Goal: Task Accomplishment & Management: Use online tool/utility

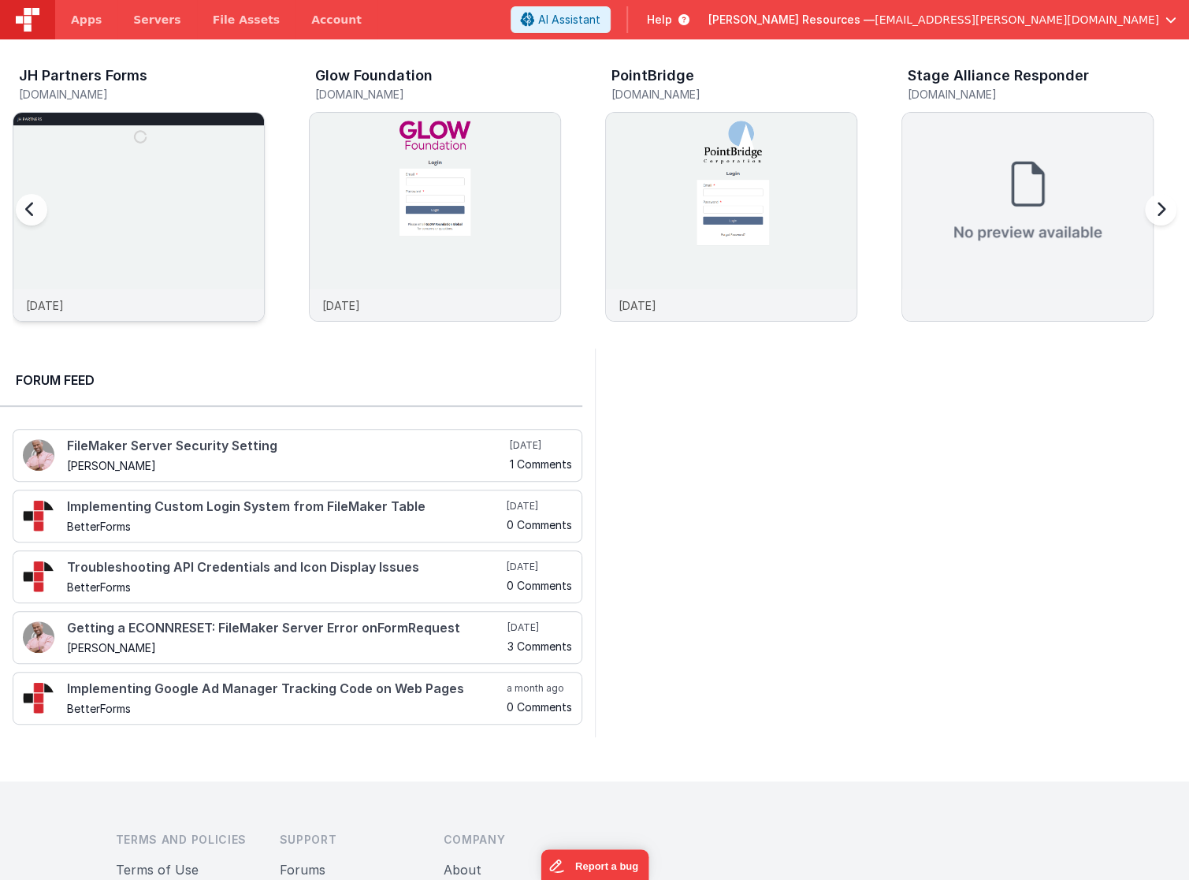
click at [176, 283] on img at bounding box center [138, 238] width 251 height 251
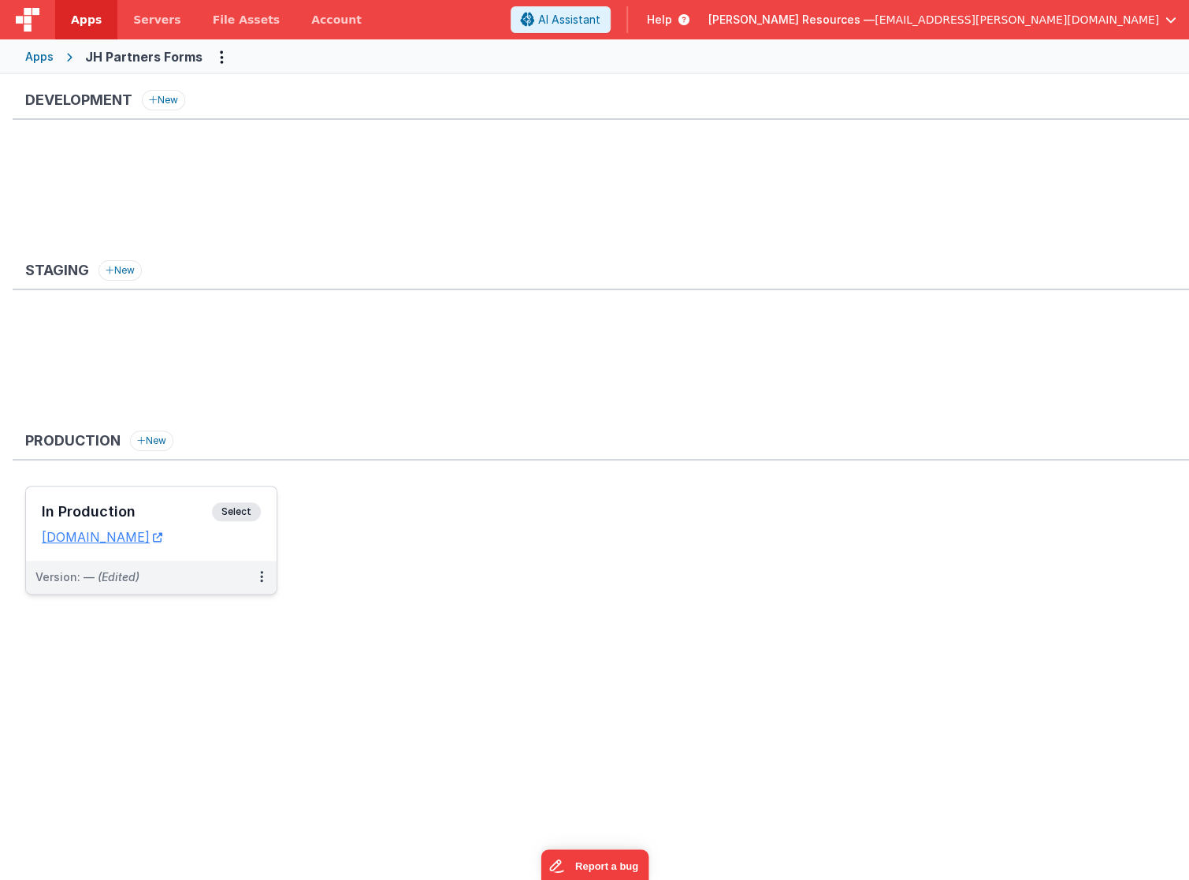
click at [241, 505] on span "Select" at bounding box center [236, 511] width 49 height 19
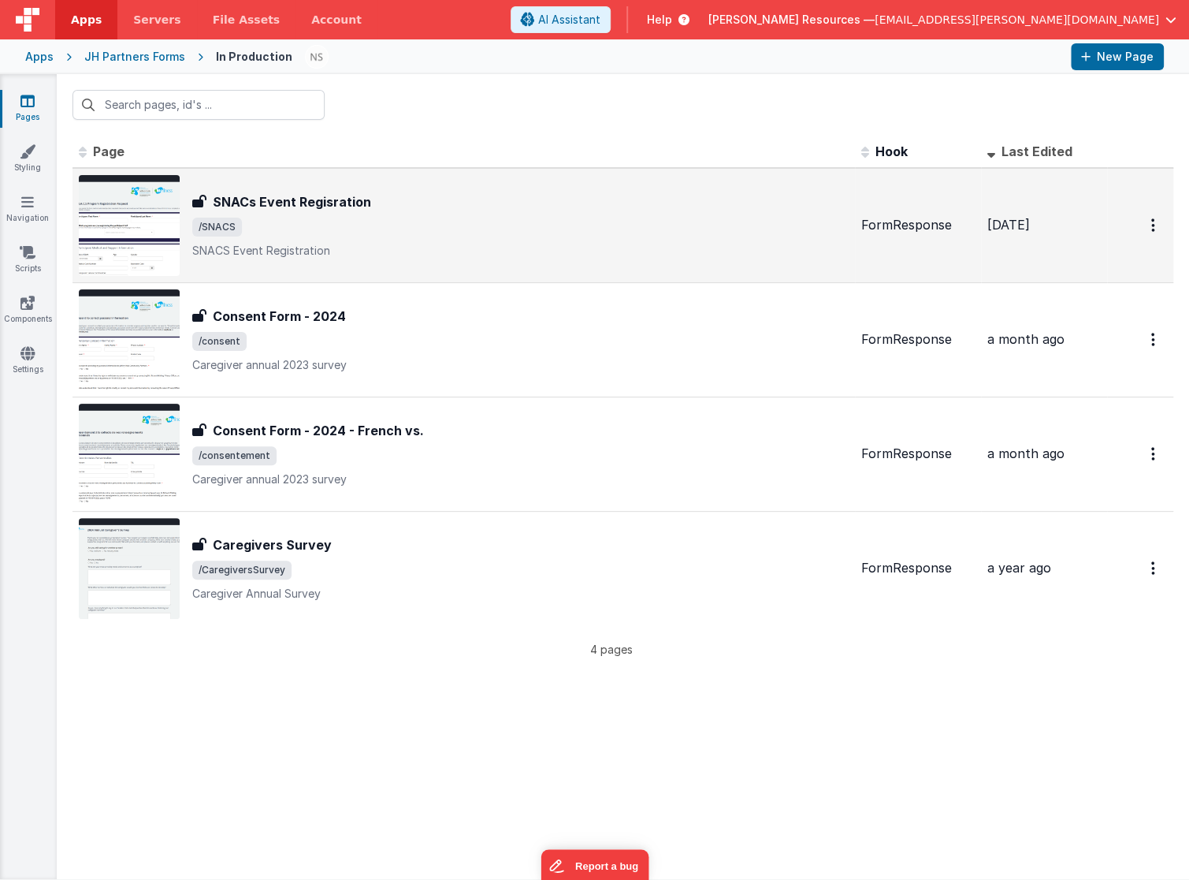
click at [385, 215] on div "SNACs Event Regisration SNACs Event Regisration /SNACS SNACS Event Registration" at bounding box center [520, 225] width 657 height 66
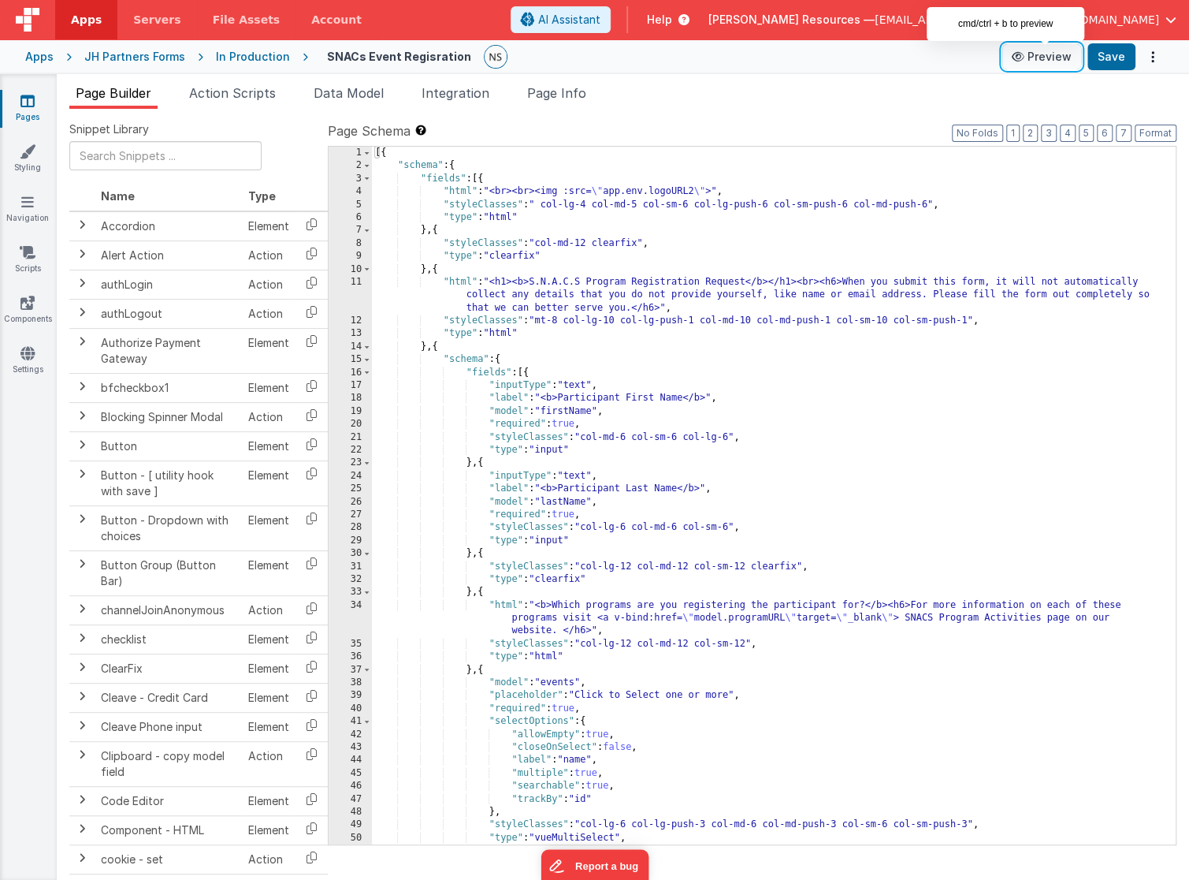
click at [1059, 61] on button "Preview" at bounding box center [1042, 56] width 79 height 25
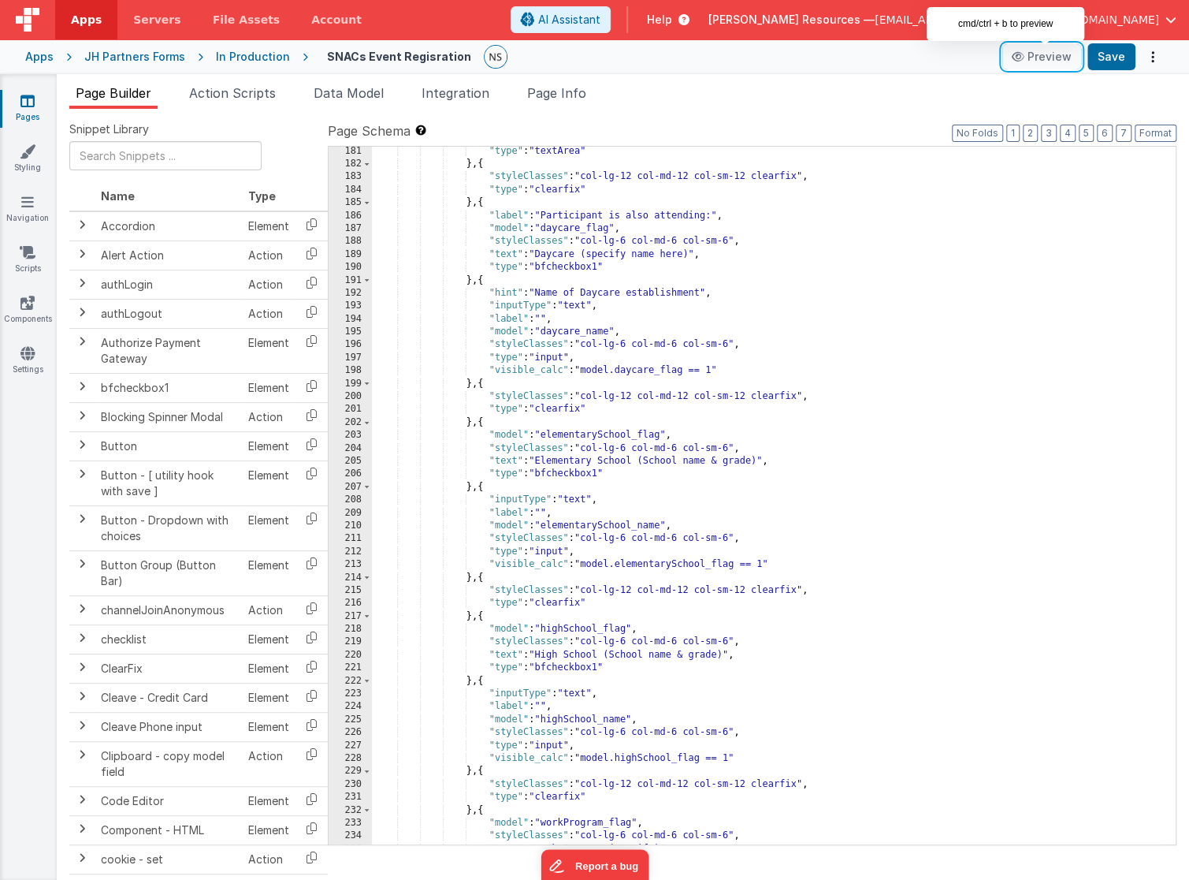
scroll to position [3704, 0]
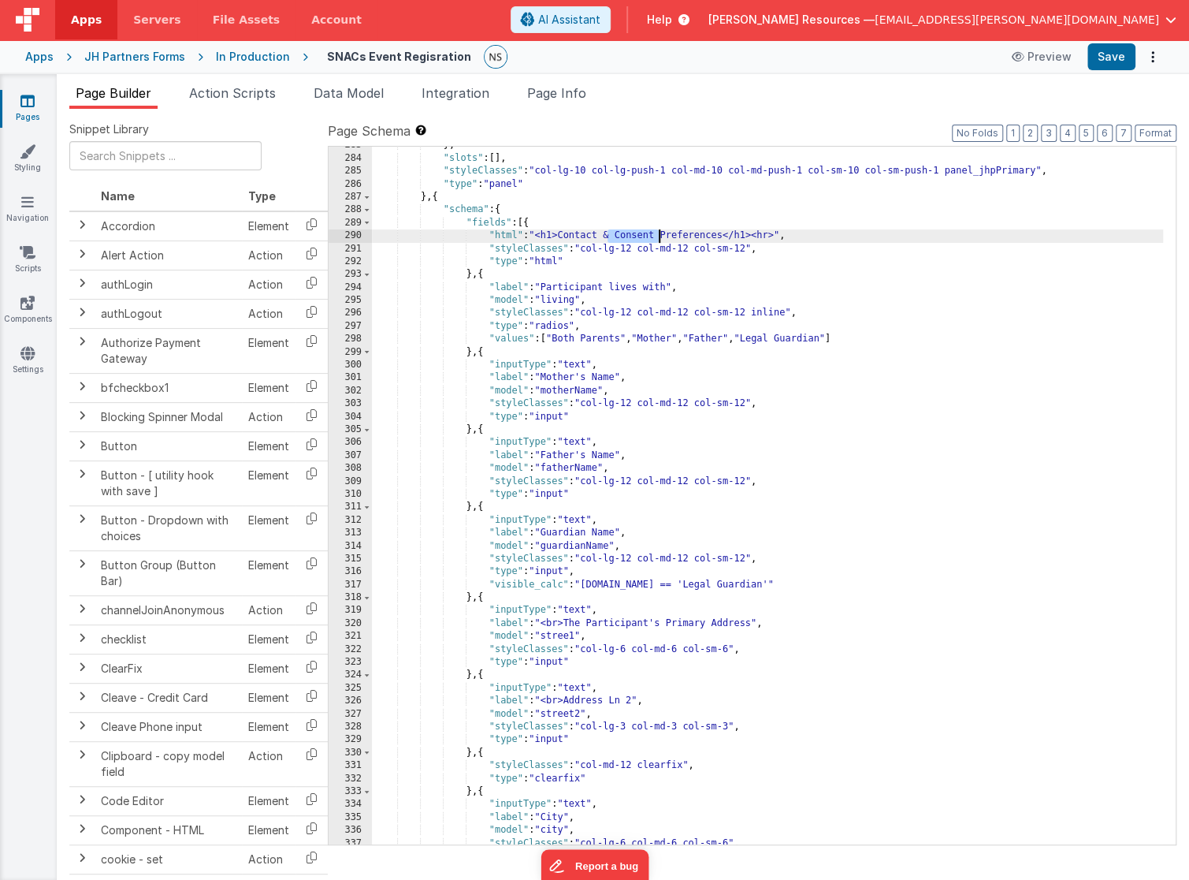
drag, startPoint x: 607, startPoint y: 235, endPoint x: 659, endPoint y: 235, distance: 52.0
click at [659, 235] on div "} , "slots" : [ ] , "styleClasses" : "col-lg-10 col-lg-push-1 col-md-10 col-md-…" at bounding box center [768, 501] width 792 height 724
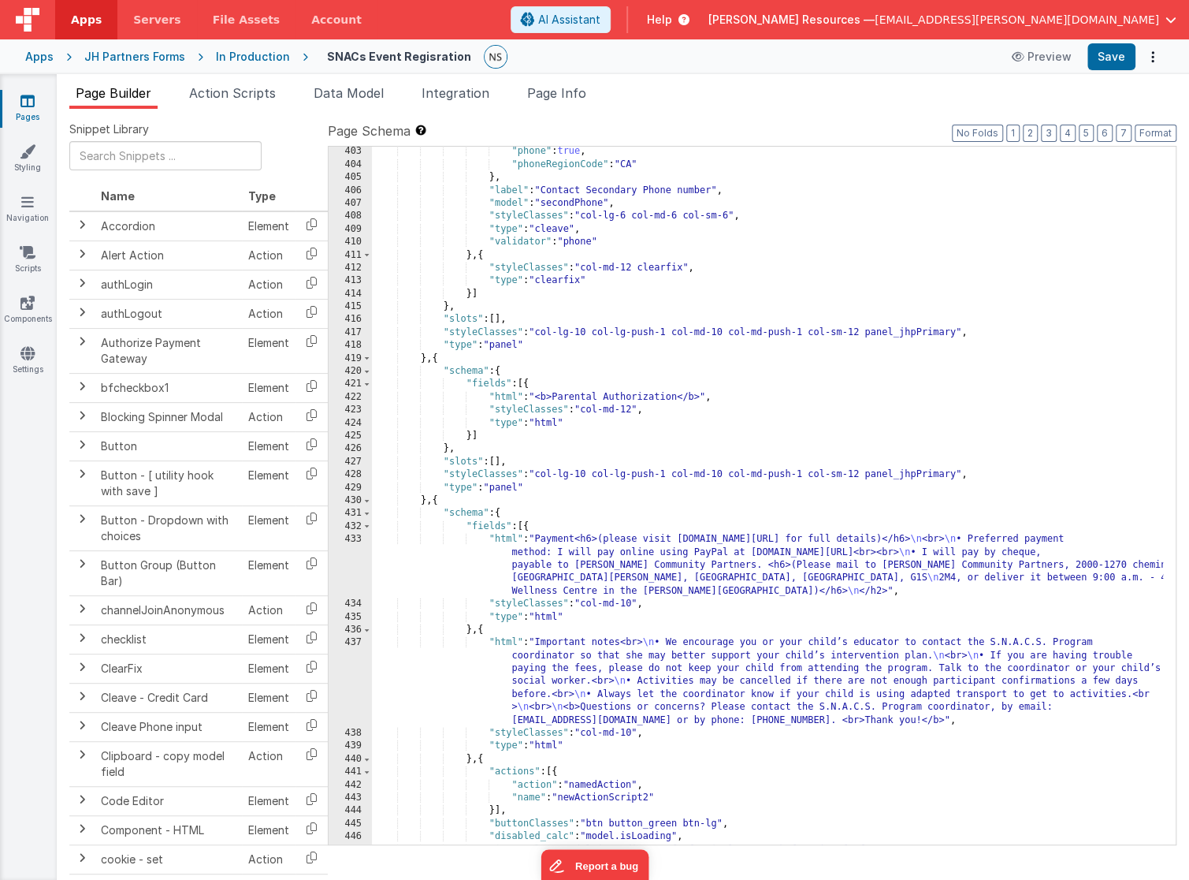
scroll to position [5249, 0]
click at [683, 396] on div ""phone" : true , "phoneRegionCode" : "CA" } , "label" : "Contact Secondary Phon…" at bounding box center [768, 507] width 792 height 724
click at [709, 423] on div ""phone" : true , "phoneRegionCode" : "CA" } , "label" : "Contact Secondary Phon…" at bounding box center [768, 507] width 792 height 724
click at [538, 537] on div ""phone" : true , "phoneRegionCode" : "CA" } , "label" : "Contact Secondary Phon…" at bounding box center [768, 507] width 792 height 724
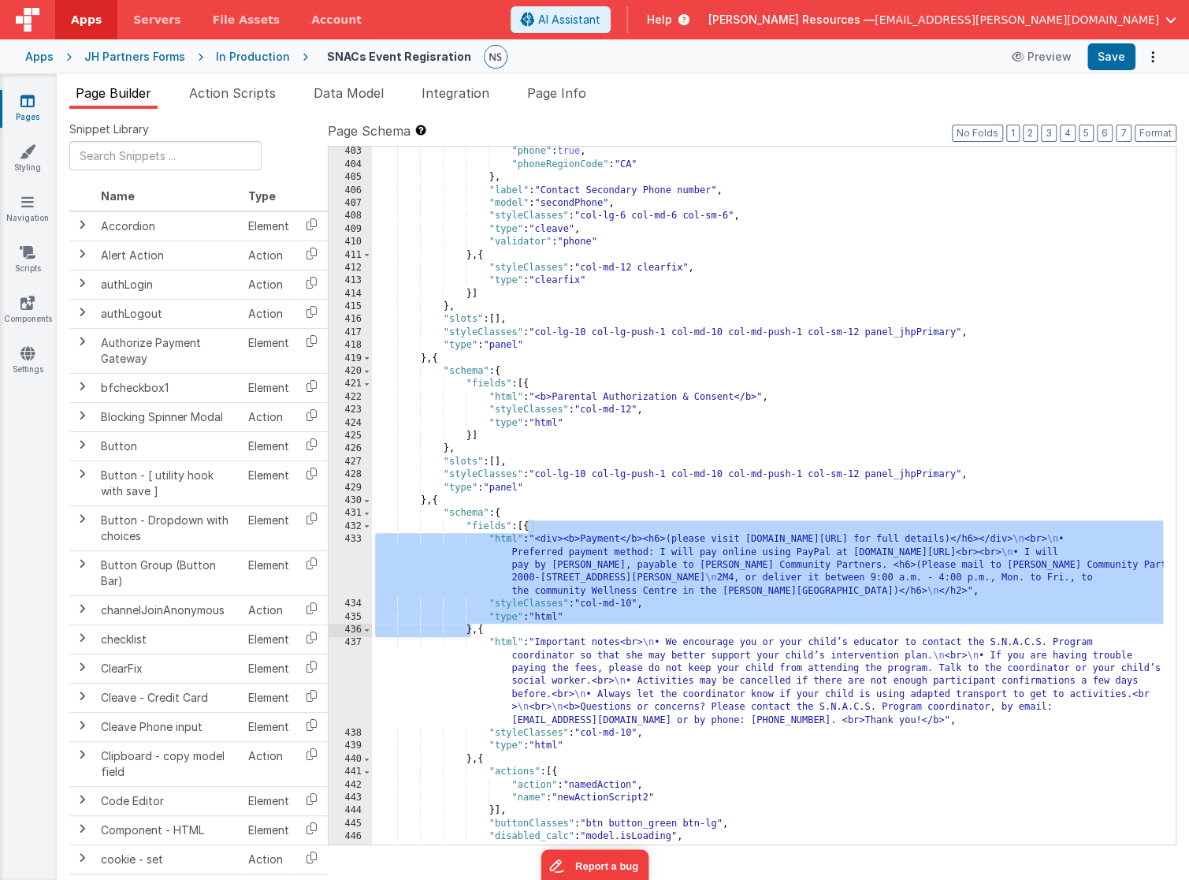
drag, startPoint x: 530, startPoint y: 525, endPoint x: 470, endPoint y: 635, distance: 125.6
click at [470, 635] on div ""phone" : true , "phoneRegionCode" : "CA" } , "label" : "Contact Secondary Phon…" at bounding box center [768, 507] width 792 height 724
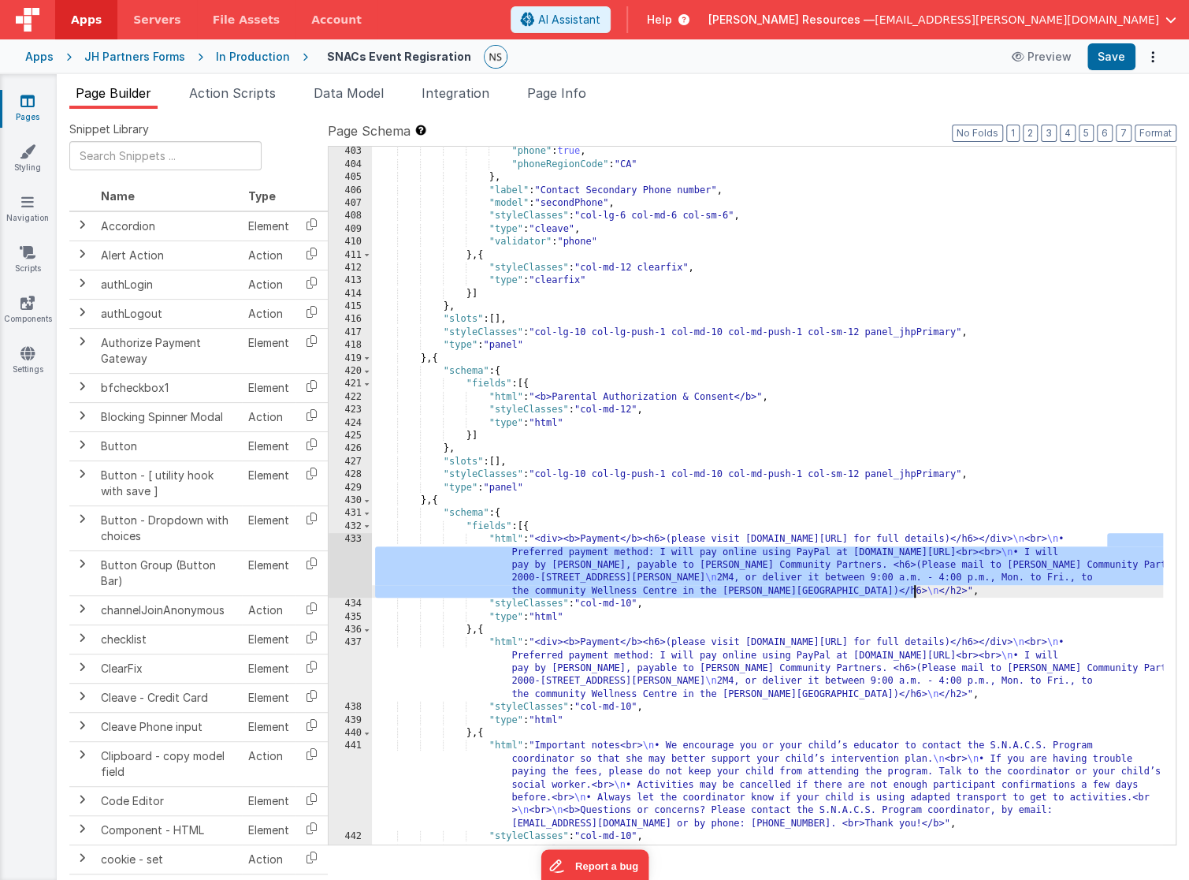
drag, startPoint x: 1108, startPoint y: 539, endPoint x: 914, endPoint y: 592, distance: 201.7
click at [914, 592] on div ""phone" : true , "phoneRegionCode" : "CA" } , "label" : "Contact Secondary Phon…" at bounding box center [768, 507] width 792 height 724
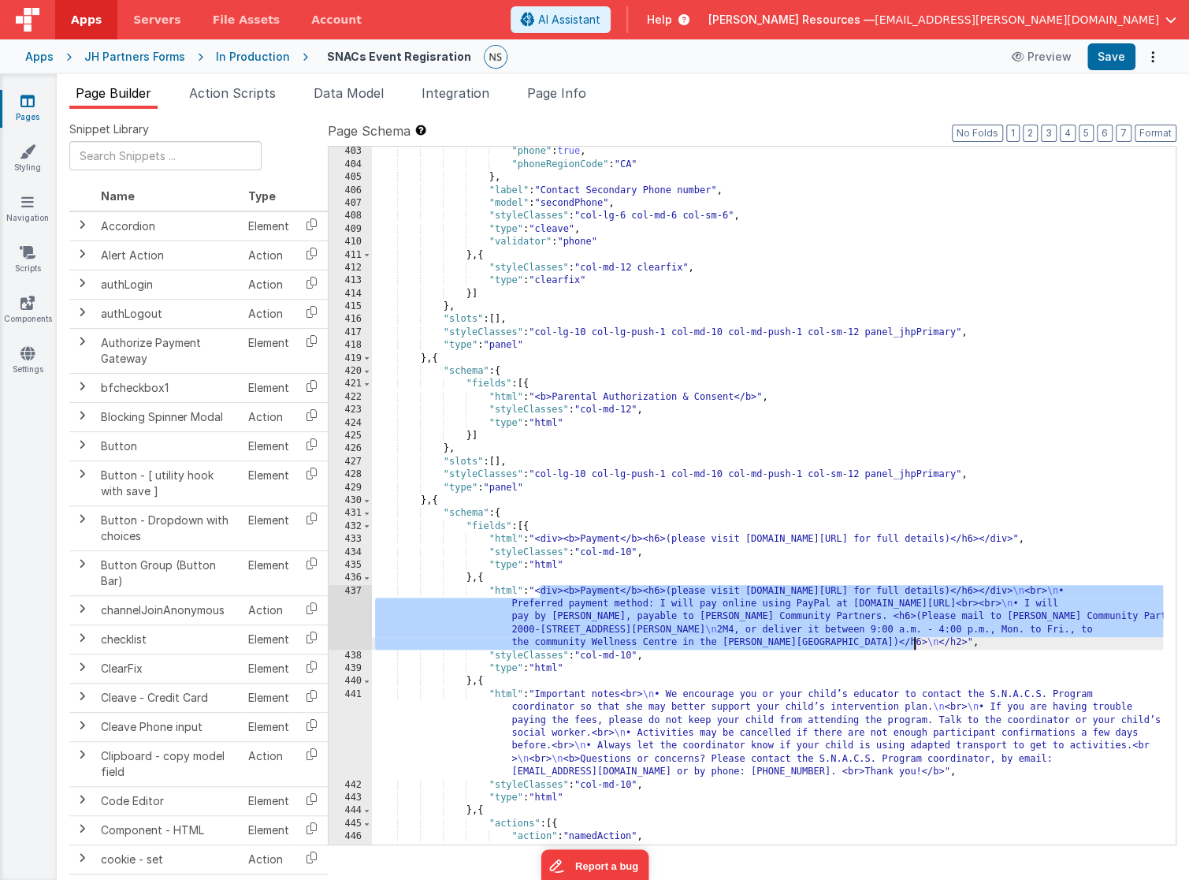
drag, startPoint x: 541, startPoint y: 592, endPoint x: 914, endPoint y: 646, distance: 377.5
click at [914, 646] on div ""phone" : true , "phoneRegionCode" : "CA" } , "label" : "Contact Secondary Phon…" at bounding box center [768, 507] width 792 height 724
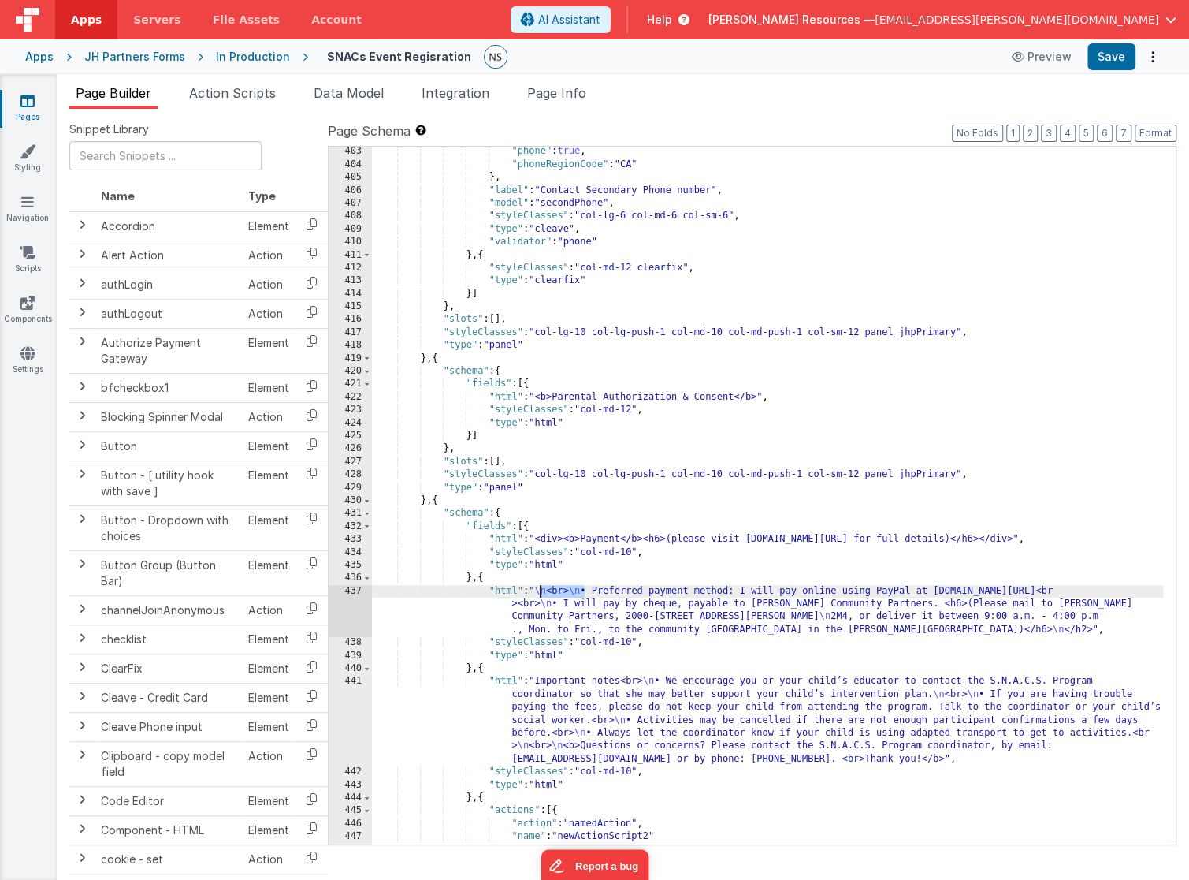
drag, startPoint x: 586, startPoint y: 594, endPoint x: 540, endPoint y: 594, distance: 45.7
click at [540, 594] on div ""phone" : true , "phoneRegionCode" : "CA" } , "label" : "Contact Secondary Phon…" at bounding box center [768, 507] width 792 height 724
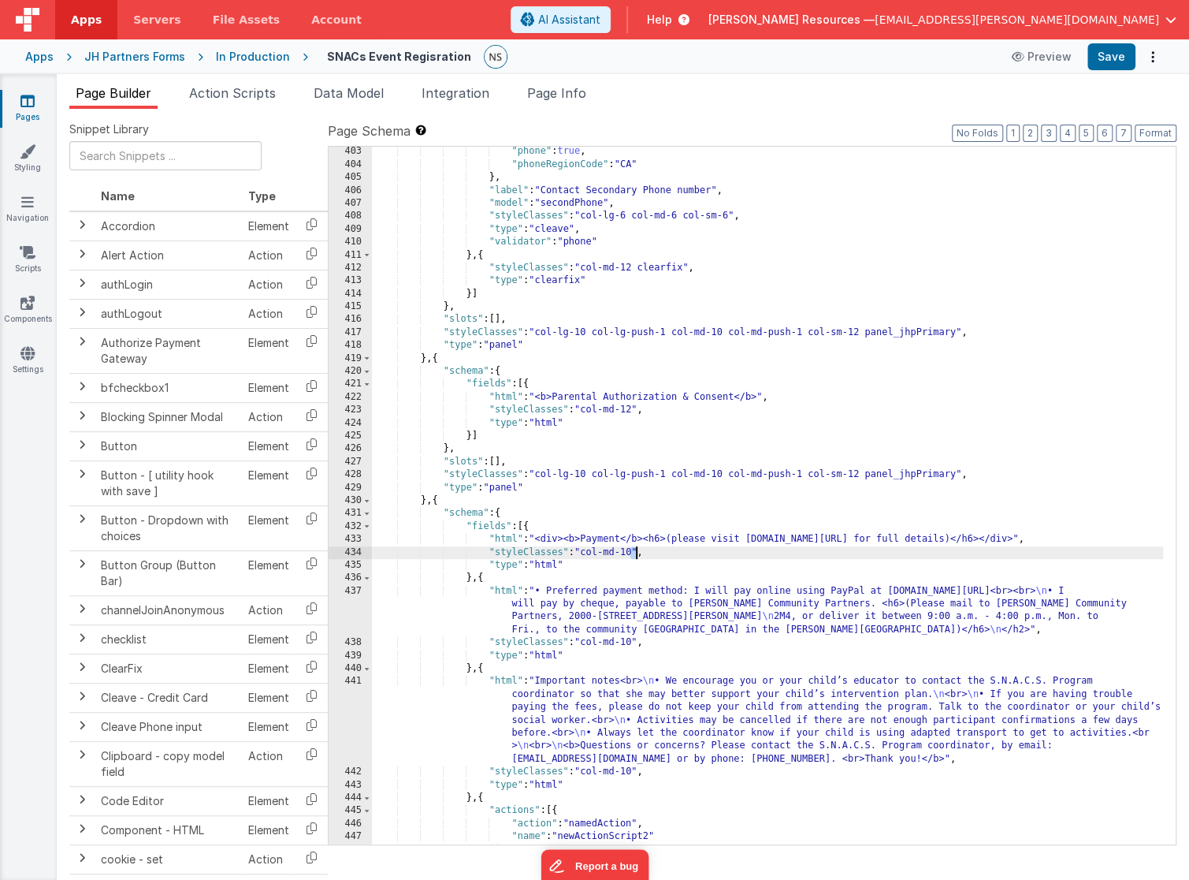
click at [635, 552] on div ""phone" : true , "phoneRegionCode" : "CA" } , "label" : "Contact Secondary Phon…" at bounding box center [768, 507] width 792 height 724
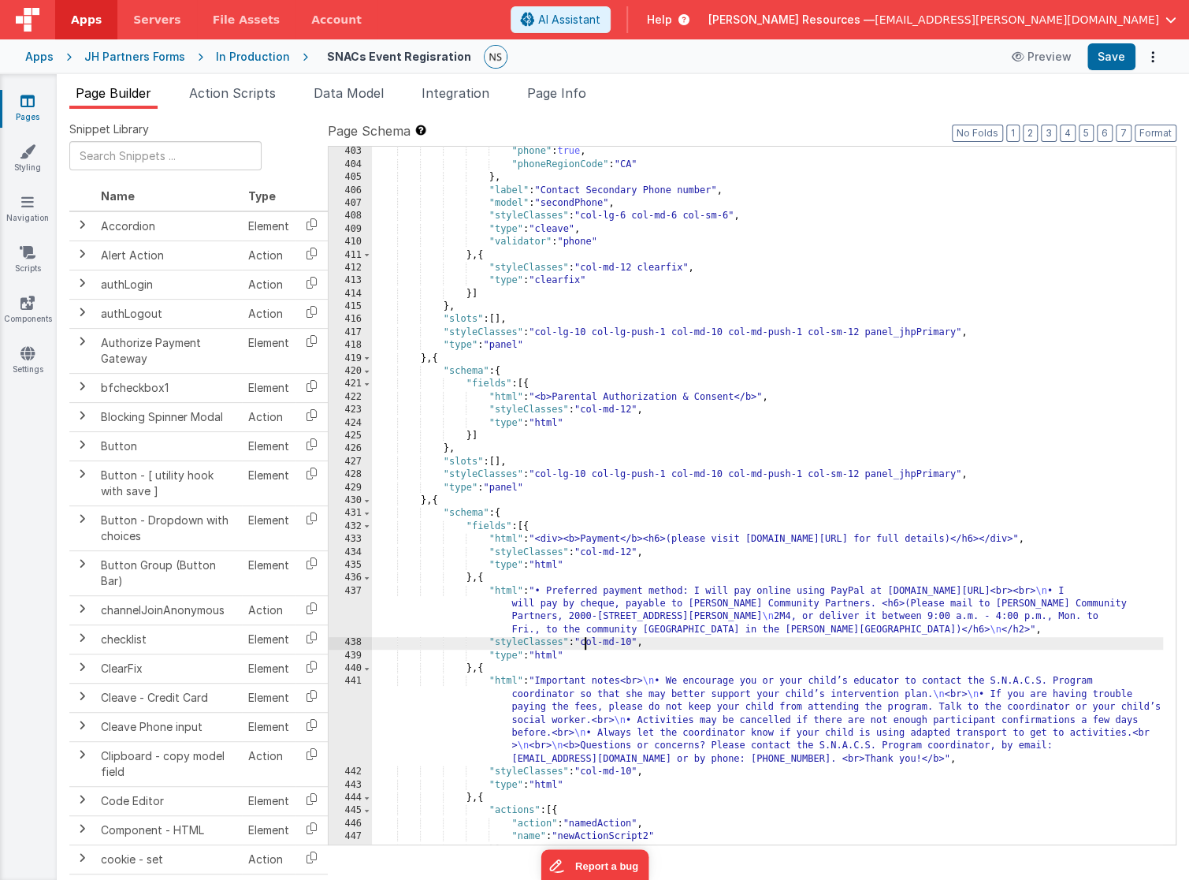
click at [586, 644] on div ""phone" : true , "phoneRegionCode" : "CA" } , "label" : "Contact Secondary Phon…" at bounding box center [768, 507] width 792 height 724
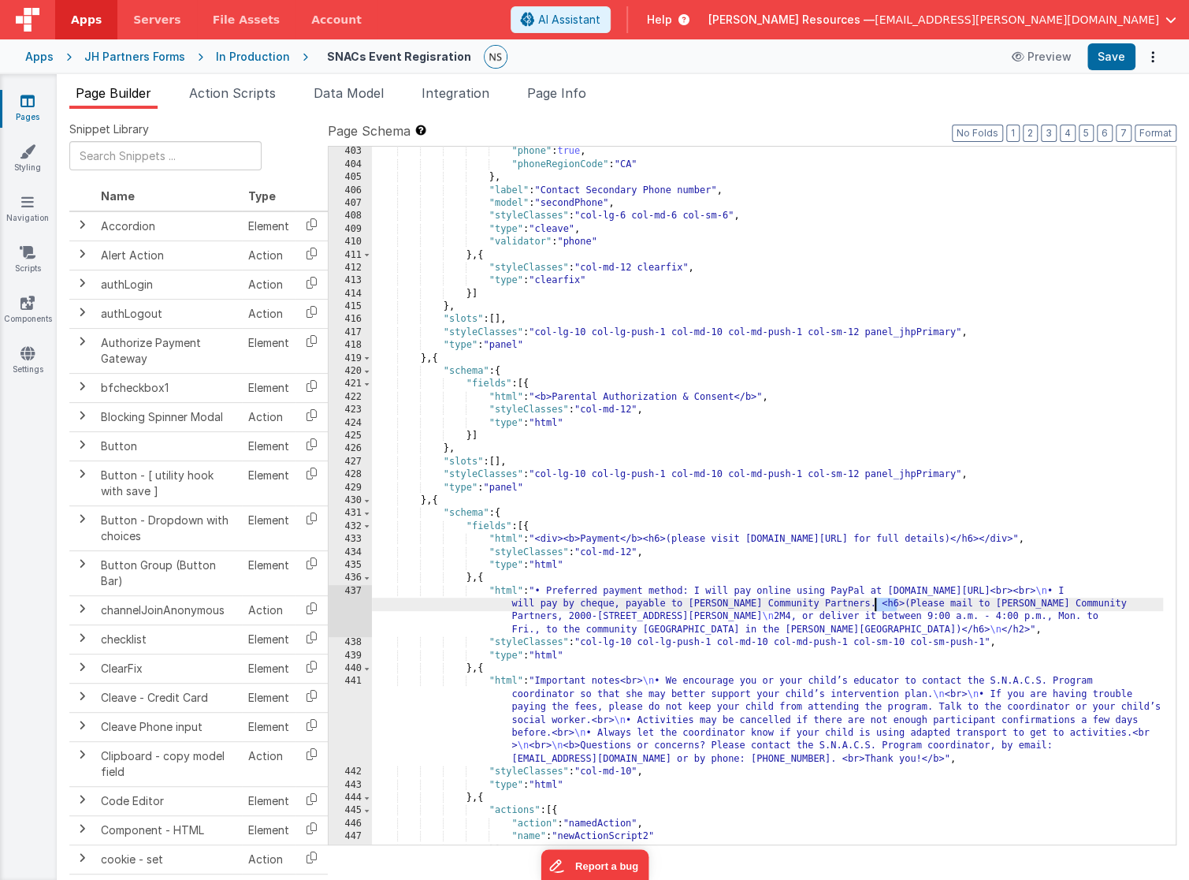
drag, startPoint x: 899, startPoint y: 605, endPoint x: 872, endPoint y: 605, distance: 26.8
click at [872, 605] on div ""phone" : true , "phoneRegionCode" : "CA" } , "label" : "Contact Secondary Phon…" at bounding box center [768, 507] width 792 height 724
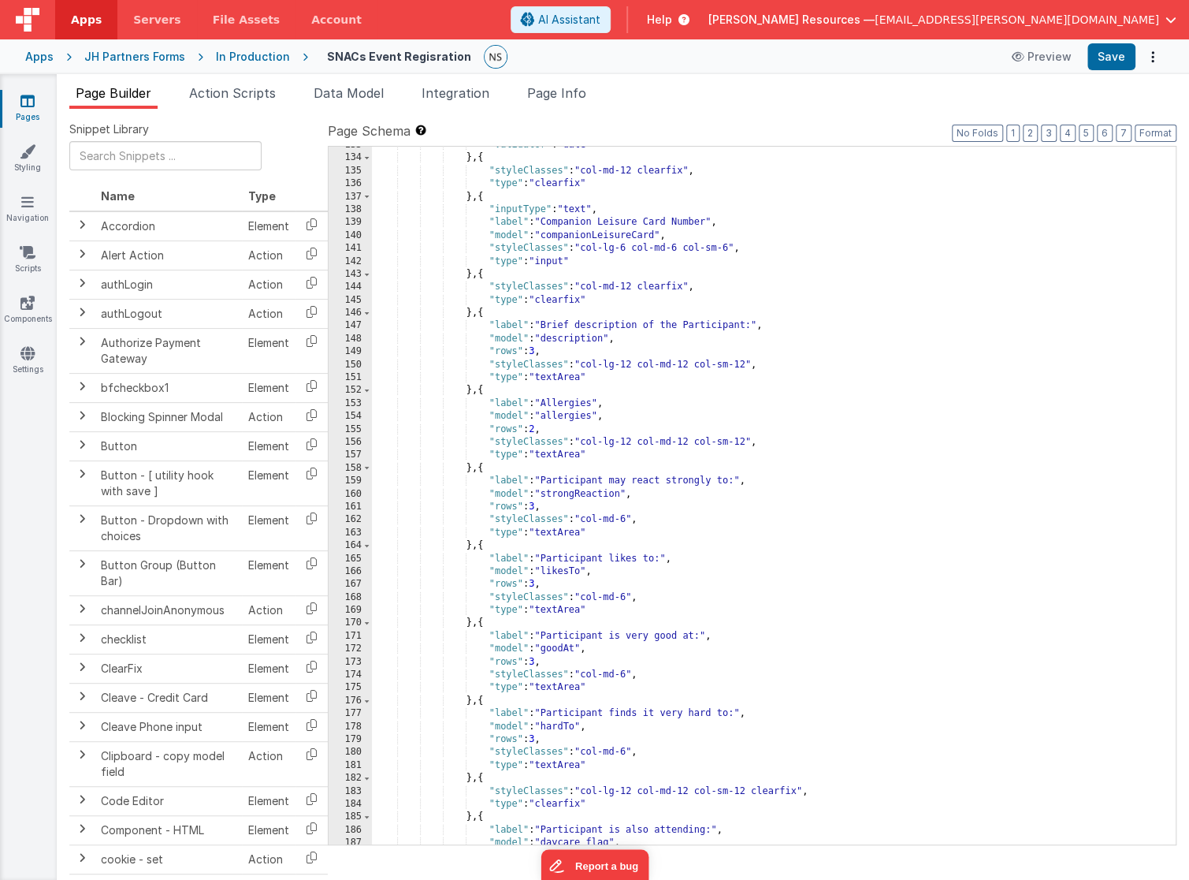
scroll to position [0, 0]
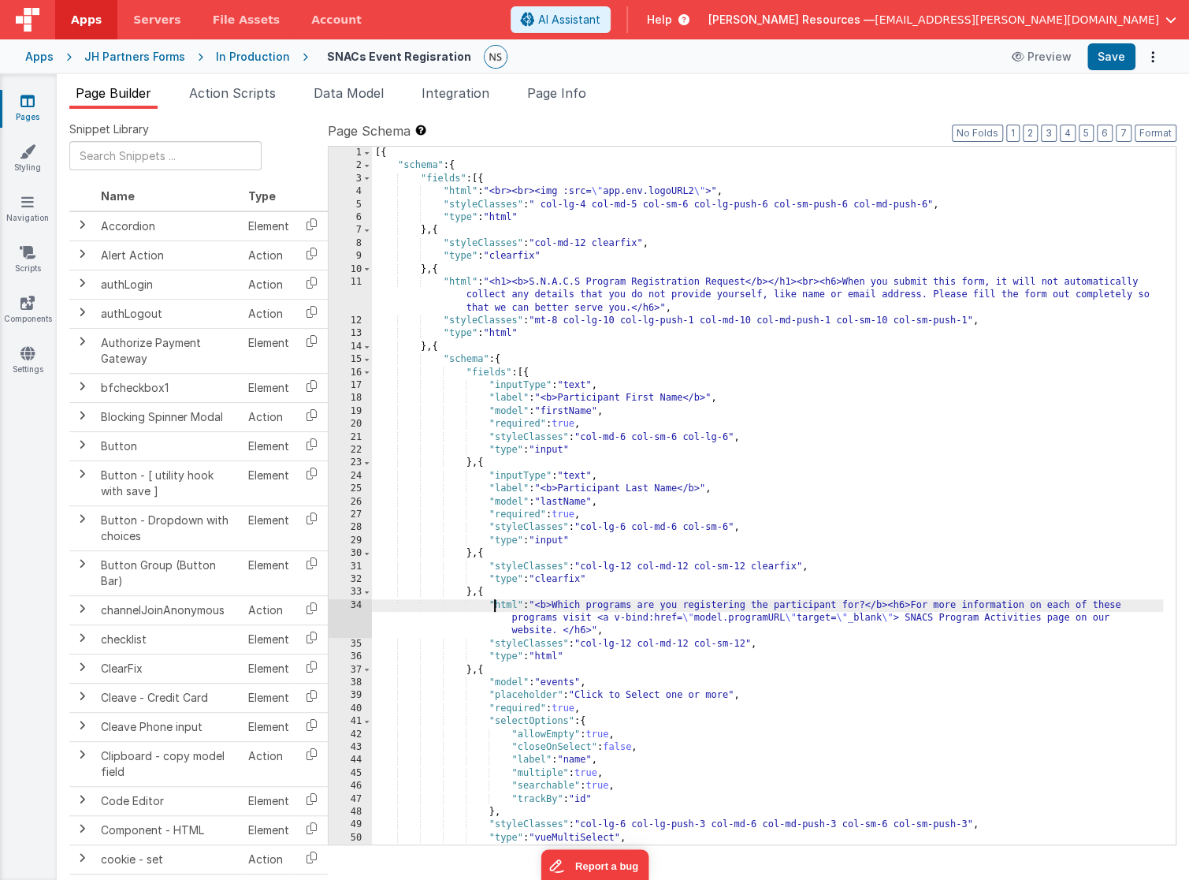
click at [495, 604] on div "[{ "schema" : { "fields" : [{ "html" : "<br><br><img :src= \" app.env.logoURL2 …" at bounding box center [768, 509] width 792 height 724
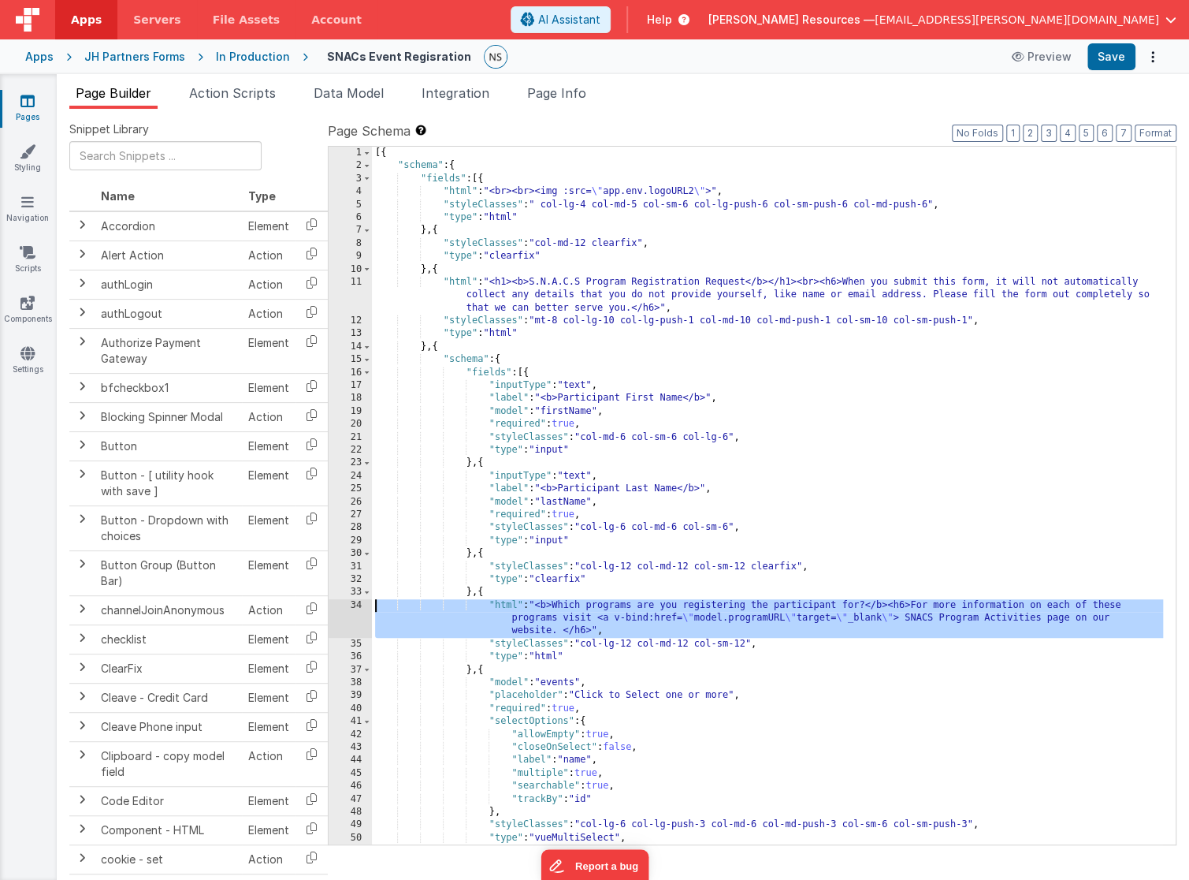
click at [355, 605] on div "34" at bounding box center [350, 618] width 43 height 39
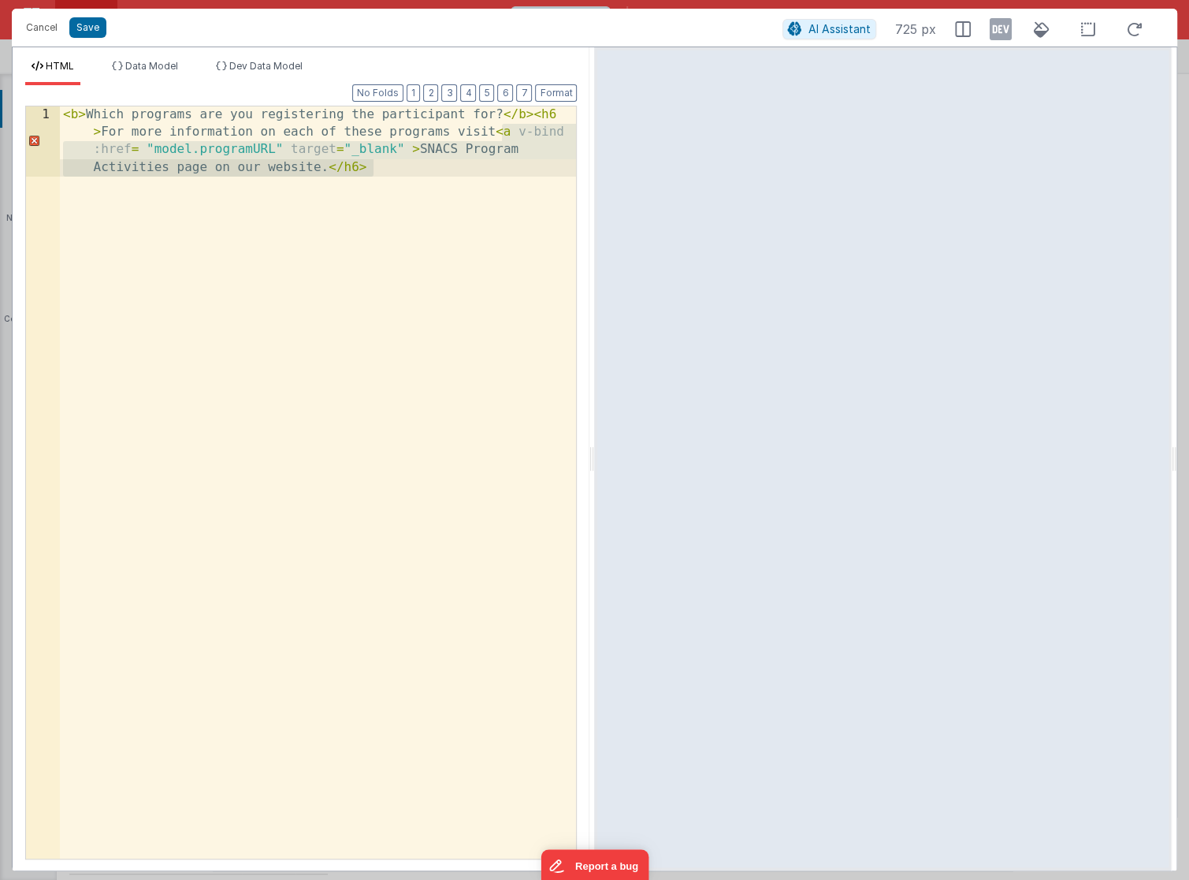
drag, startPoint x: 499, startPoint y: 134, endPoint x: 378, endPoint y: 169, distance: 126.5
click at [378, 169] on div "< b > Which programs are you registering the participant for? </ b > < h6 > For…" at bounding box center [319, 552] width 518 height 893
click at [172, 170] on div "< b > Which programs are you registering the participant for? </ b > < h6 > For…" at bounding box center [319, 552] width 518 height 893
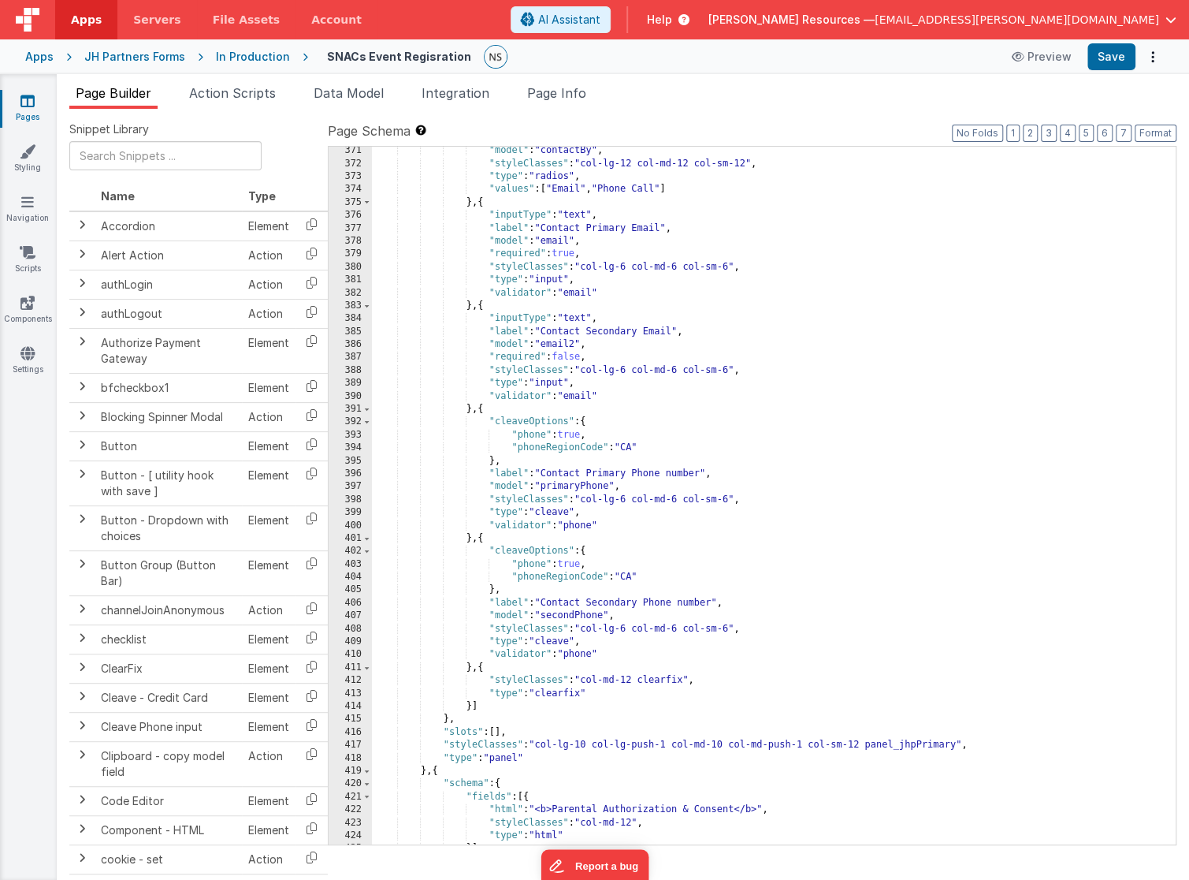
scroll to position [5344, 0]
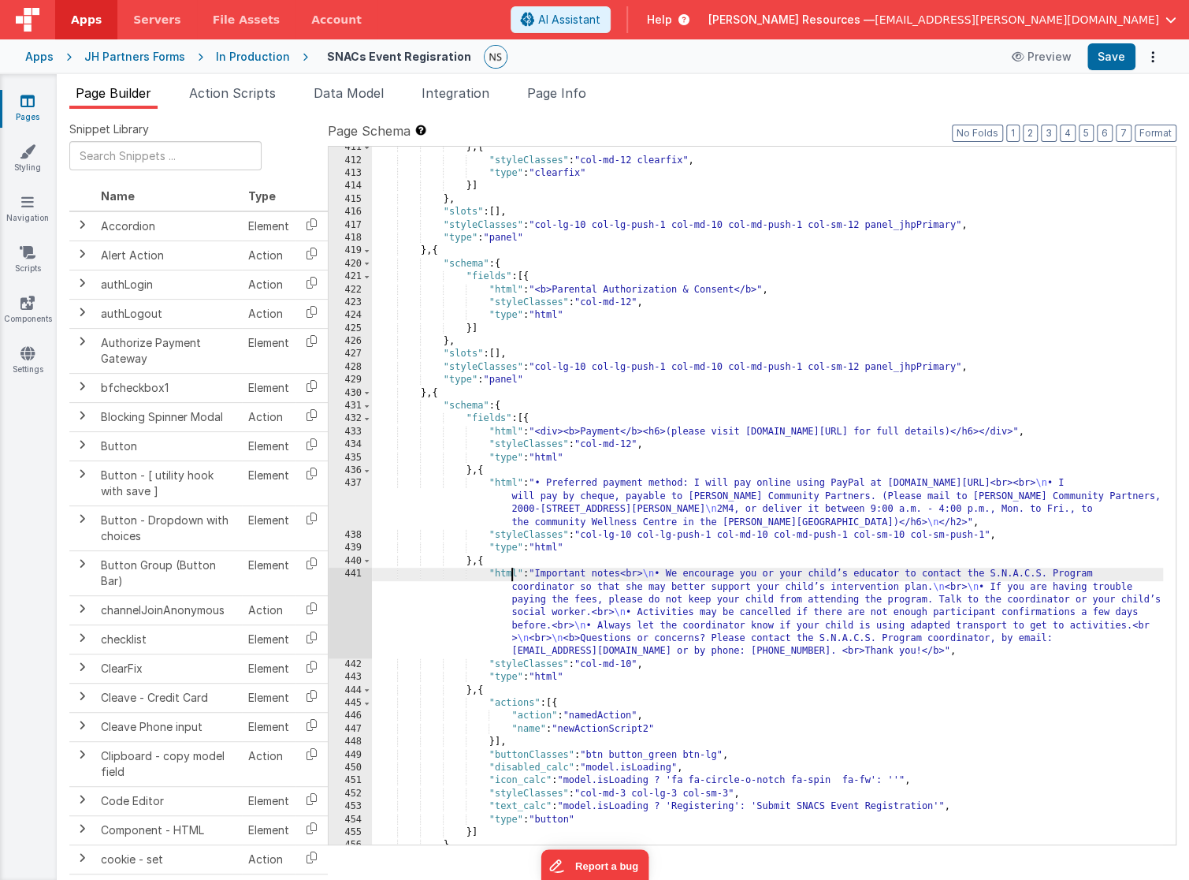
click at [512, 576] on div "} , { "styleClasses" : "col-md-12 clearfix" , "type" : "clearfix" }] } , "slots…" at bounding box center [768, 503] width 792 height 724
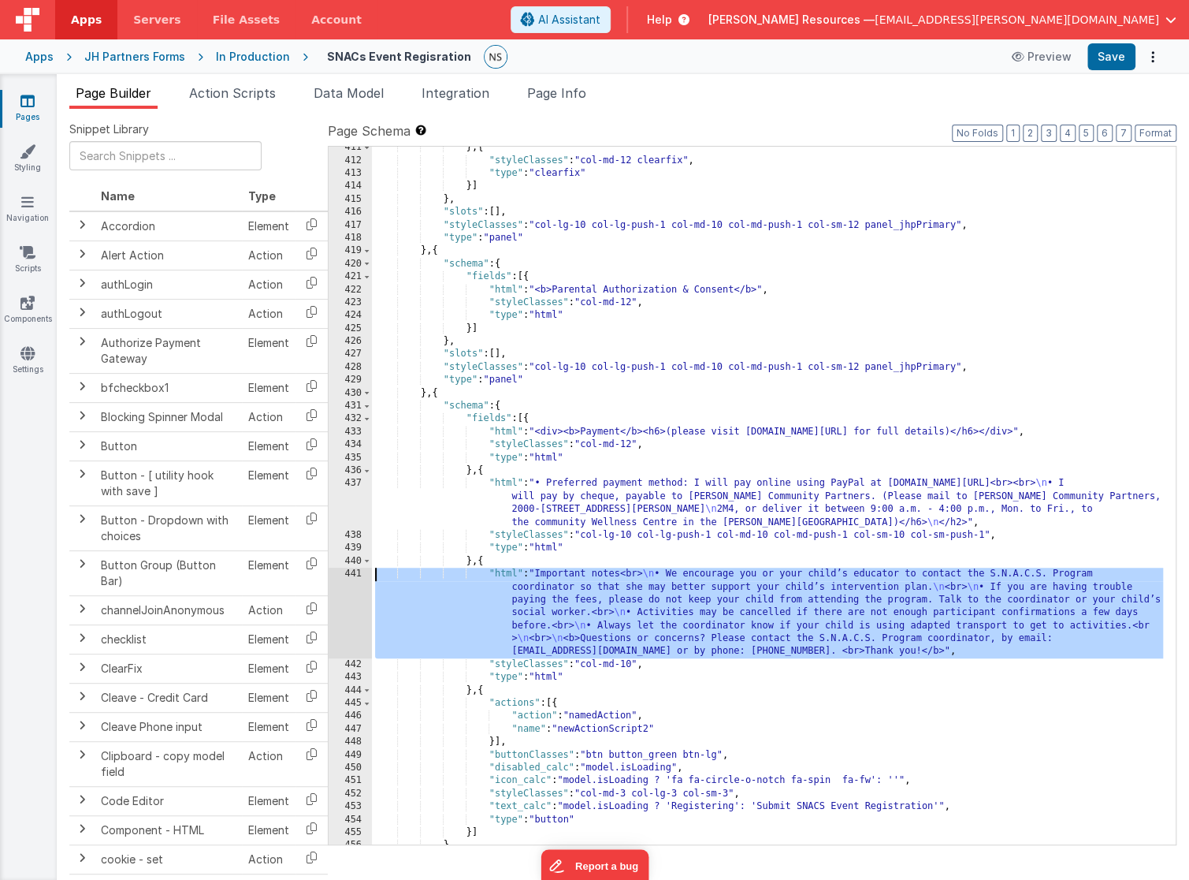
click at [355, 572] on div "441" at bounding box center [350, 613] width 43 height 91
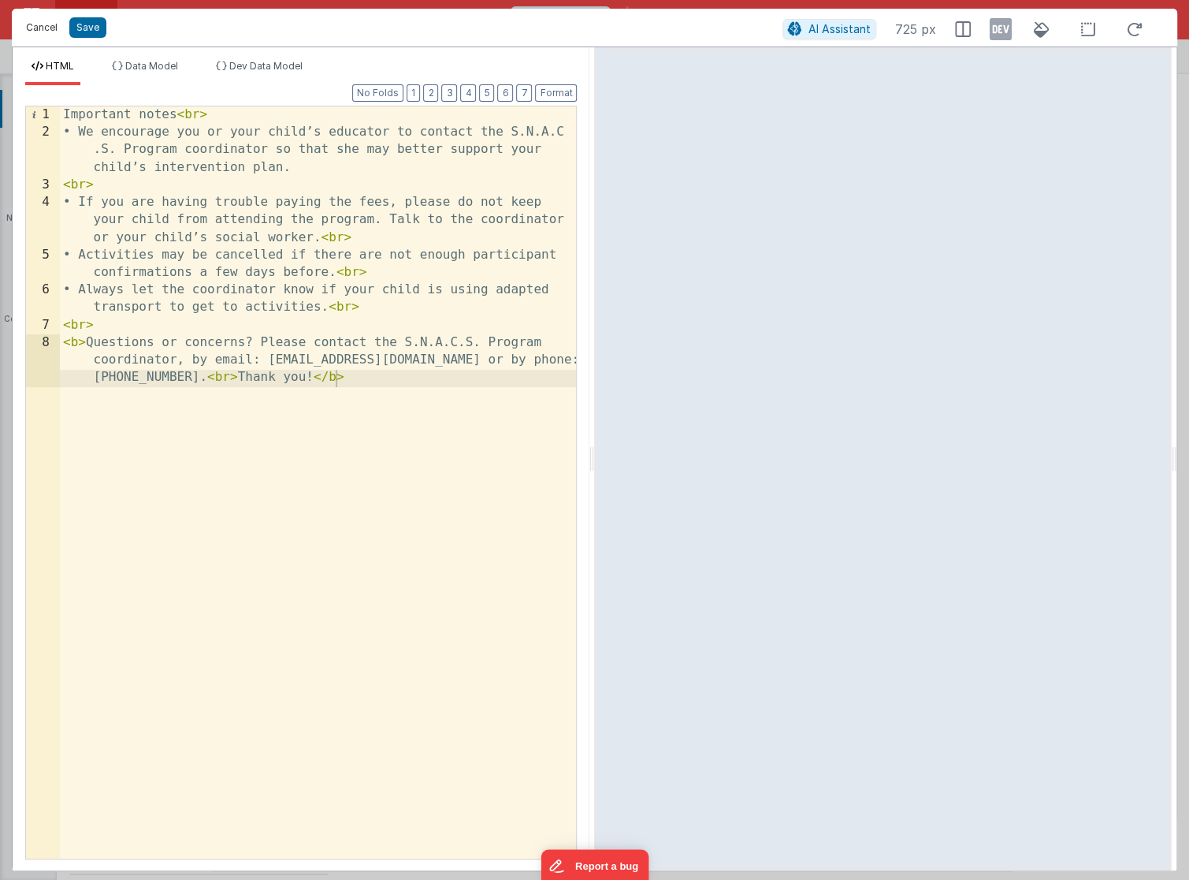
click at [40, 26] on button "Cancel" at bounding box center [41, 28] width 47 height 22
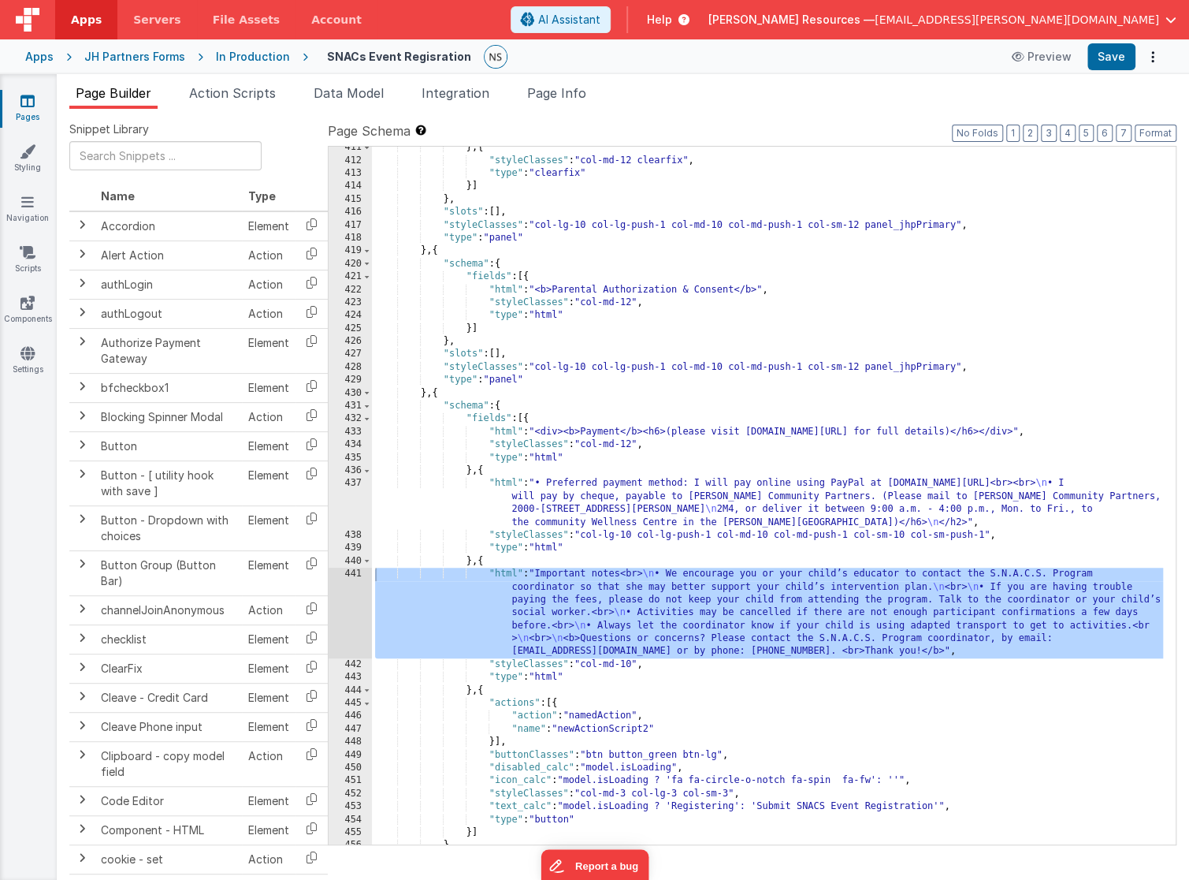
click at [700, 521] on div "} , { "styleClasses" : "col-md-12 clearfix" , "type" : "clearfix" }] } , "slots…" at bounding box center [768, 503] width 792 height 724
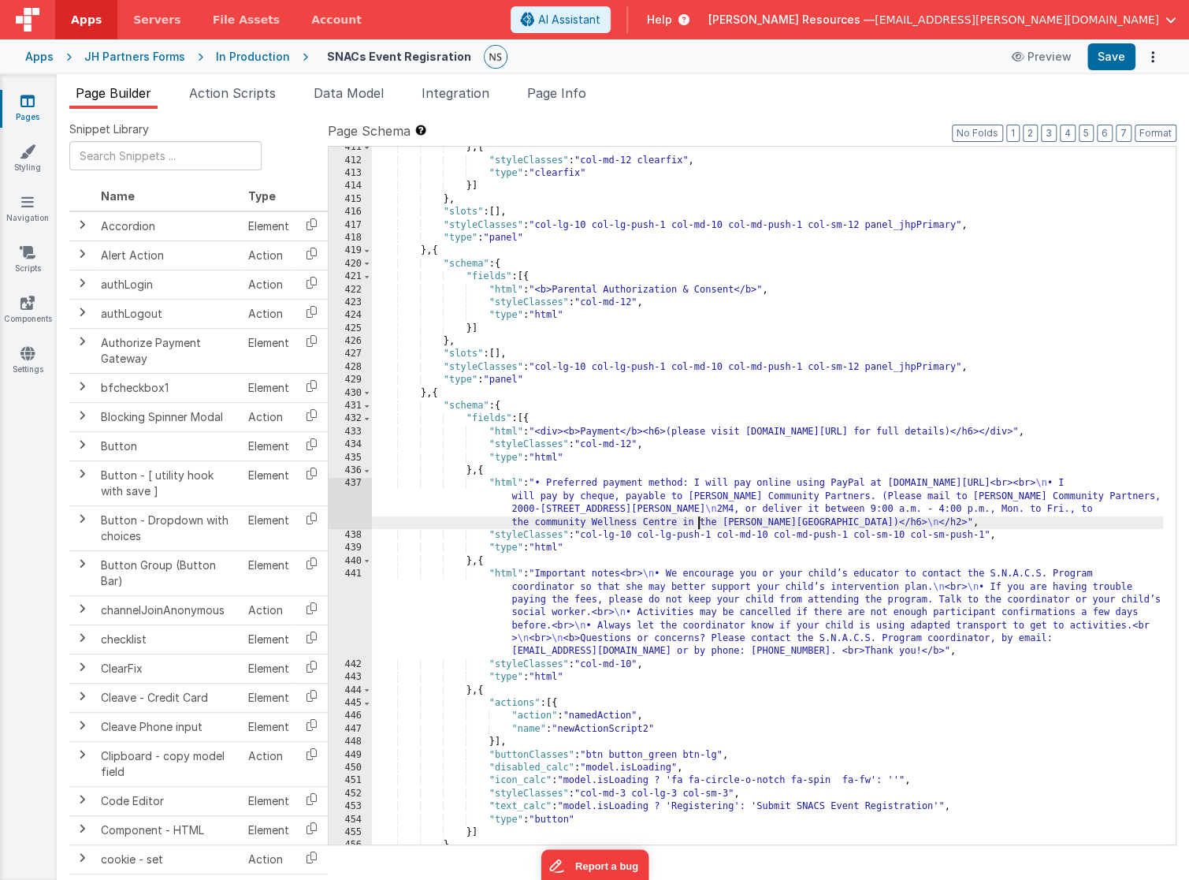
click at [510, 489] on div "} , { "styleClasses" : "col-md-12 clearfix" , "type" : "clearfix" }] } , "slots…" at bounding box center [768, 503] width 792 height 724
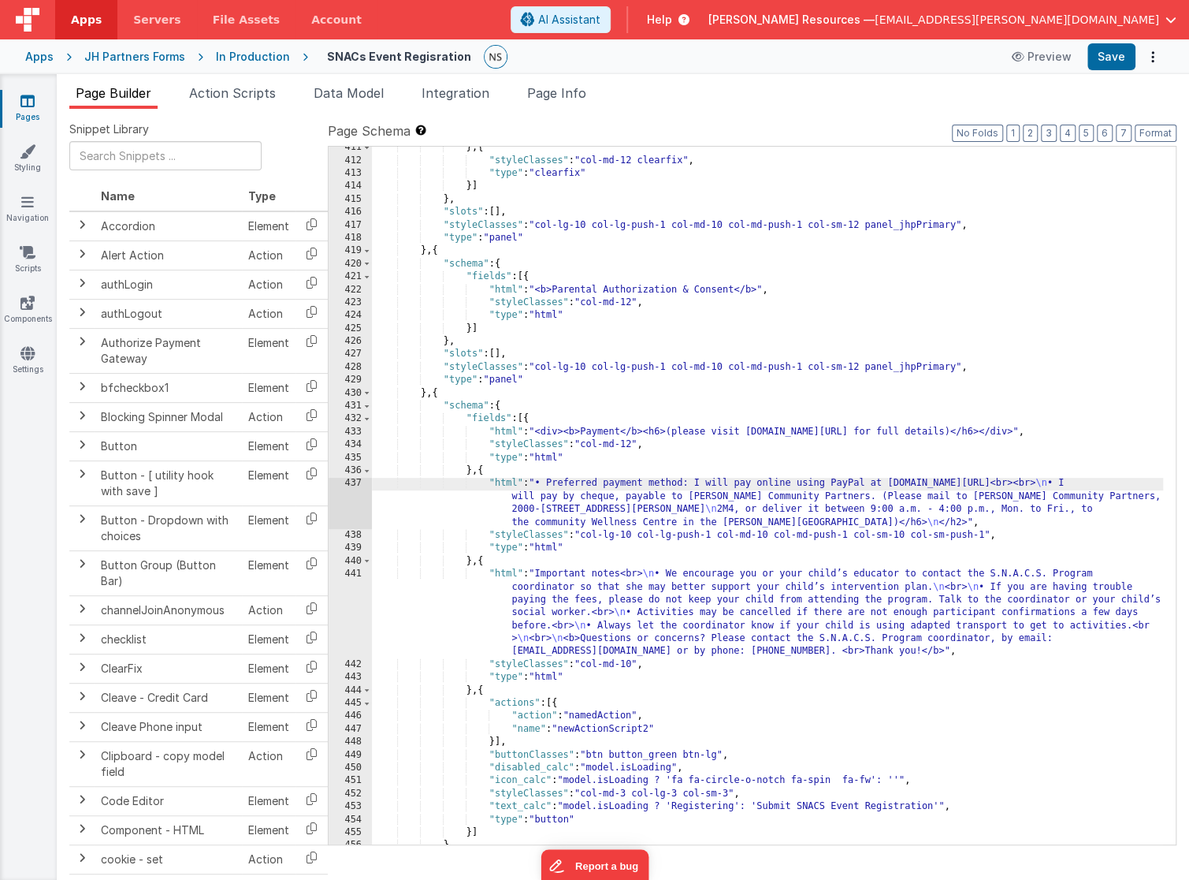
click at [356, 482] on div "437" at bounding box center [350, 503] width 43 height 52
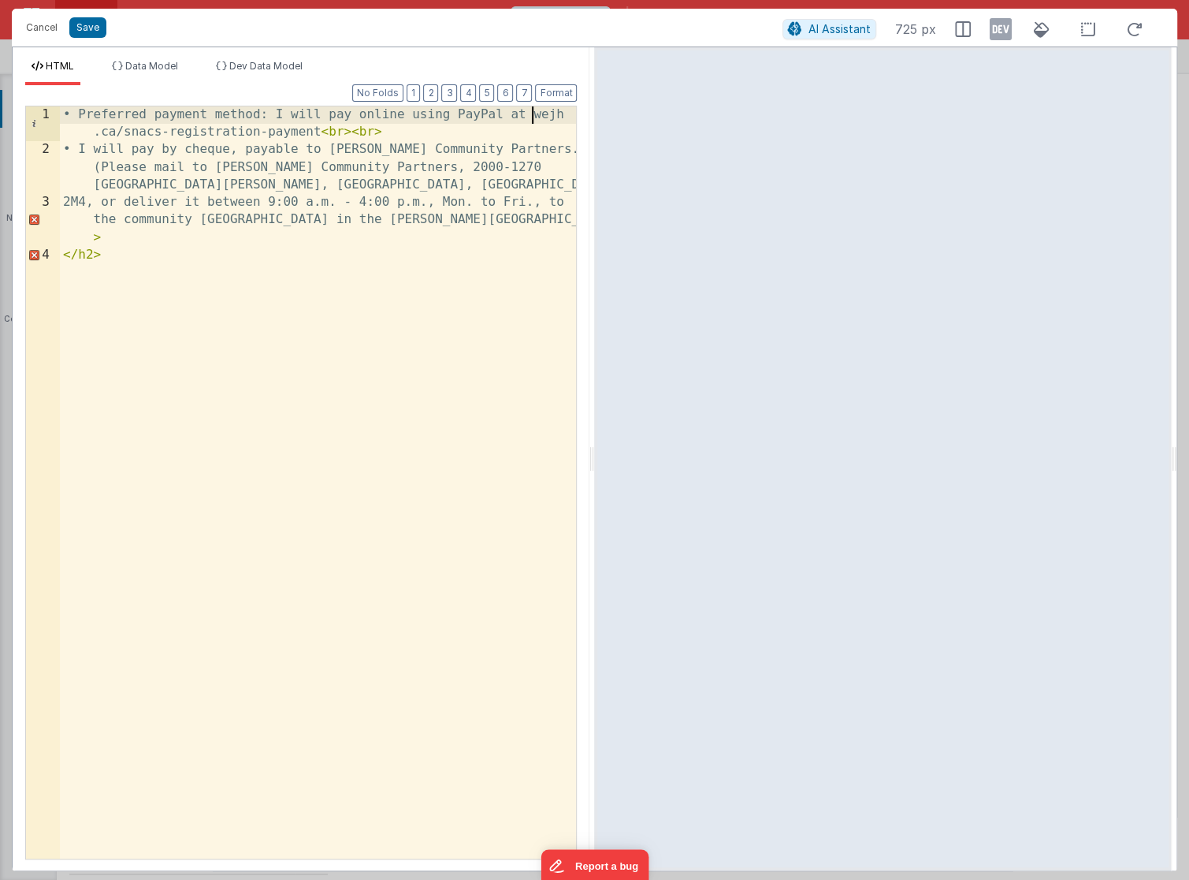
click at [531, 117] on div "• Preferred payment method: I will pay online using PayPal at wejh .ca/snacs-re…" at bounding box center [319, 509] width 518 height 806
click at [85, 25] on button "Save" at bounding box center [87, 27] width 37 height 20
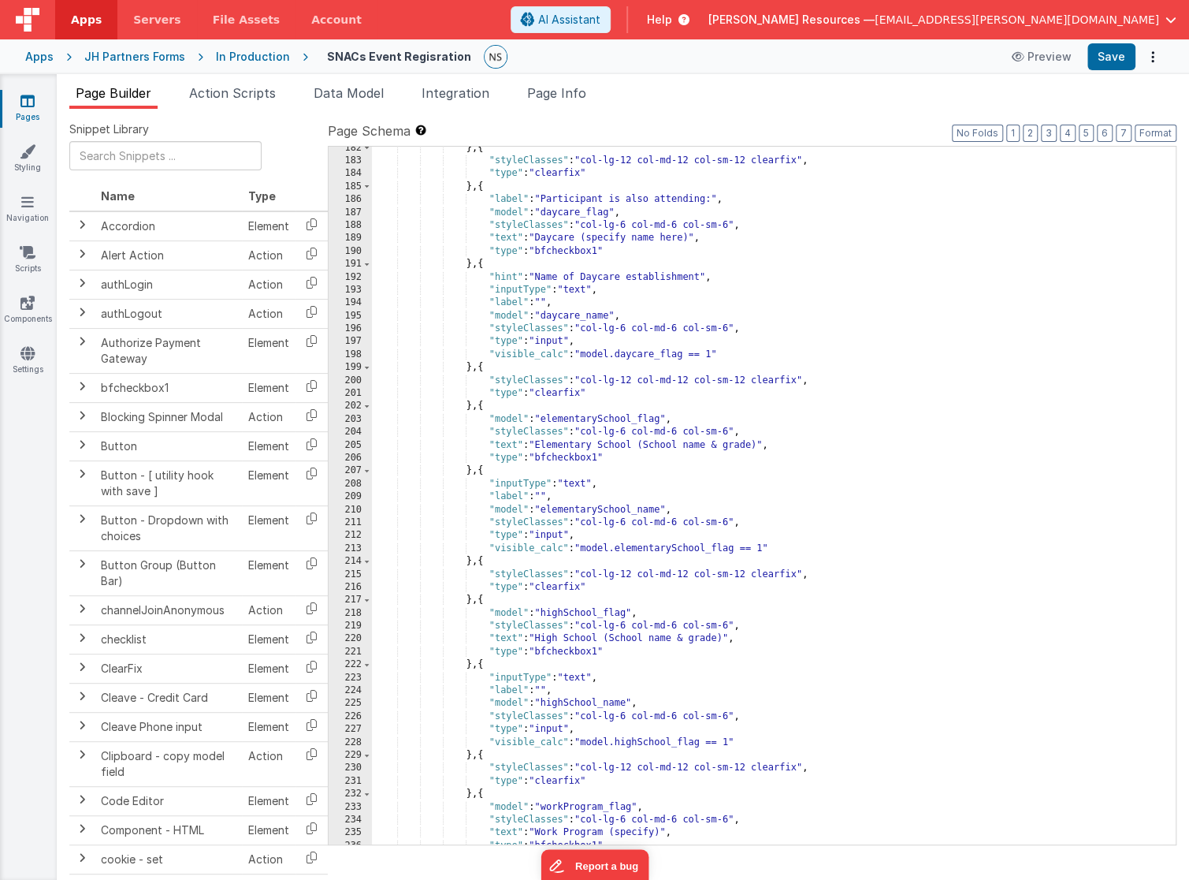
scroll to position [0, 0]
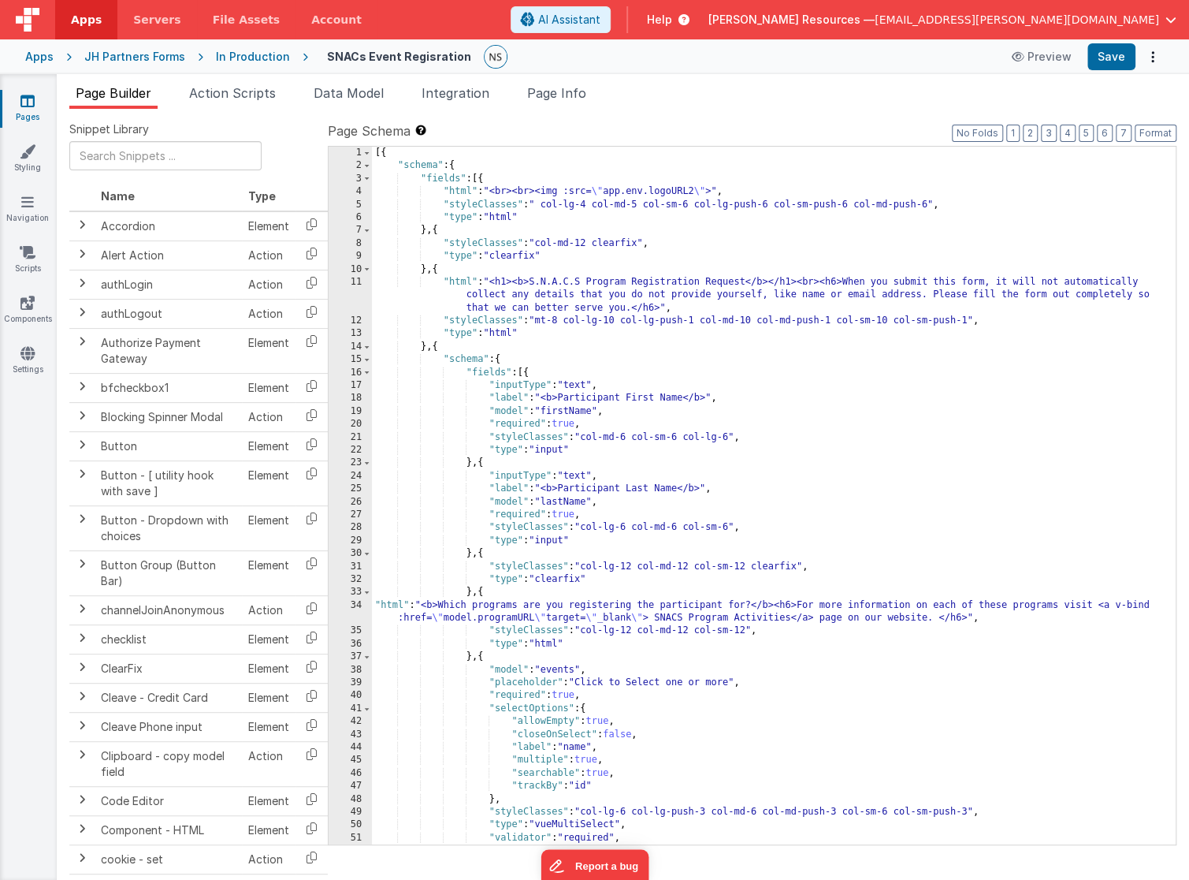
click at [393, 606] on div "[{ "schema" : { "fields" : [{ "html" : "<br><br><img :src= \" app.env.logoURL2 …" at bounding box center [768, 509] width 792 height 724
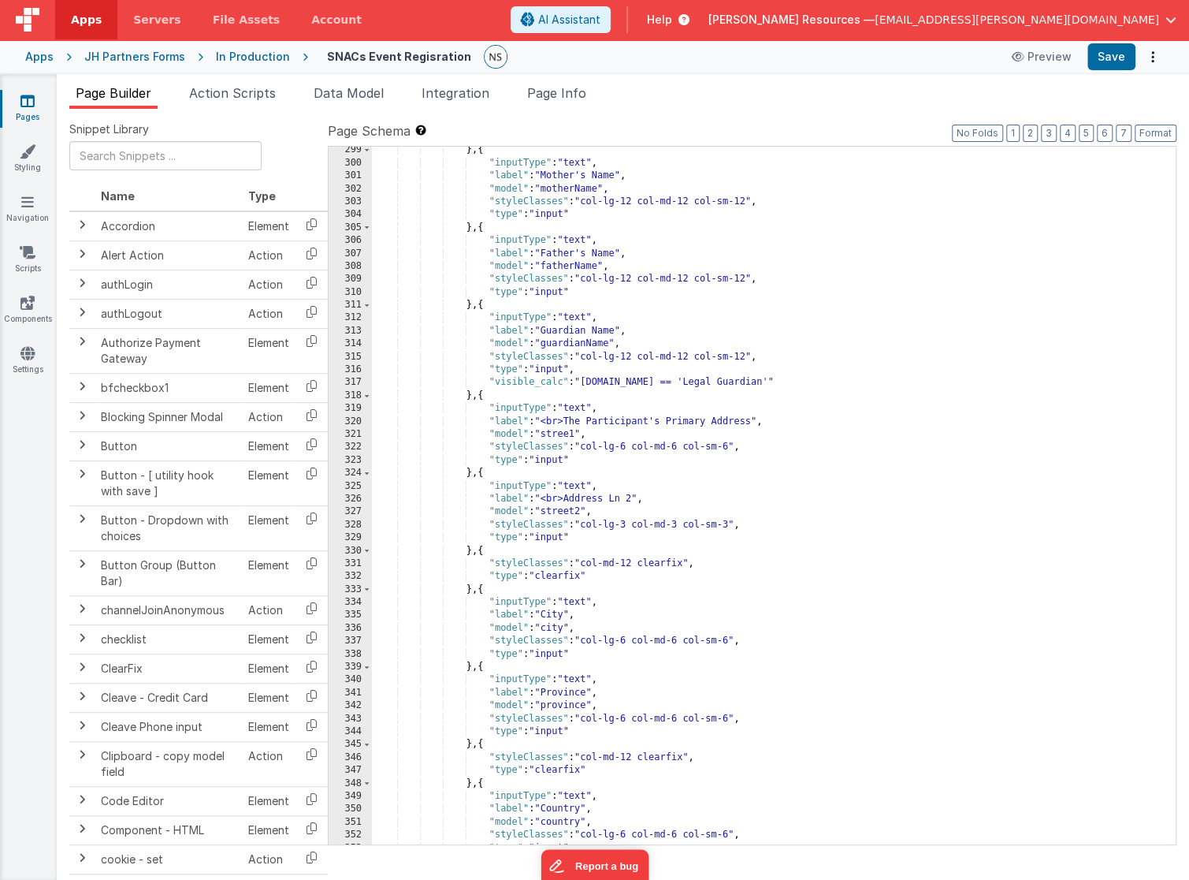
scroll to position [5442, 0]
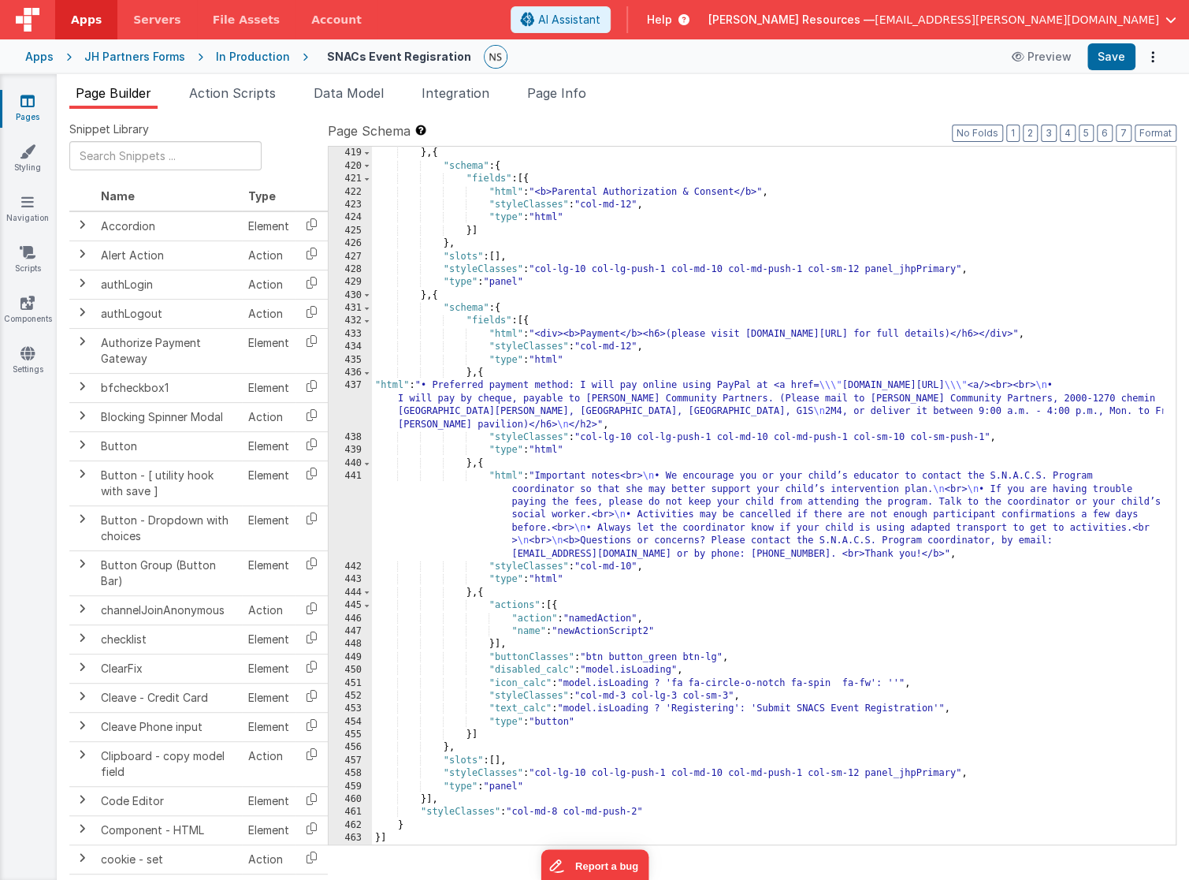
click at [385, 385] on div ""type" : "panel" } , { "schema" : { "fields" : [{ "html" : "<b>Parental Authori…" at bounding box center [768, 496] width 792 height 724
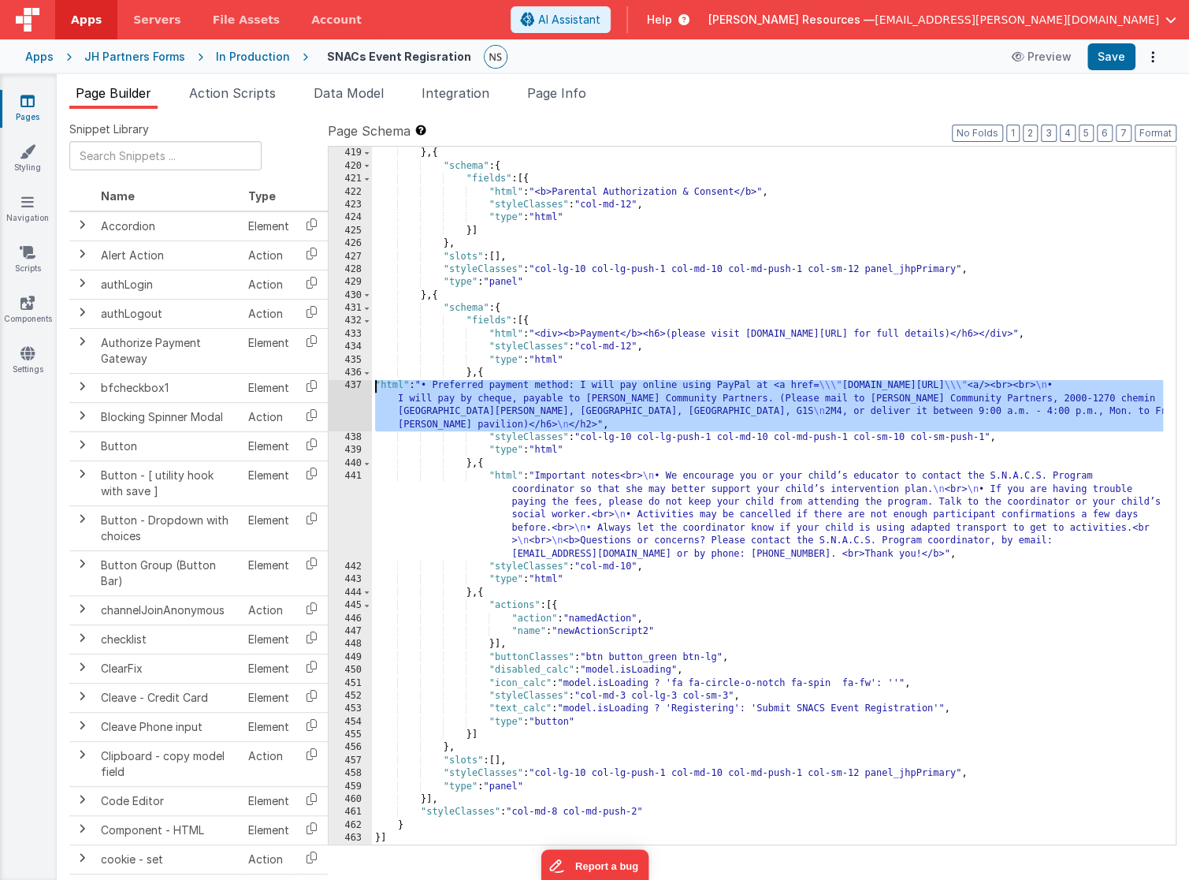
click at [353, 383] on div "437" at bounding box center [350, 405] width 43 height 52
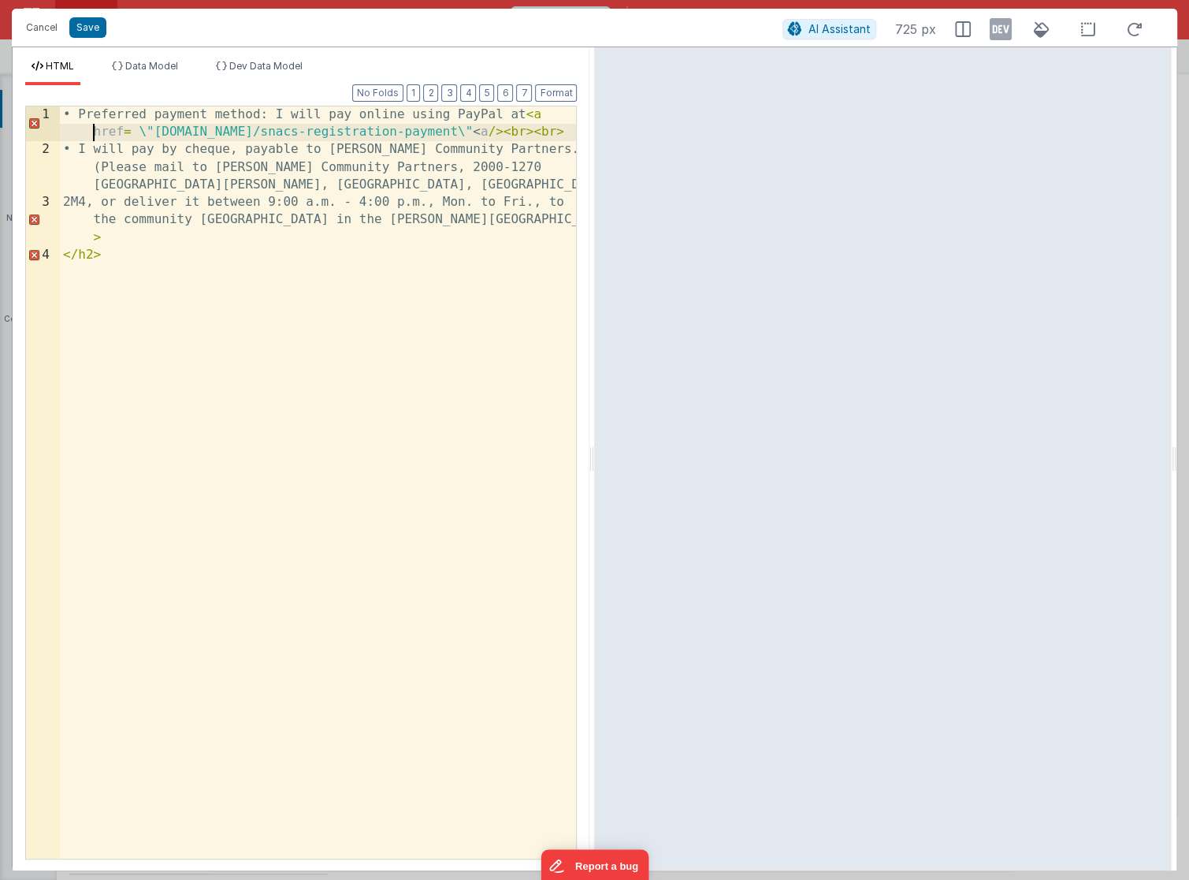
click at [94, 134] on div "• Preferred payment method: I will pay online using PayPal at < a href = \ "[DO…" at bounding box center [319, 509] width 518 height 806
click at [262, 425] on div "• Preferred payment method: I will pay online using PayPal at < a v -bind:href …" at bounding box center [319, 509] width 518 height 806
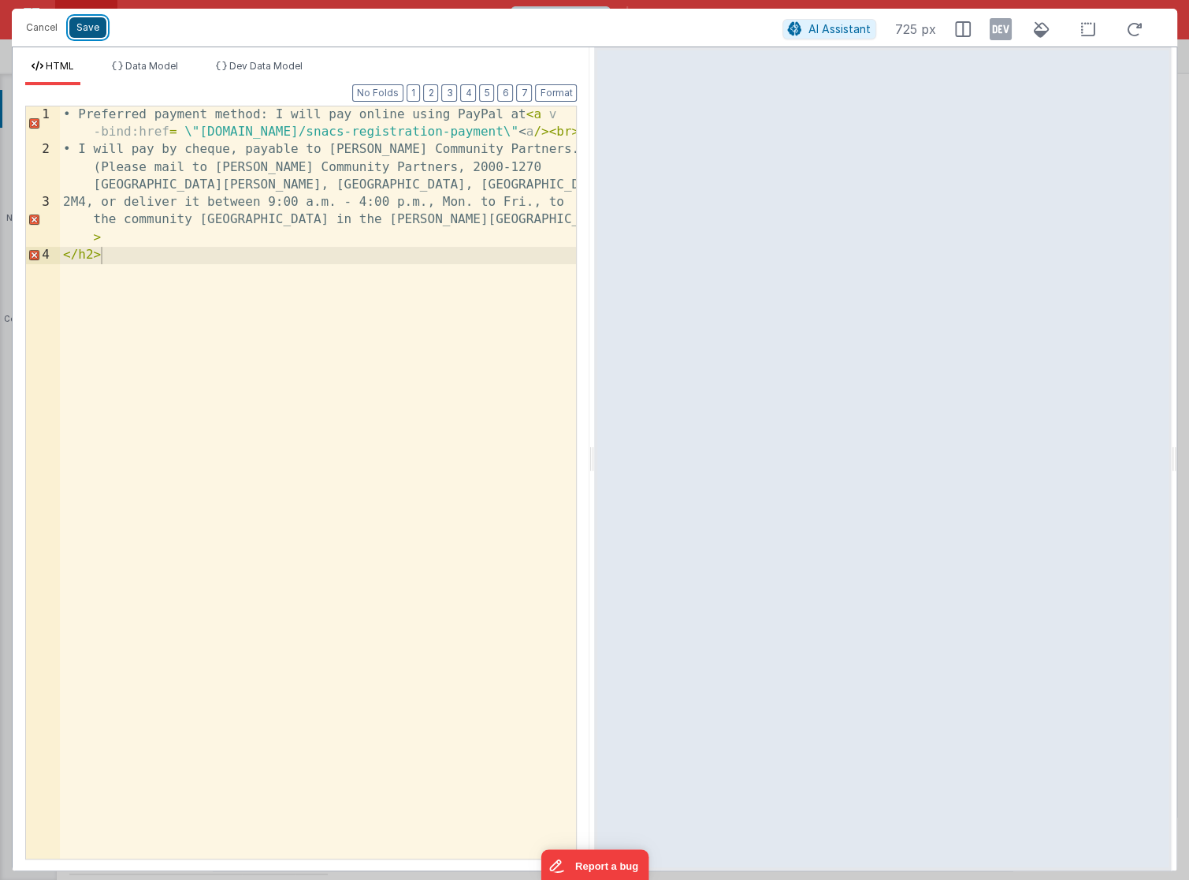
click at [84, 24] on button "Save" at bounding box center [87, 27] width 37 height 20
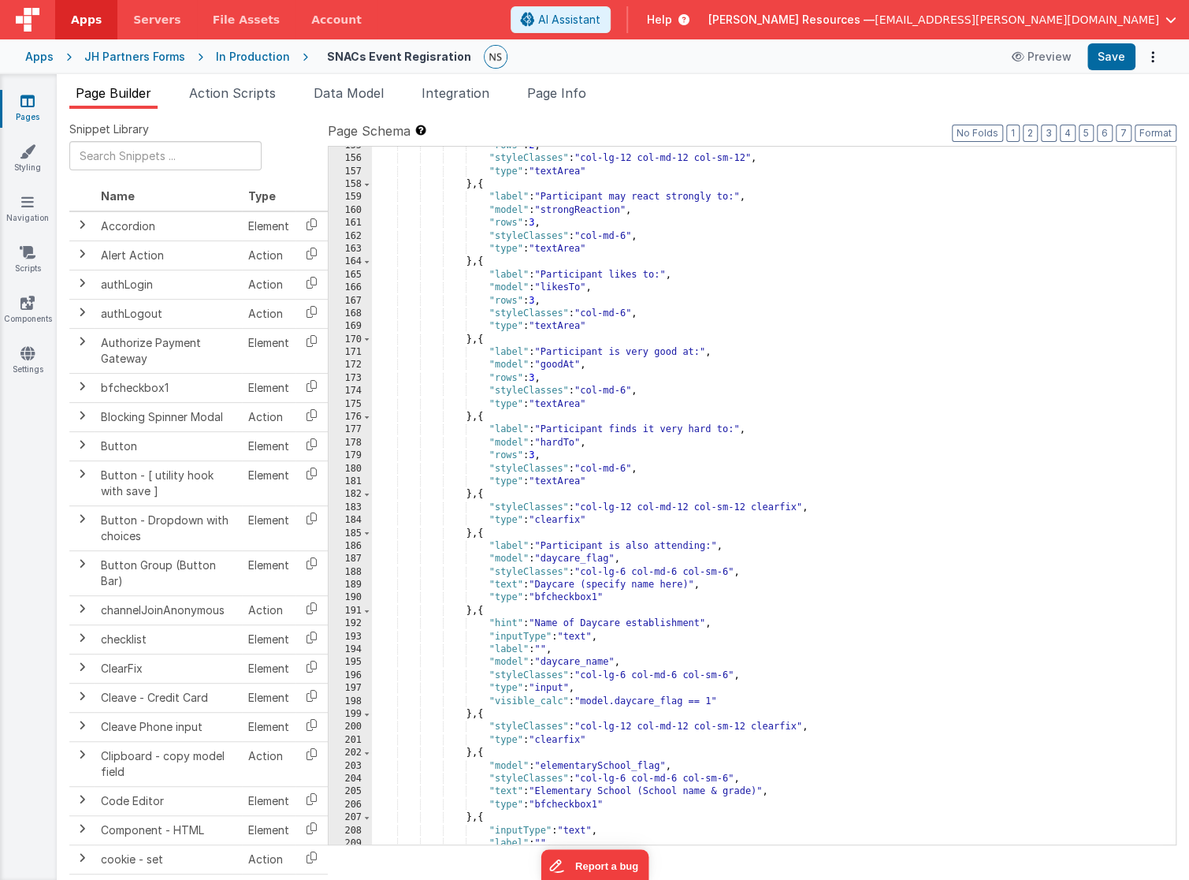
scroll to position [0, 0]
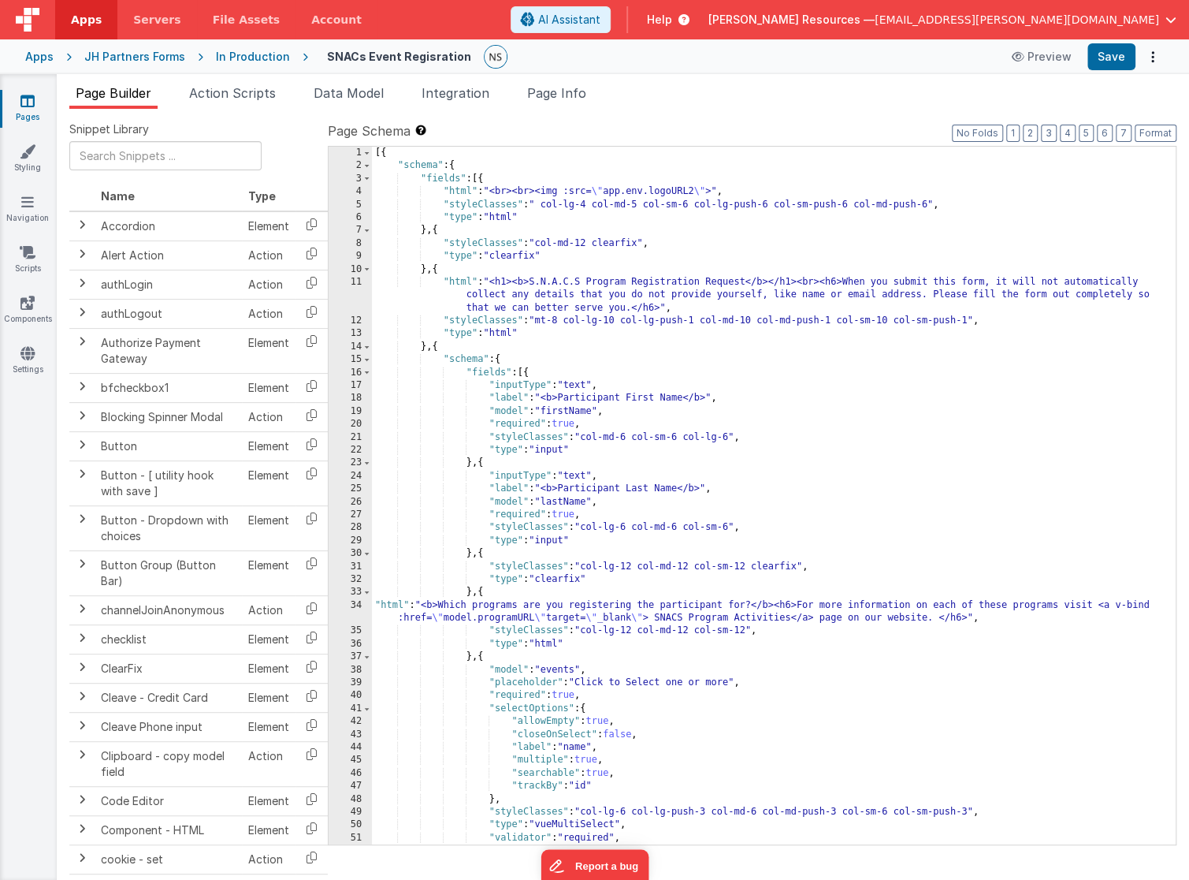
click at [389, 601] on div "[{ "schema" : { "fields" : [{ "html" : "<br><br><img :src= \" app.env.logoURL2 …" at bounding box center [768, 509] width 792 height 724
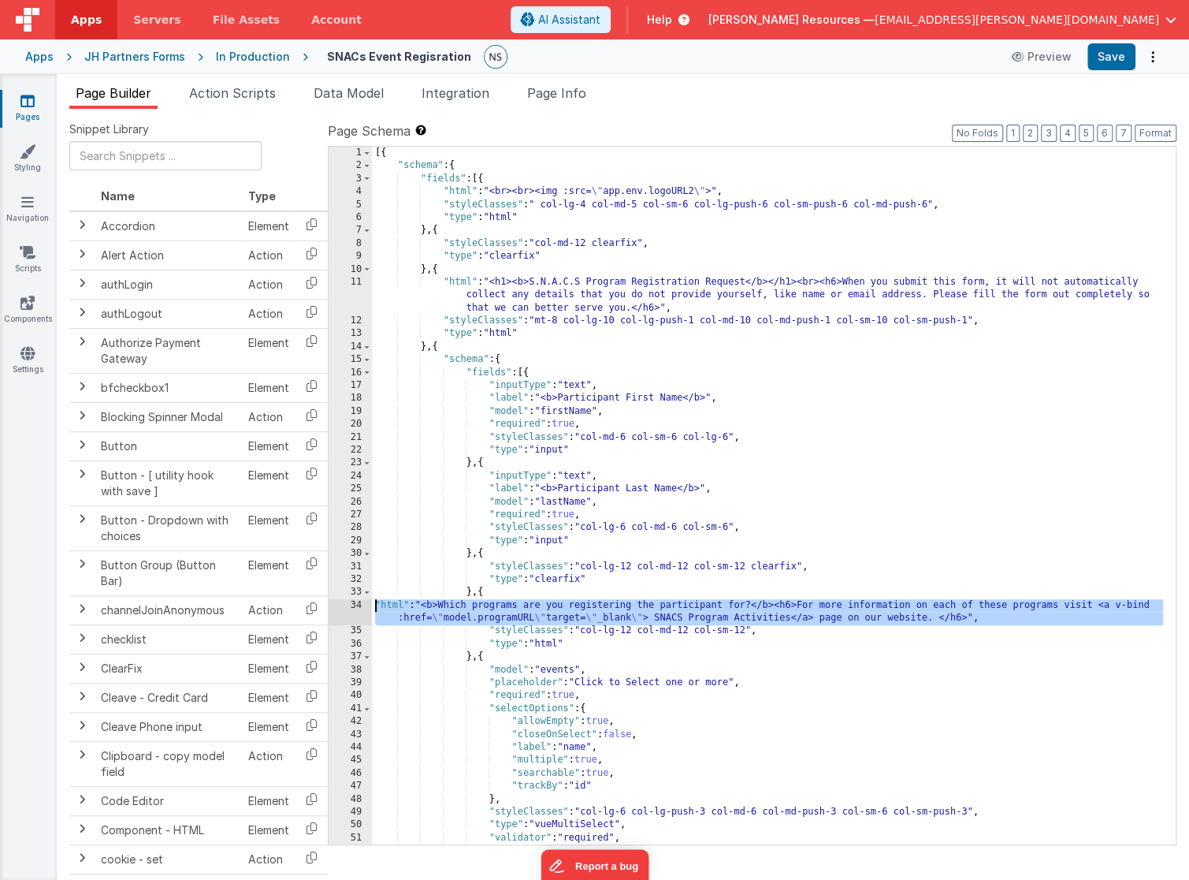
click at [353, 605] on div "34" at bounding box center [350, 612] width 43 height 26
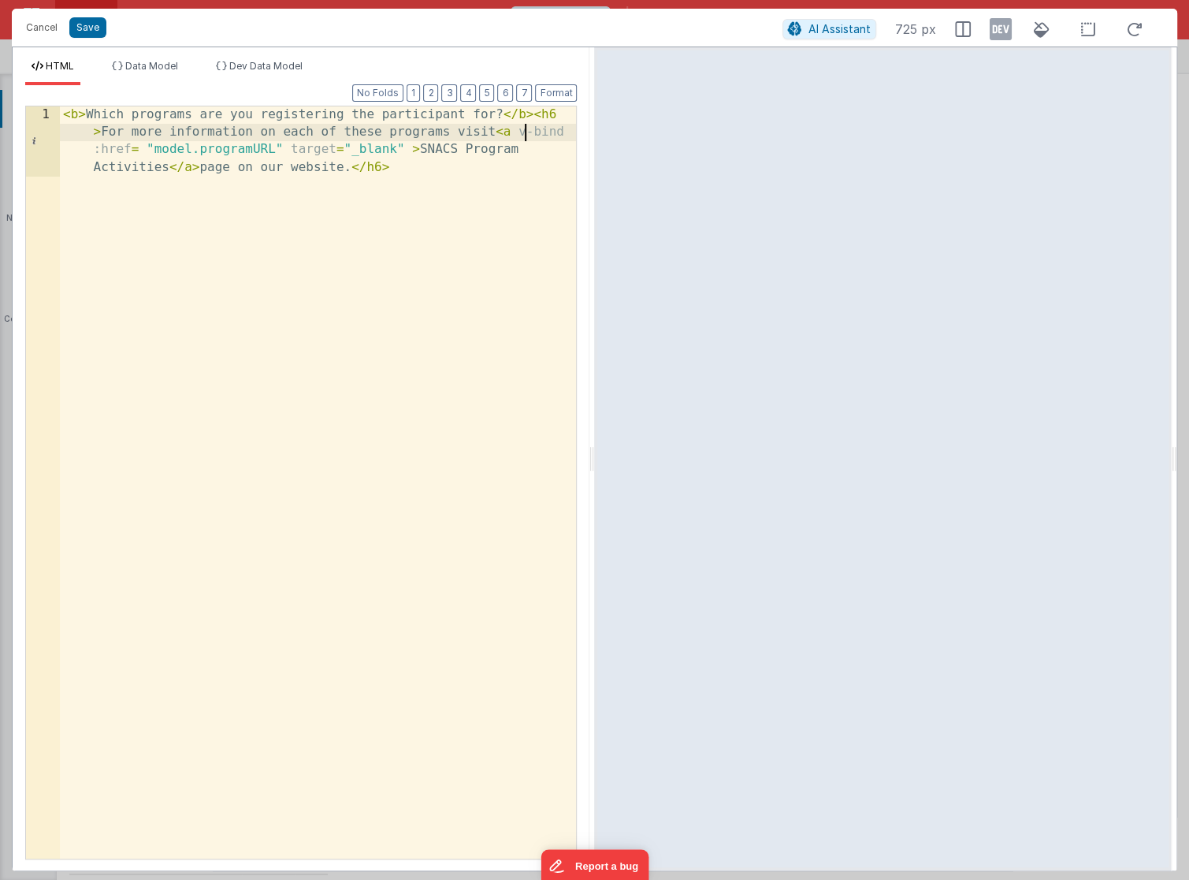
click at [526, 132] on div "< b > Which programs are you registering the participant for? </ b > < h6 > For…" at bounding box center [319, 552] width 518 height 893
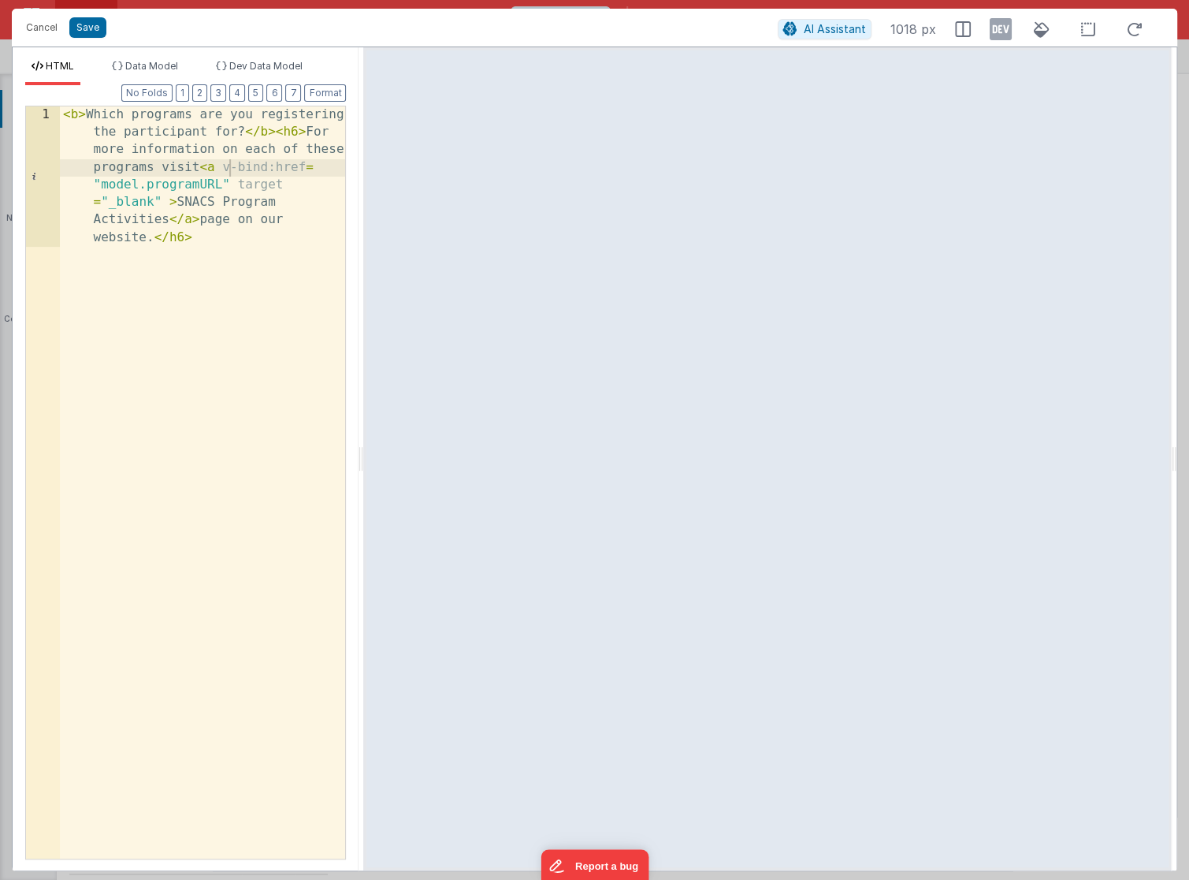
click at [209, 163] on html "Cancel Save AI Assistant 1018 px HTML Data Model Dev Data Model Format 7 6 5 4 …" at bounding box center [594, 440] width 1189 height 880
drag, startPoint x: 207, startPoint y: 166, endPoint x: 174, endPoint y: 202, distance: 48.5
click at [174, 202] on div "< b > Which programs are you registering the participant for? </ b > < h6 > For…" at bounding box center [203, 622] width 287 height 1033
click at [48, 29] on button "Cancel" at bounding box center [41, 28] width 47 height 22
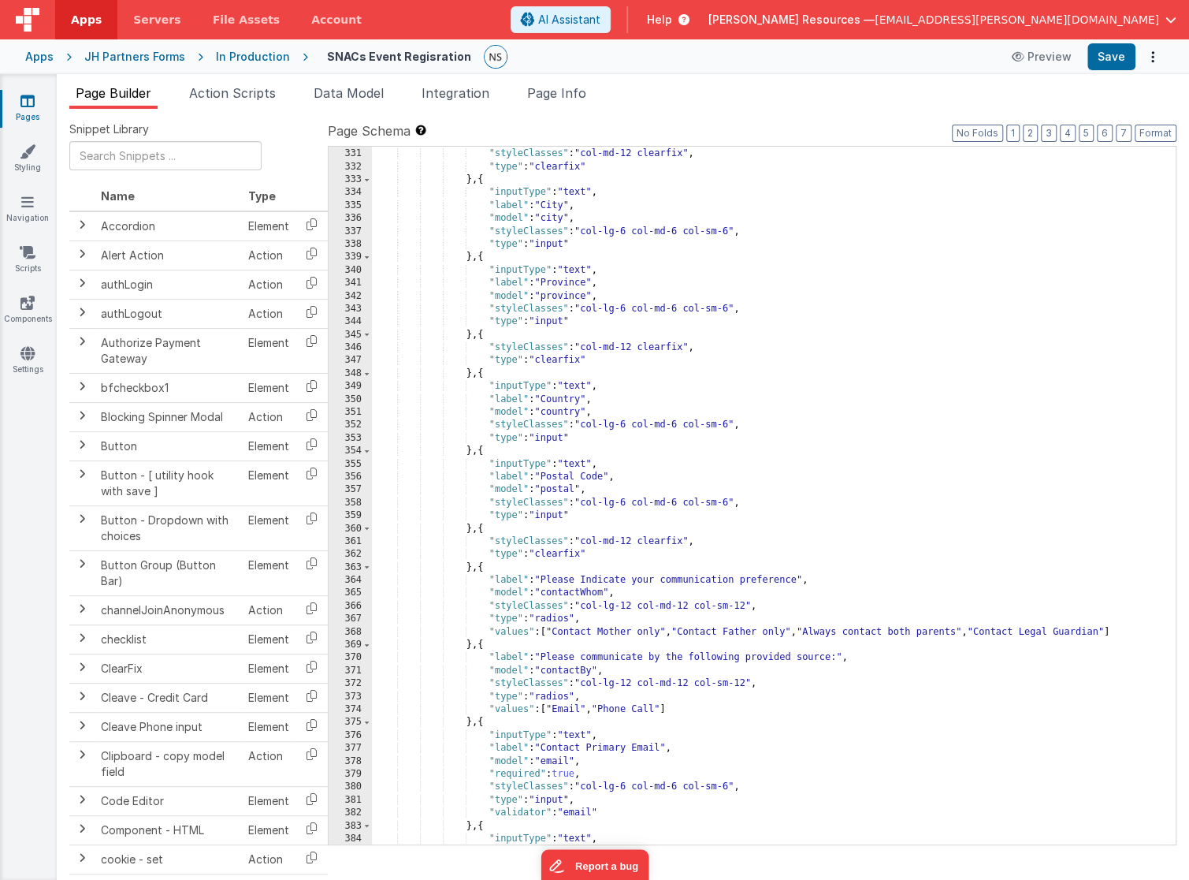
scroll to position [5344, 0]
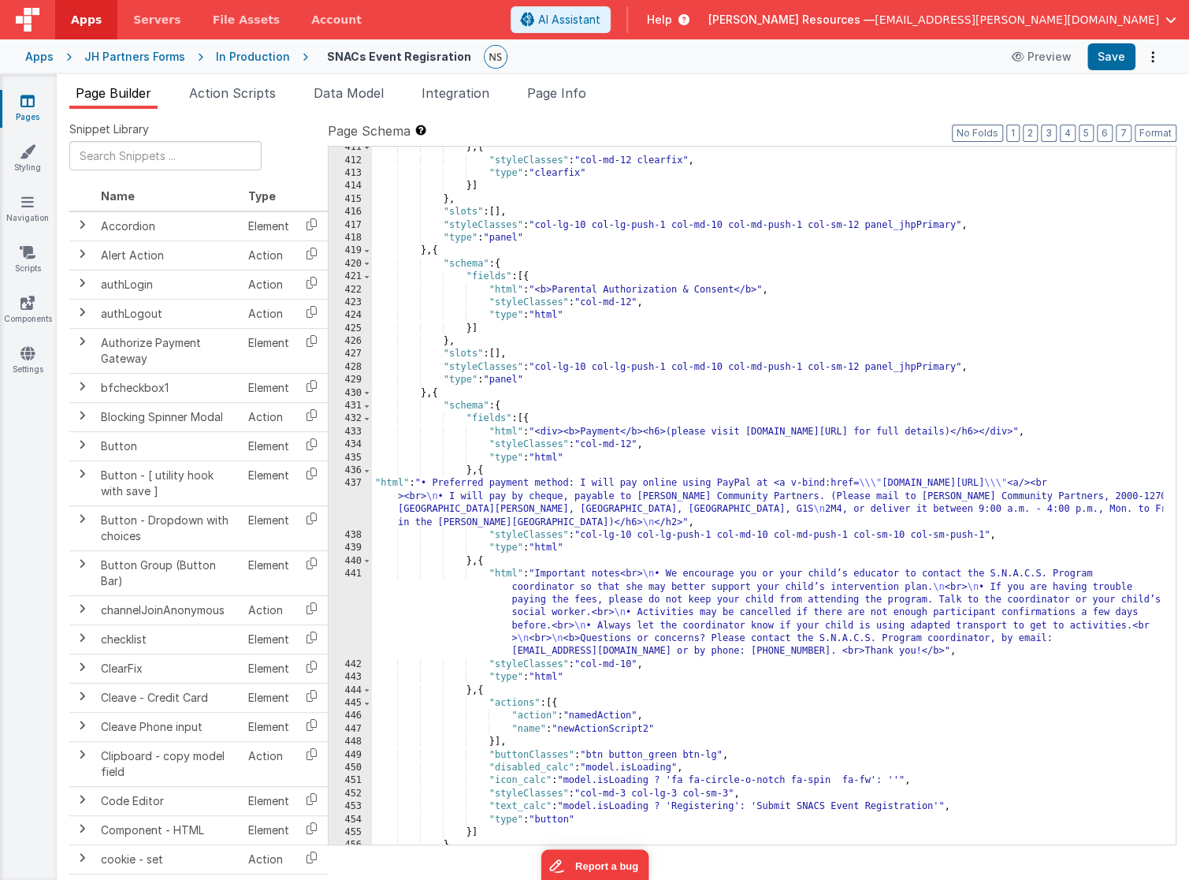
click at [387, 480] on div "} , { "styleClasses" : "col-md-12 clearfix" , "type" : "clearfix" }] } , "slots…" at bounding box center [768, 503] width 792 height 724
click at [357, 479] on div "437" at bounding box center [350, 503] width 43 height 52
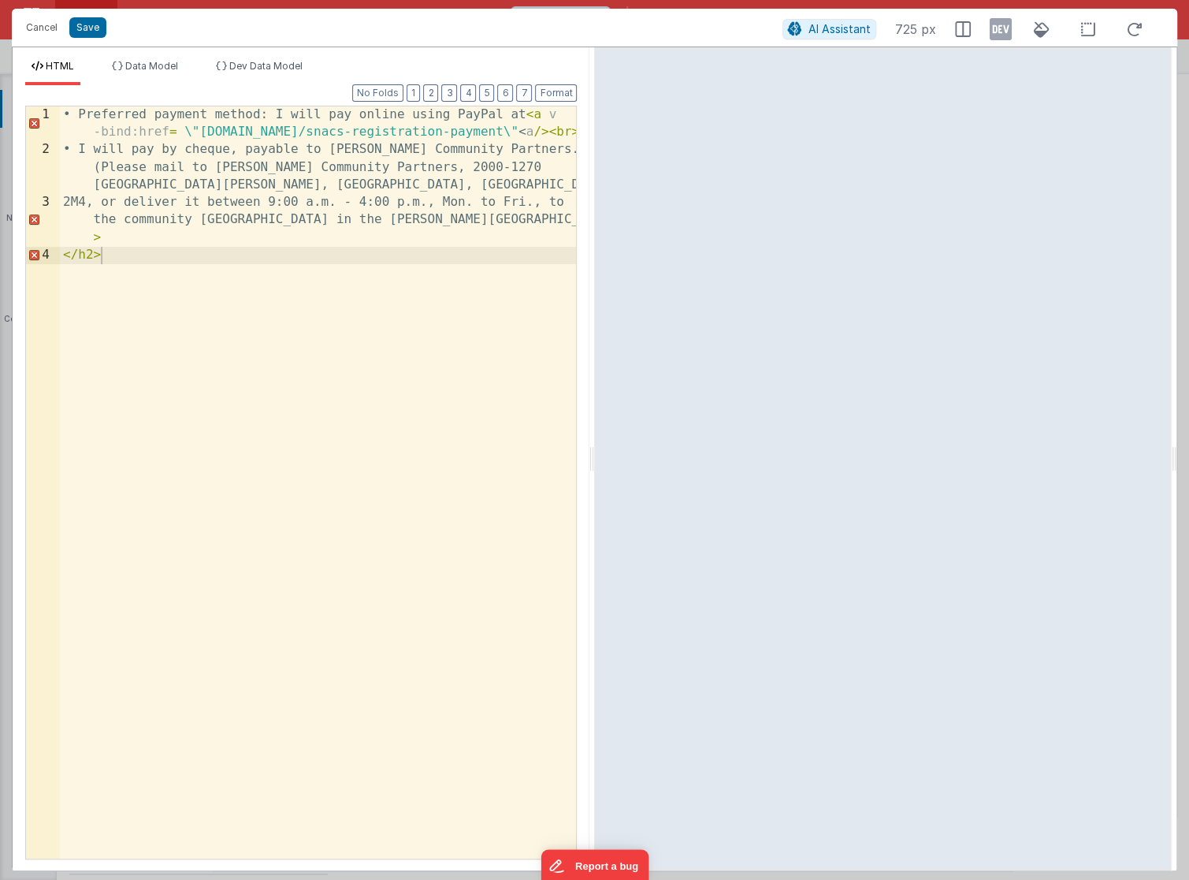
click at [190, 131] on div "• Preferred payment method: I will pay online using PayPal at < a v -bind:href …" at bounding box center [319, 509] width 518 height 806
click at [456, 135] on div "• Preferred payment method: I will pay online using PayPal at < a v -bind:href …" at bounding box center [319, 509] width 518 height 806
drag, startPoint x: 478, startPoint y: 132, endPoint x: 452, endPoint y: 135, distance: 25.3
click at [452, 135] on div "• Preferred payment method: I will pay online using PayPal at < a v -bind:href …" at bounding box center [319, 509] width 518 height 806
click at [463, 132] on div "• Preferred payment method: I will pay online using PayPal at < a v -bind:href …" at bounding box center [319, 509] width 518 height 806
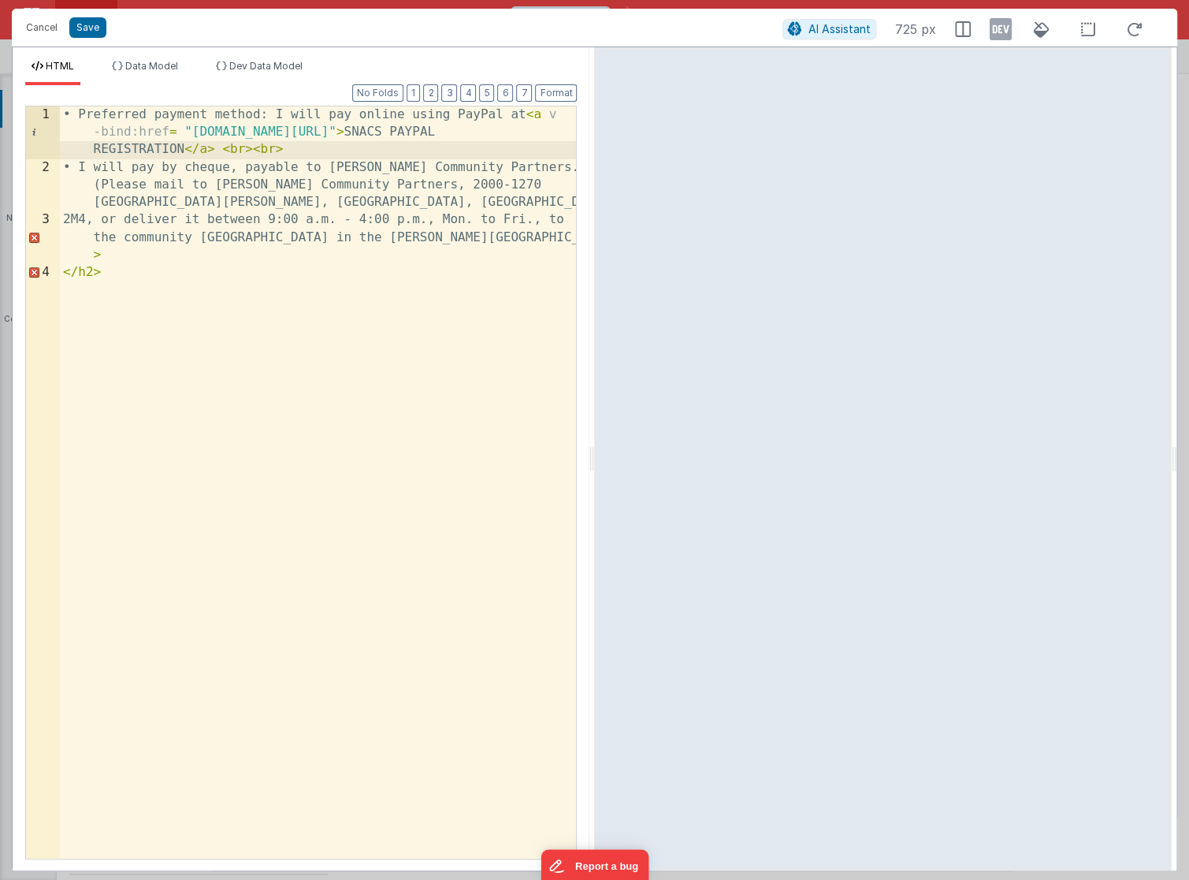
click at [456, 132] on div "• Preferred payment method: I will pay online using PayPal at < a v -bind:href …" at bounding box center [319, 517] width 518 height 823
click at [93, 26] on button "Save" at bounding box center [87, 27] width 37 height 20
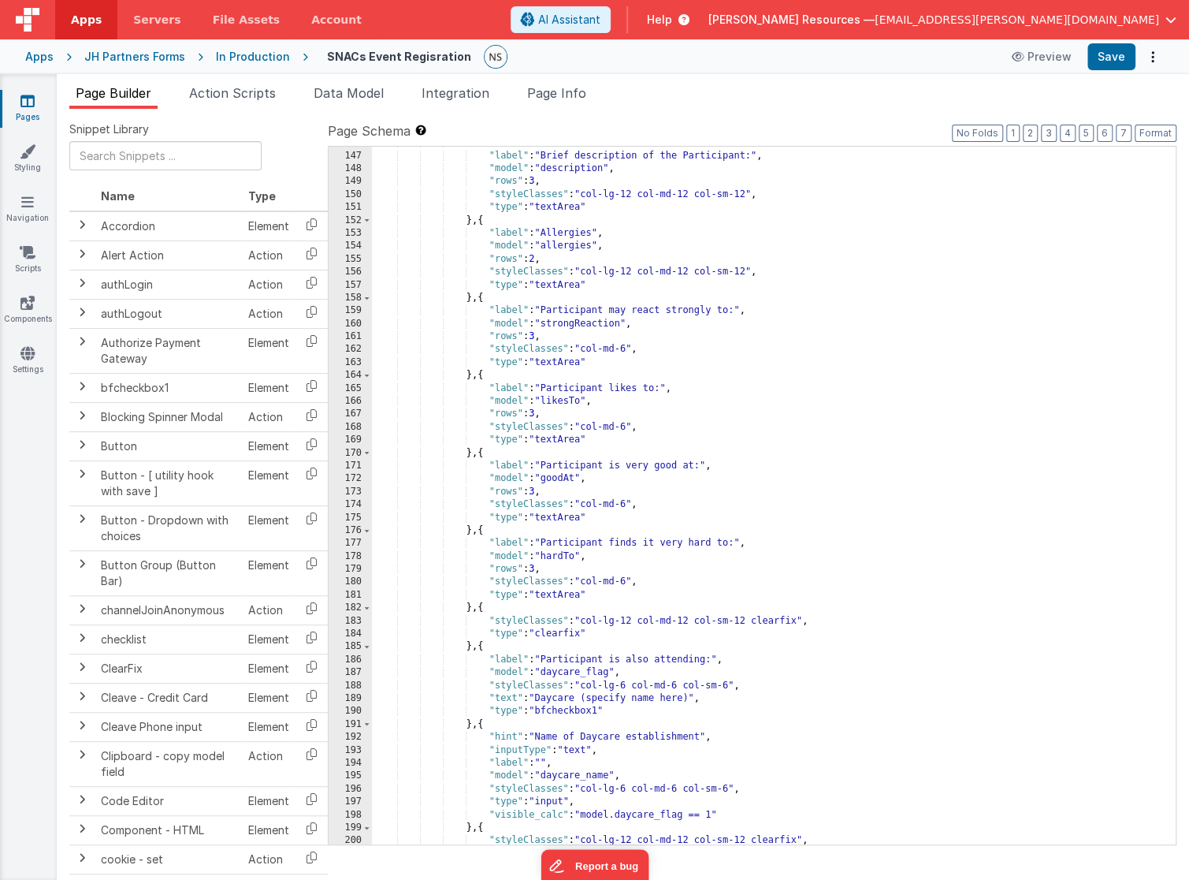
scroll to position [300, 0]
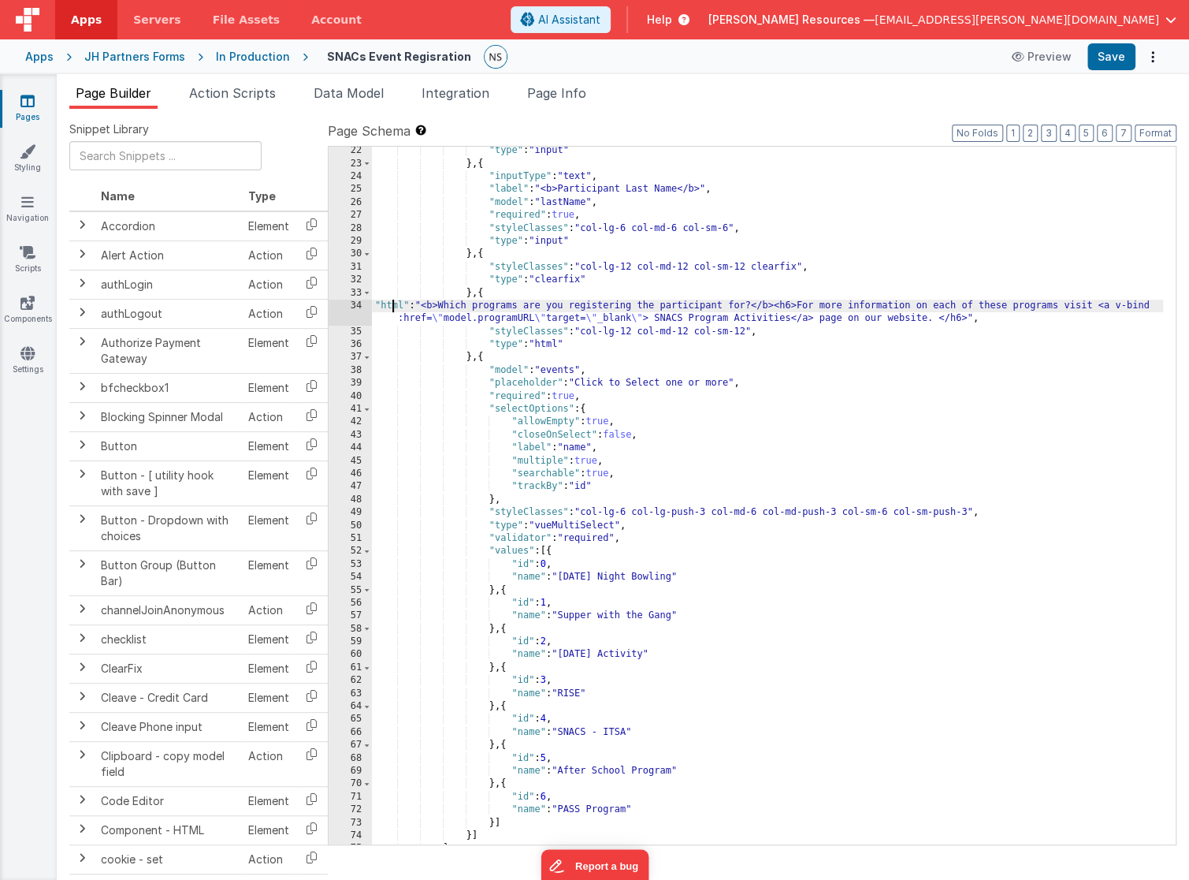
click at [391, 306] on div ""type" : "input" } , { "inputType" : "text" , "label" : "<b>Participant Last Na…" at bounding box center [768, 506] width 792 height 724
click at [358, 305] on div "34" at bounding box center [350, 313] width 43 height 26
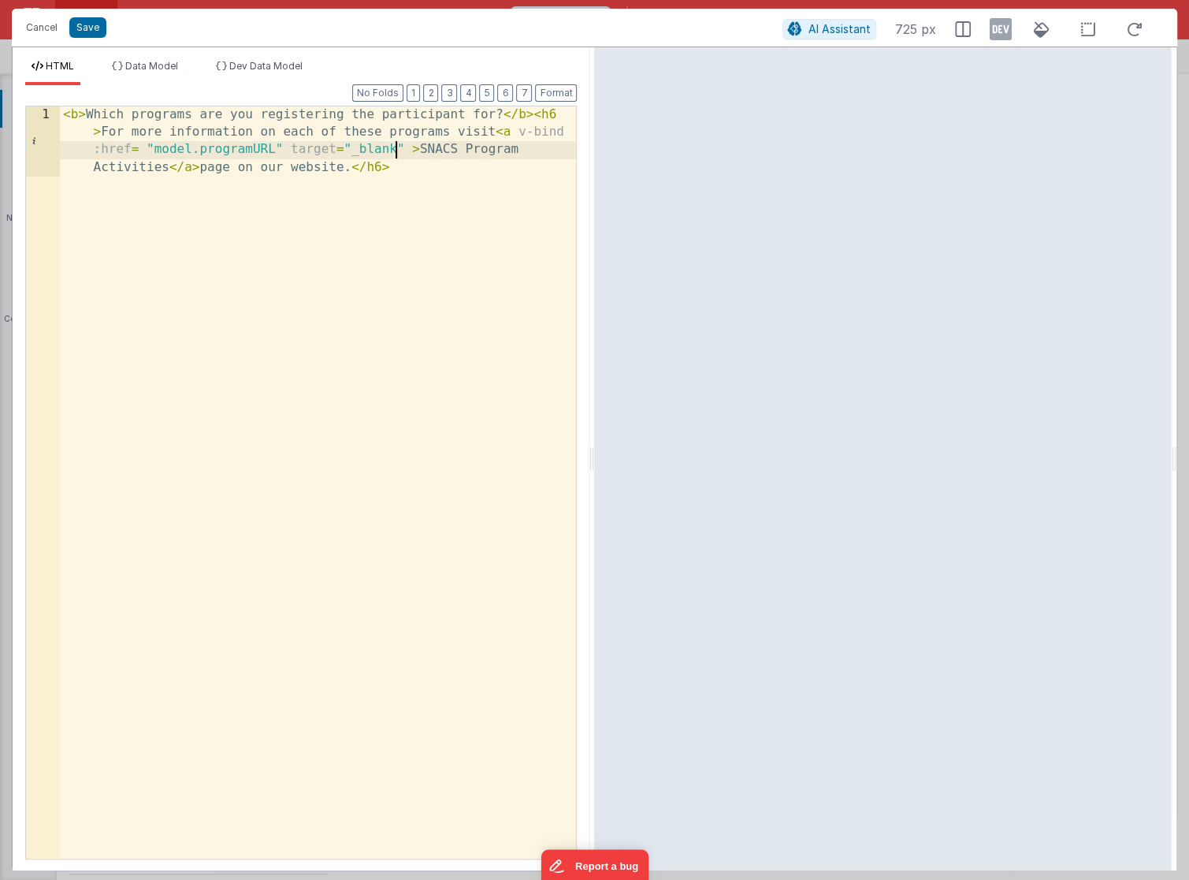
click at [397, 157] on div "< b > Which programs are you registering the participant for? </ b > < h6 > For…" at bounding box center [319, 552] width 518 height 893
click at [39, 32] on button "Cancel" at bounding box center [41, 28] width 47 height 22
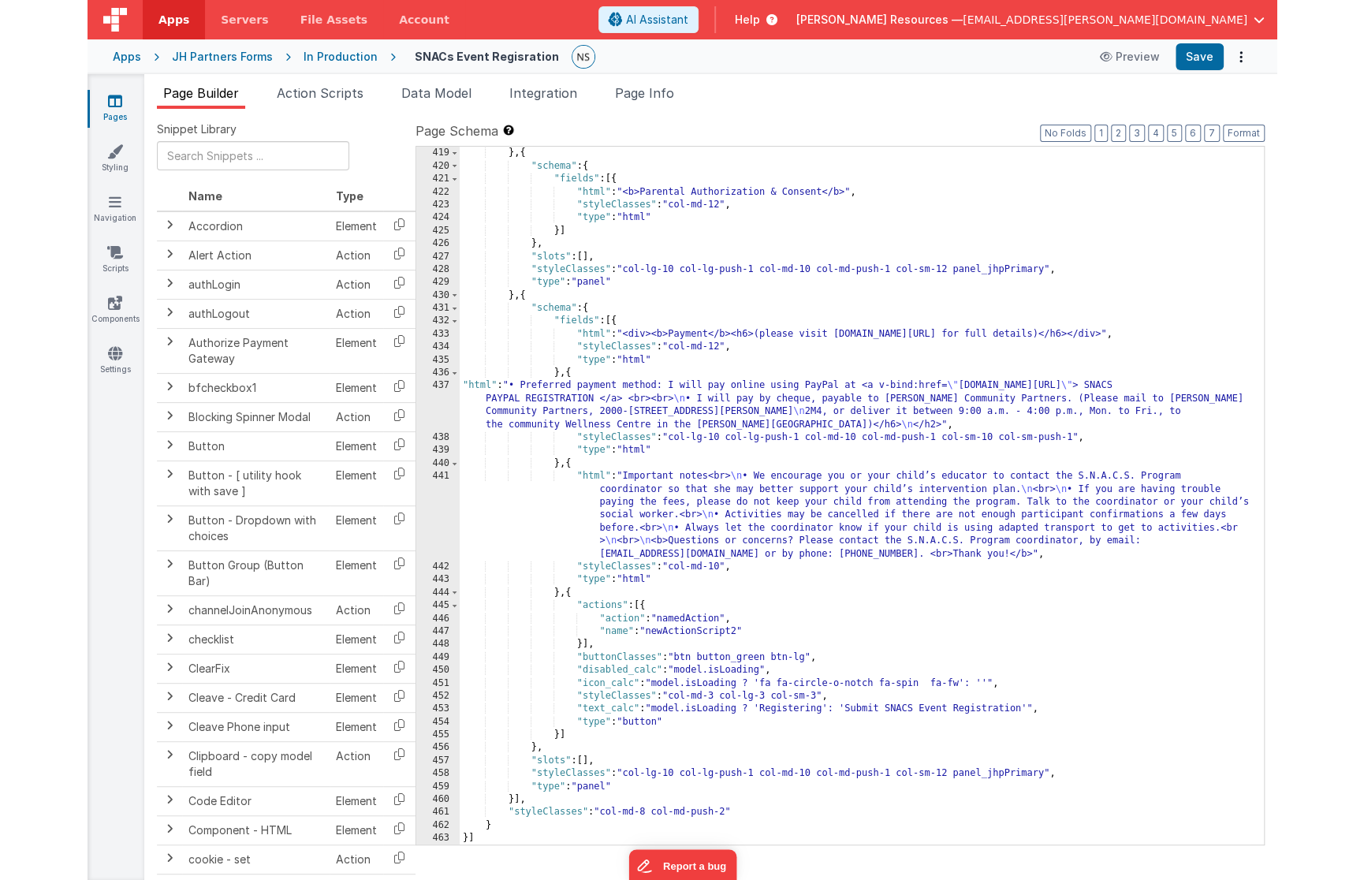
scroll to position [5442, 0]
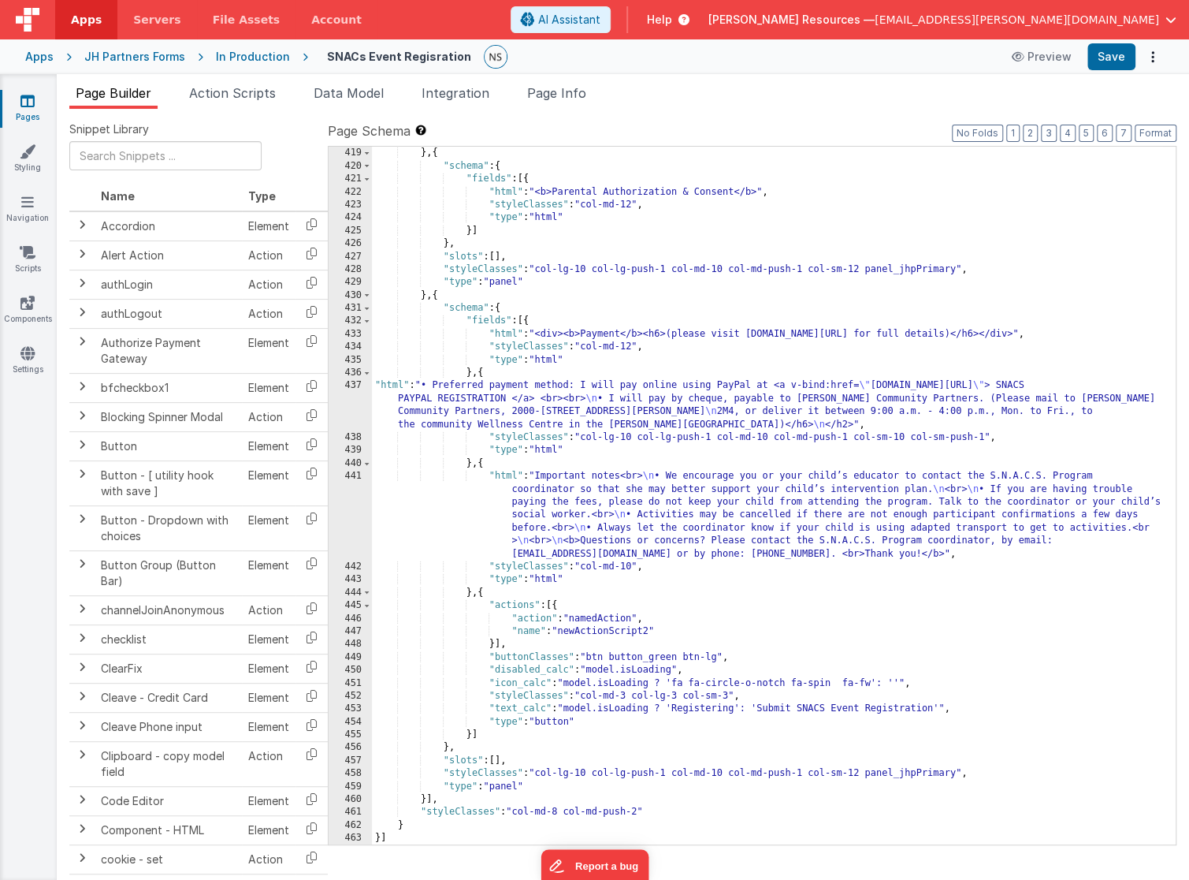
click at [396, 386] on div ""type" : "panel" } , { "schema" : { "fields" : [{ "html" : "<b>Parental Authori…" at bounding box center [768, 496] width 792 height 724
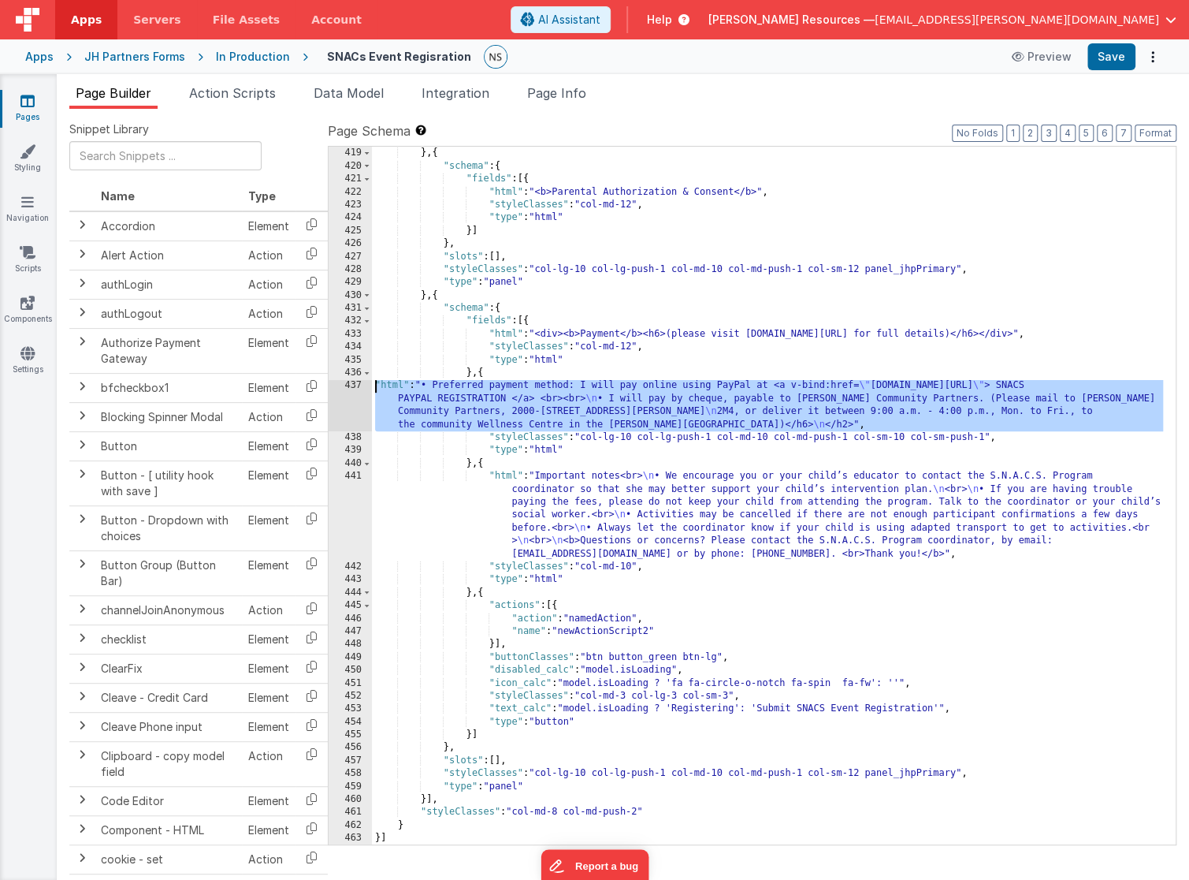
click at [344, 386] on div "437" at bounding box center [350, 405] width 43 height 52
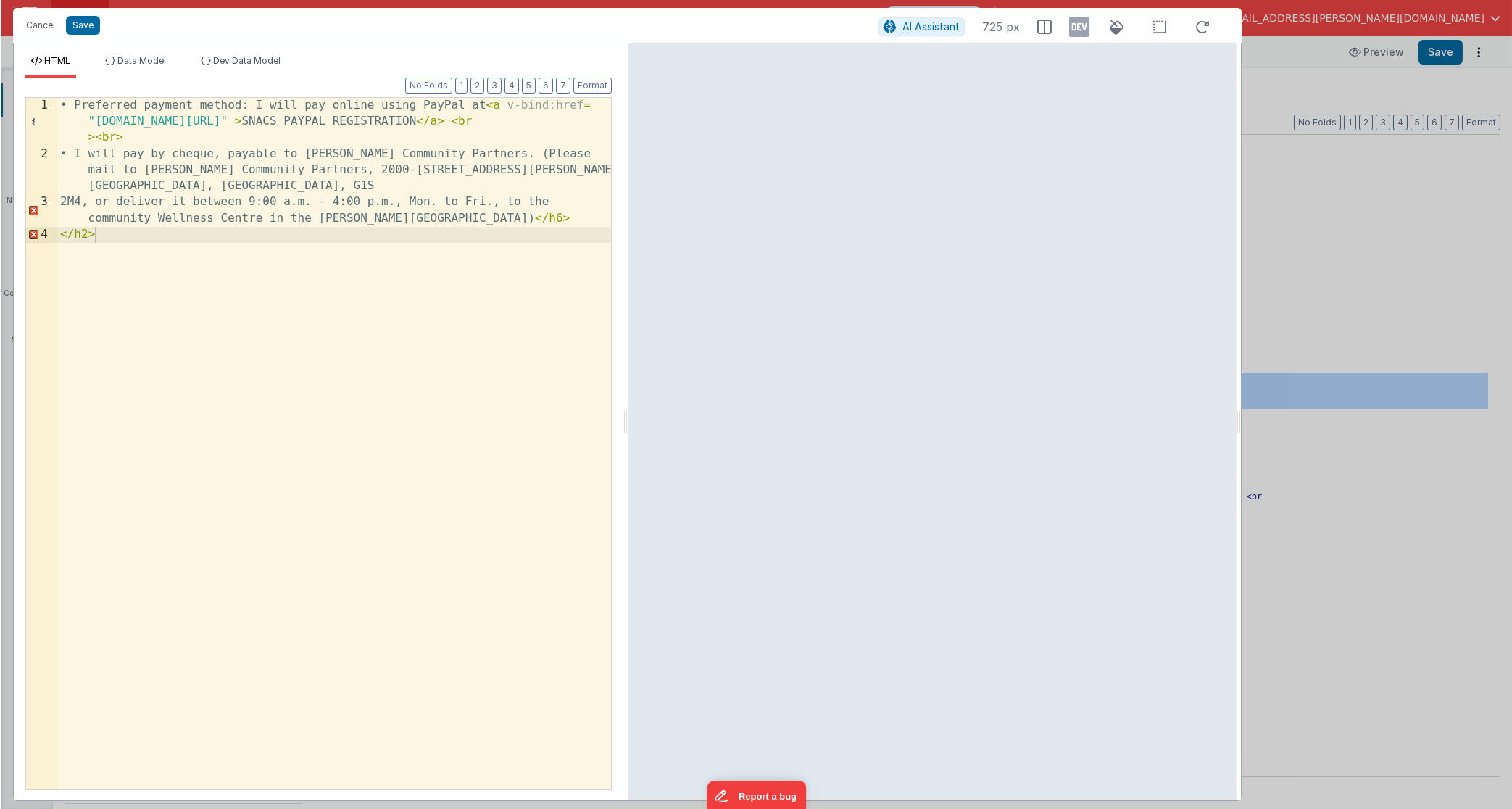
scroll to position [4943, 0]
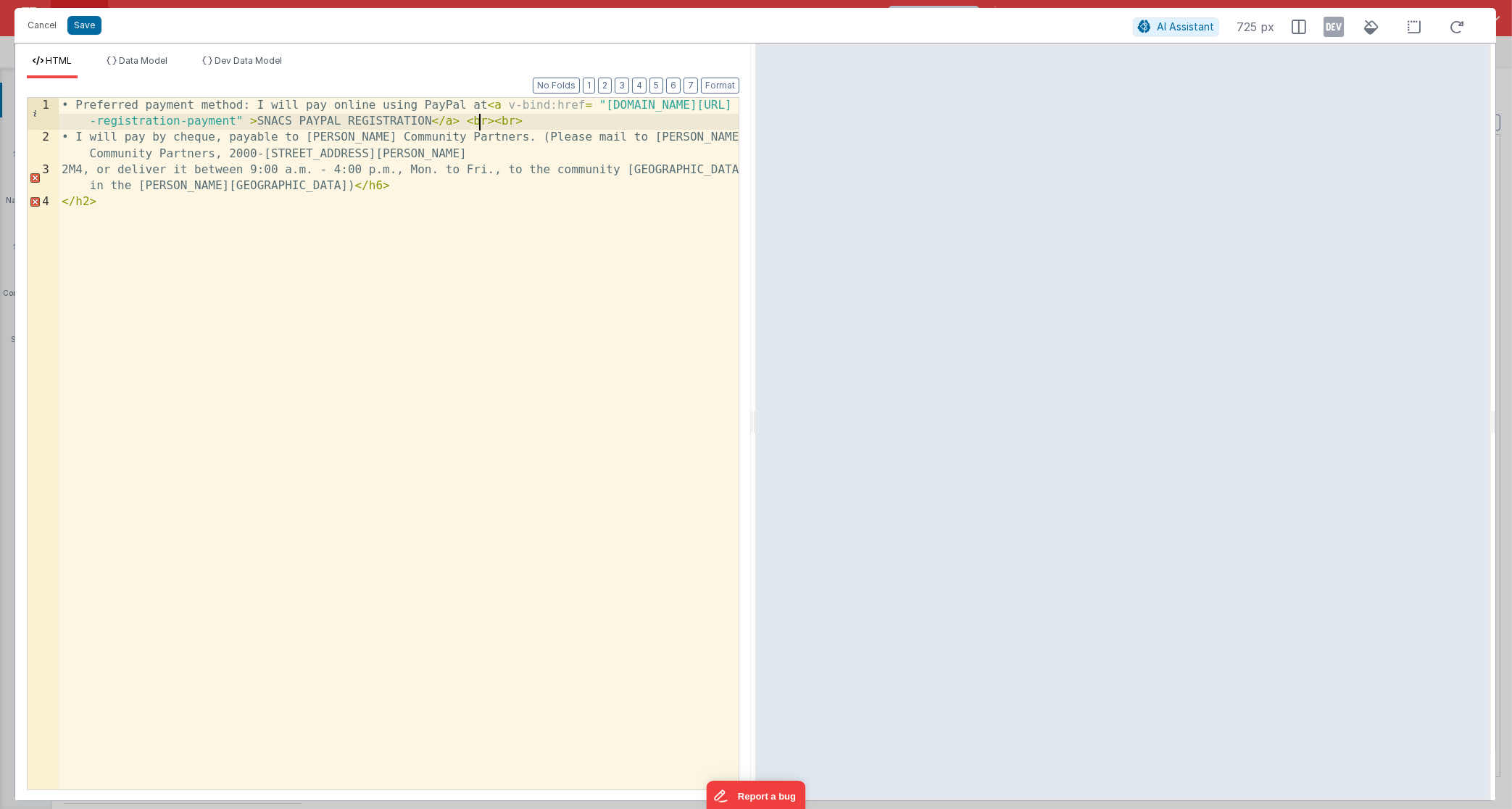
click at [481, 121] on div "• Preferred payment method: I will pay online using PayPal at < a v-bind:href =…" at bounding box center [399, 468] width 681 height 741
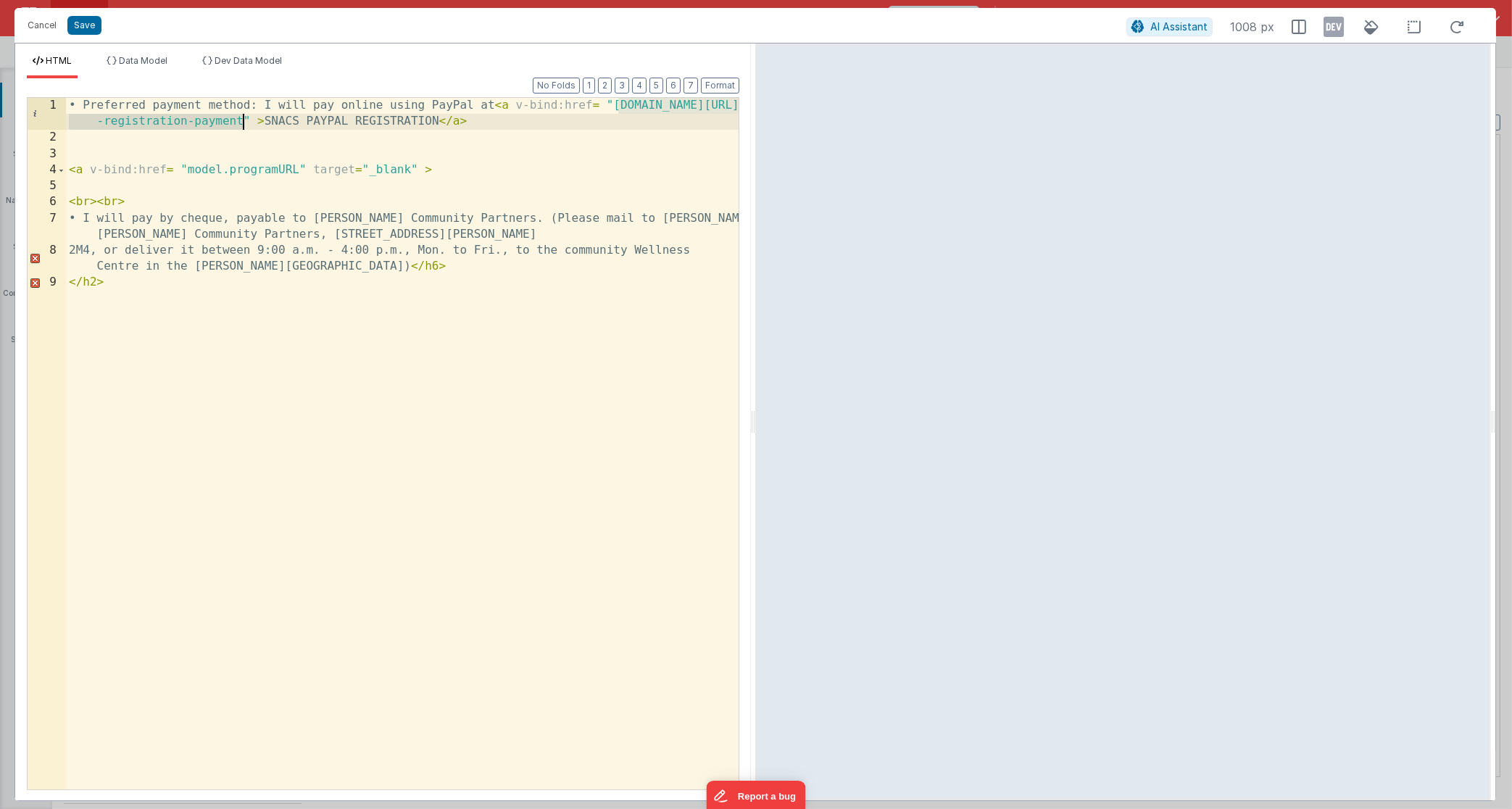
drag, startPoint x: 618, startPoint y: 107, endPoint x: 241, endPoint y: 122, distance: 377.3
click at [241, 122] on div "• Preferred payment method: I will pay online using PayPal at < a v-bind:href =…" at bounding box center [403, 468] width 673 height 741
drag, startPoint x: 375, startPoint y: 122, endPoint x: 202, endPoint y: 122, distance: 173.0
click at [202, 122] on div "• Preferred payment method: I will pay online using PayPal at < a v-bind:href =…" at bounding box center [403, 468] width 673 height 741
drag, startPoint x: 242, startPoint y: 121, endPoint x: 201, endPoint y: 122, distance: 41.0
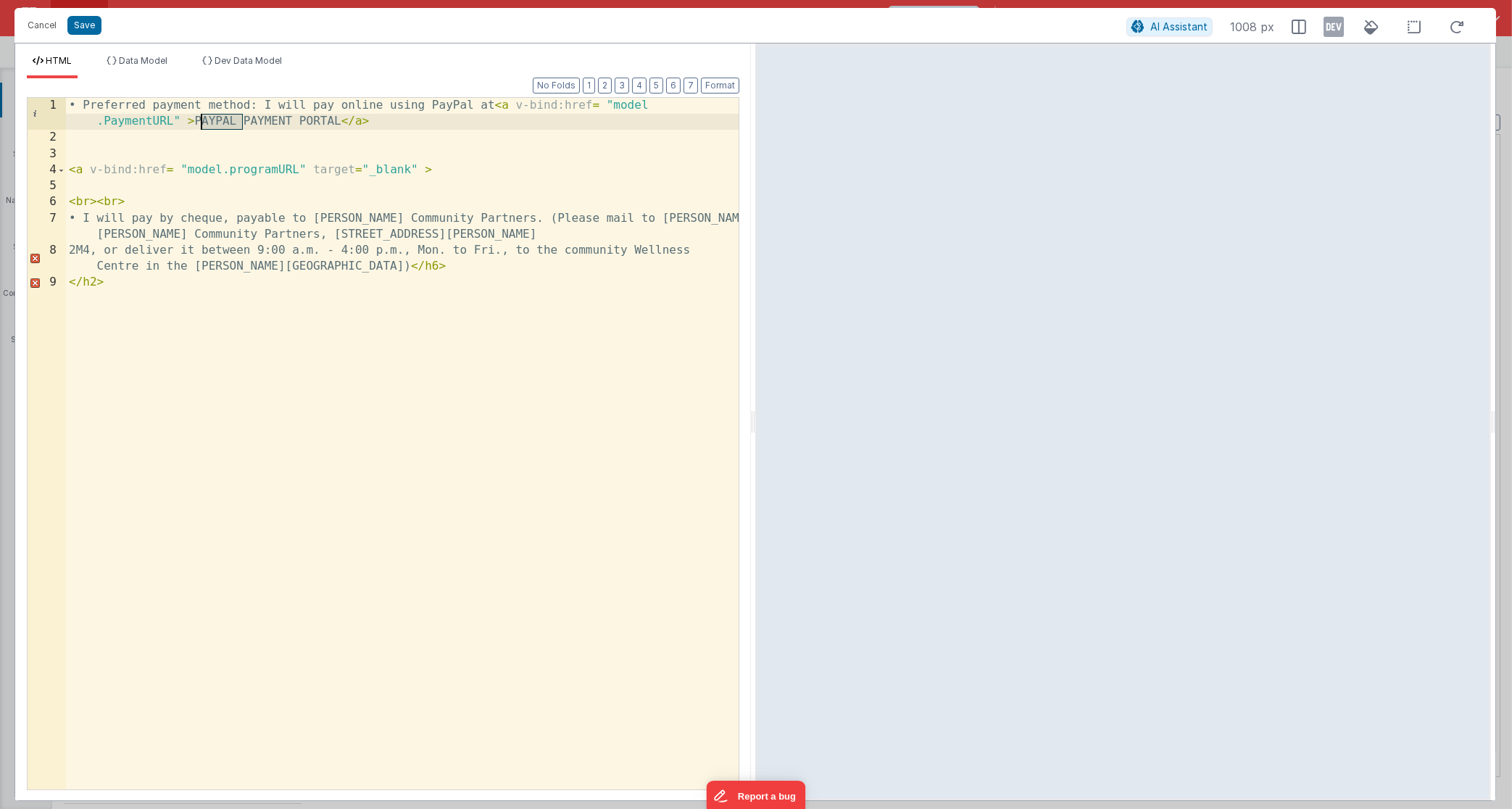
click at [201, 122] on div "• Preferred payment method: I will pay online using PayPal at < a v-bind:href =…" at bounding box center [403, 468] width 673 height 741
click at [199, 121] on div "• Preferred payment method: I will pay online using PayPal at < a v-bind:href =…" at bounding box center [403, 468] width 673 height 741
click at [265, 105] on div "• Preferred payment method: I will pay online using PayPal at < a v-bind:href =…" at bounding box center [403, 468] width 673 height 741
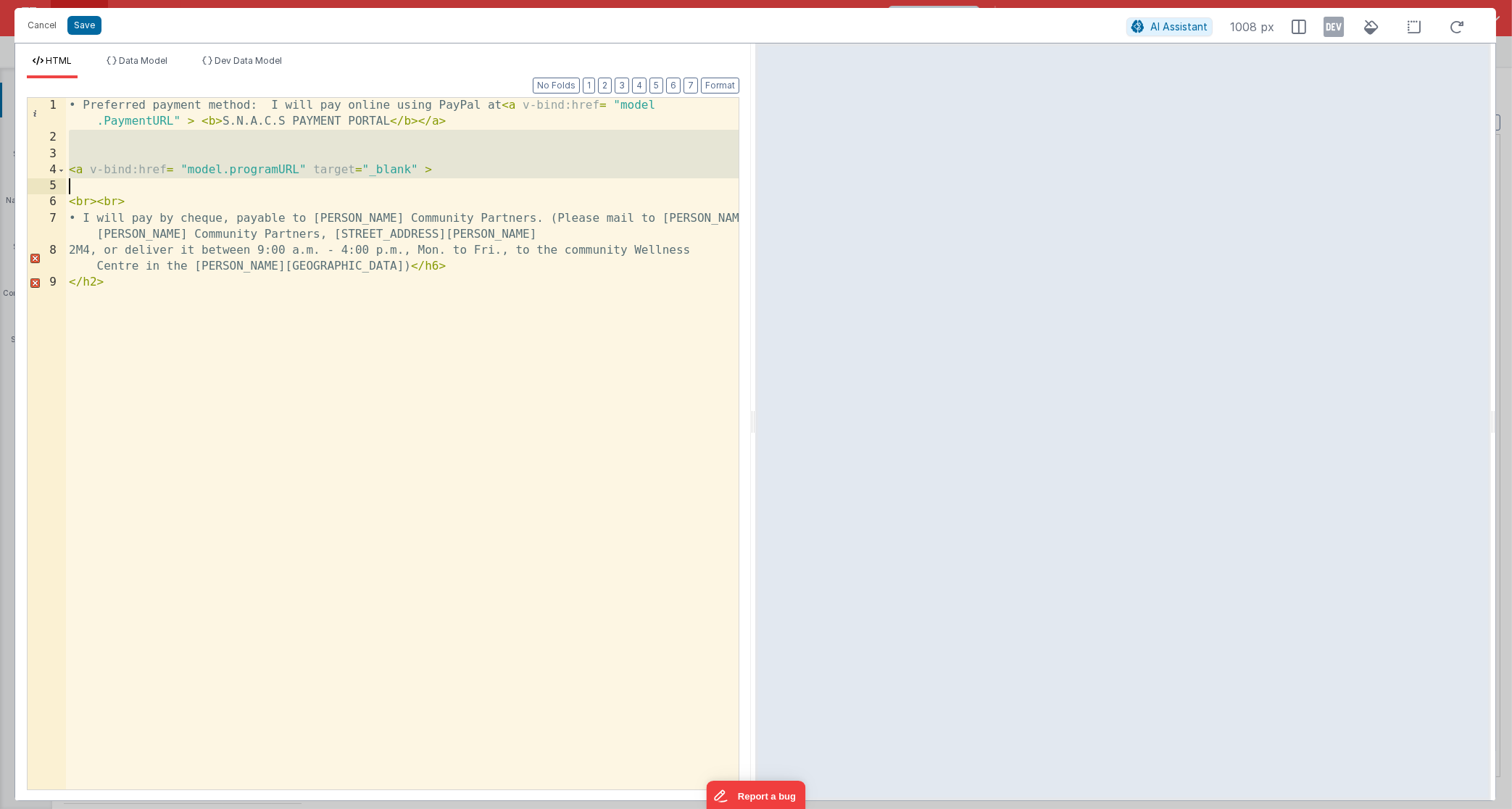
drag, startPoint x: 82, startPoint y: 144, endPoint x: 145, endPoint y: 191, distance: 78.6
click at [145, 191] on div "• Preferred payment method: I will pay online using PayPal at < a v-bind:href =…" at bounding box center [403, 468] width 673 height 741
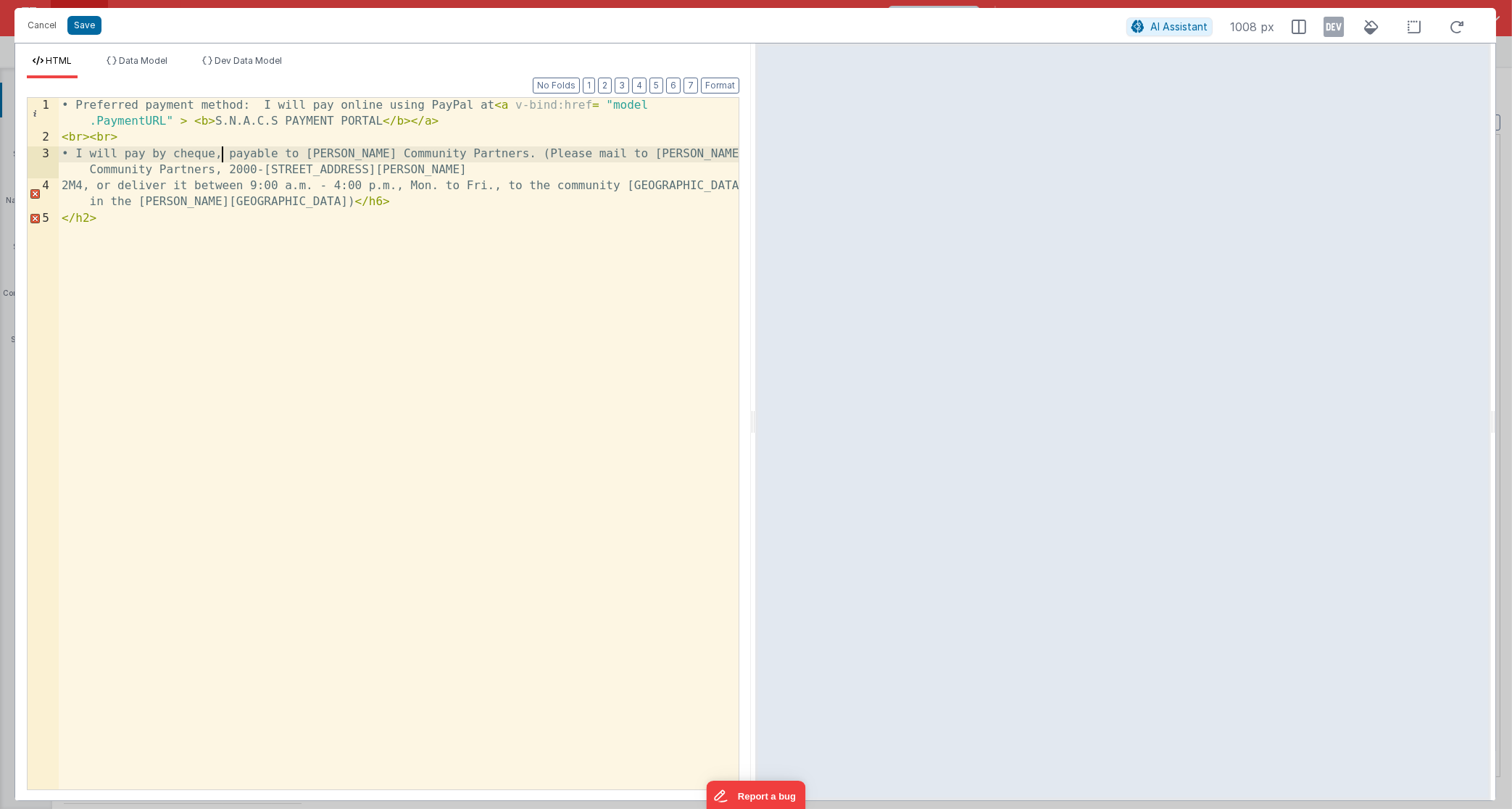
click at [221, 155] on div "• Preferred payment method: I will pay online using PayPal at < a v-bind:href =…" at bounding box center [399, 468] width 681 height 741
click at [300, 151] on div "• Preferred payment method: I will pay online using PayPal at < a v-bind:href =…" at bounding box center [399, 468] width 681 height 741
click at [575, 152] on div "• Preferred payment method: I will pay online using PayPal at < a v-bind:href =…" at bounding box center [399, 468] width 681 height 741
click at [731, 153] on div "• Preferred payment method: I will pay online using PayPal at < a v-bind:href =…" at bounding box center [399, 468] width 681 height 741
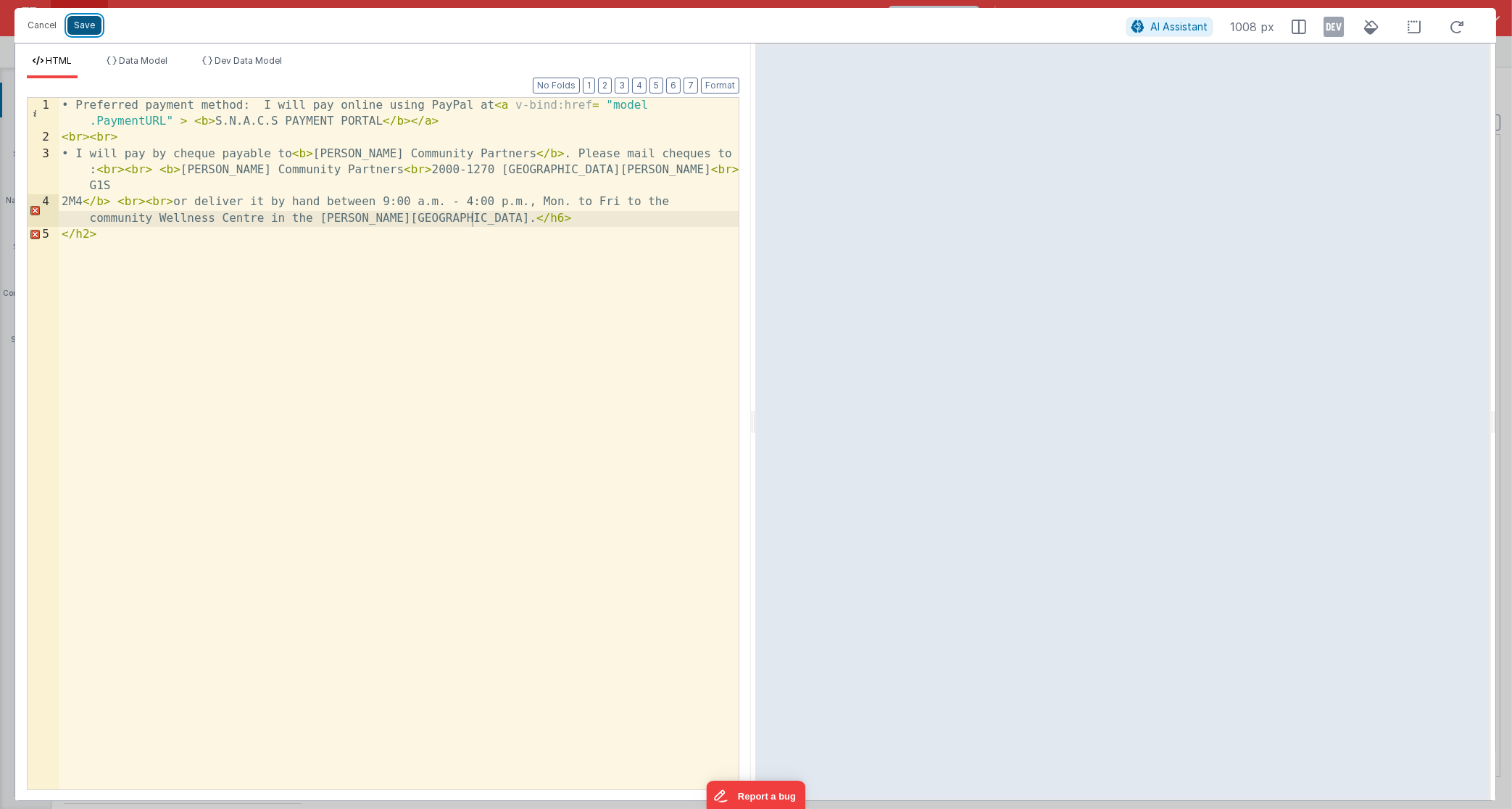
click at [88, 24] on button "Save" at bounding box center [84, 25] width 34 height 18
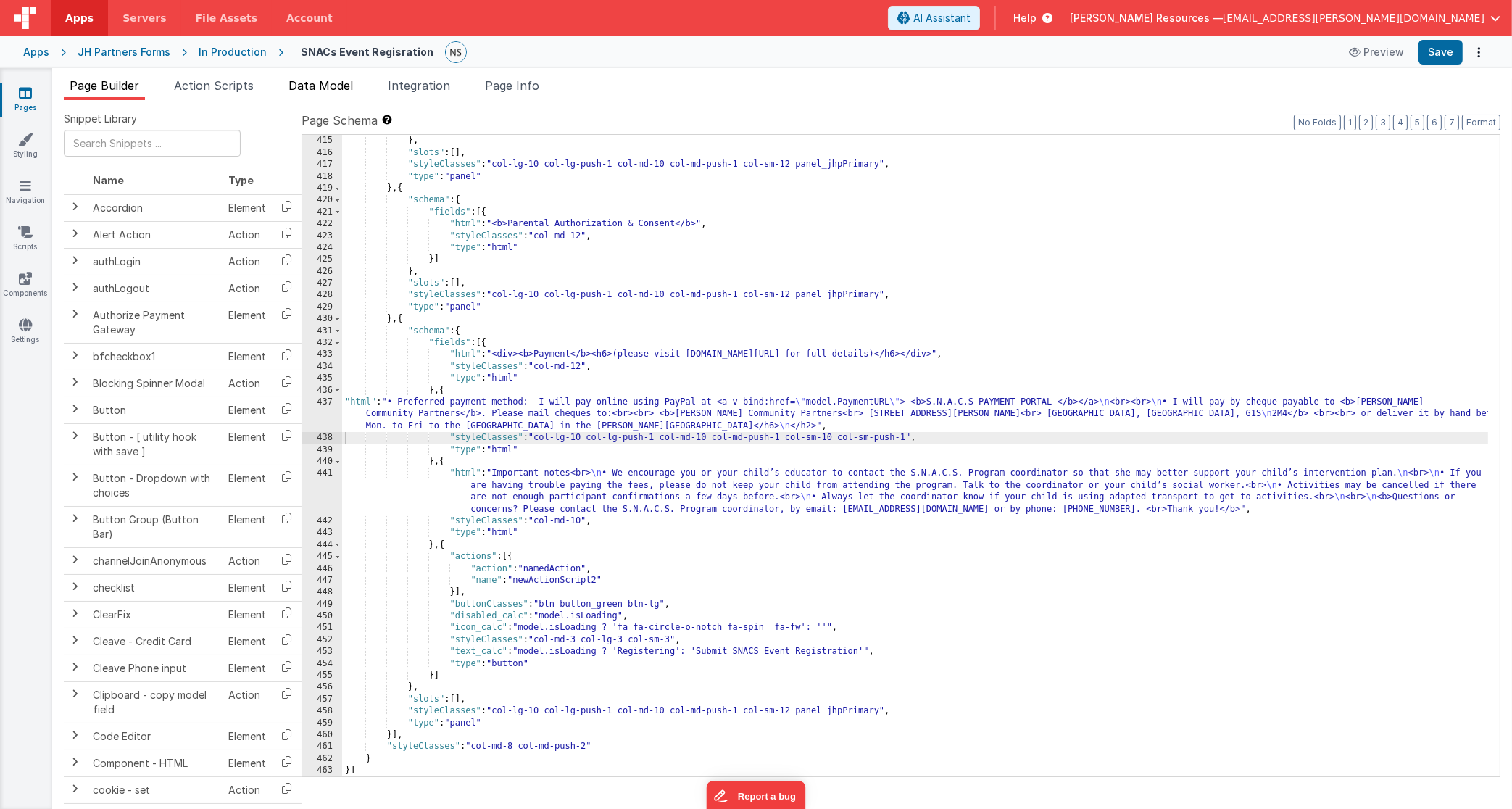
click at [297, 85] on span "Data Model" at bounding box center [321, 85] width 64 height 15
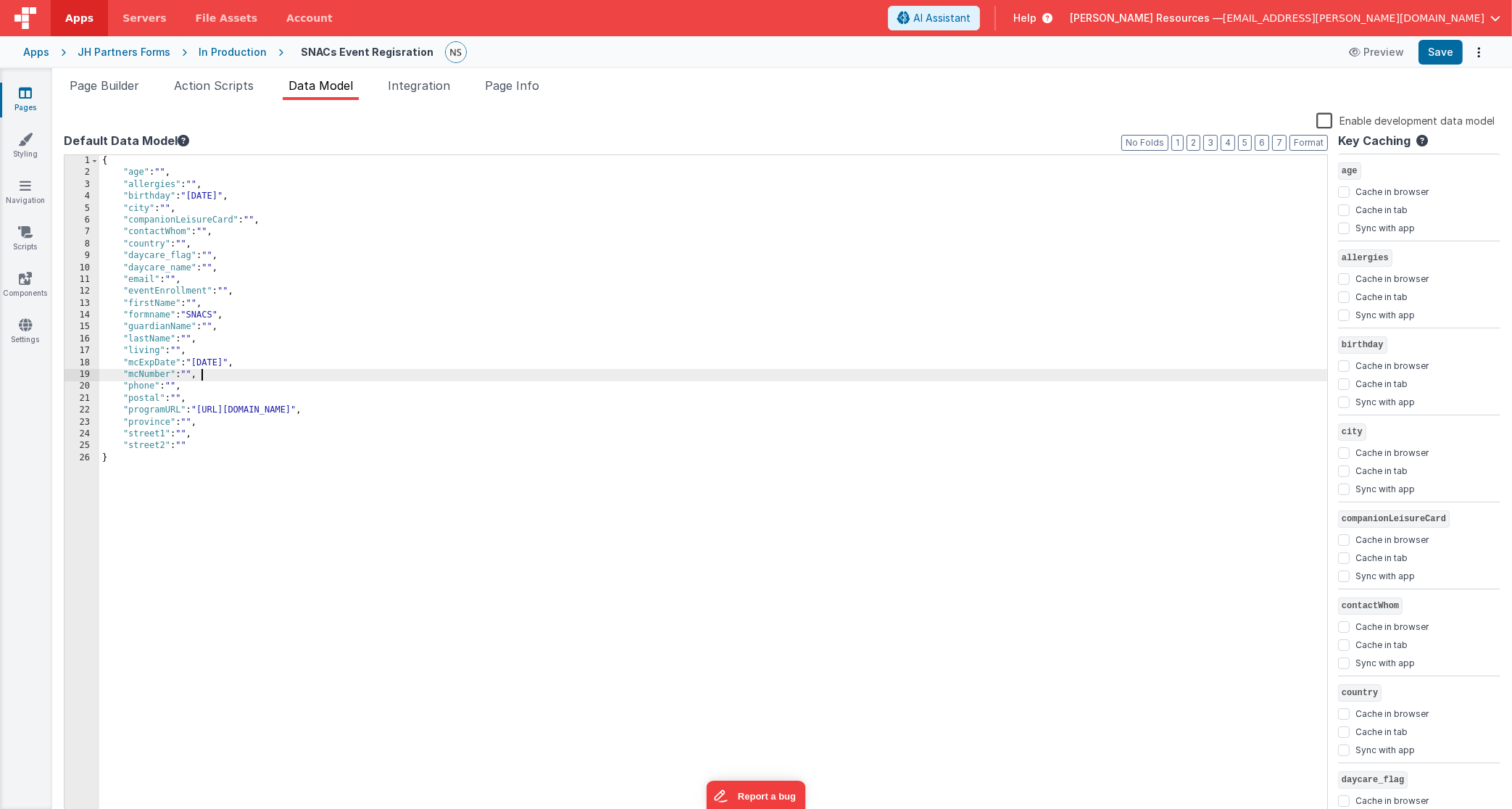
click at [208, 374] on div "{ "age" : "" , "allergies" : "" , "birthday" : "[DEMOGRAPHIC_DATA]" , "city" : …" at bounding box center [714, 501] width 1229 height 691
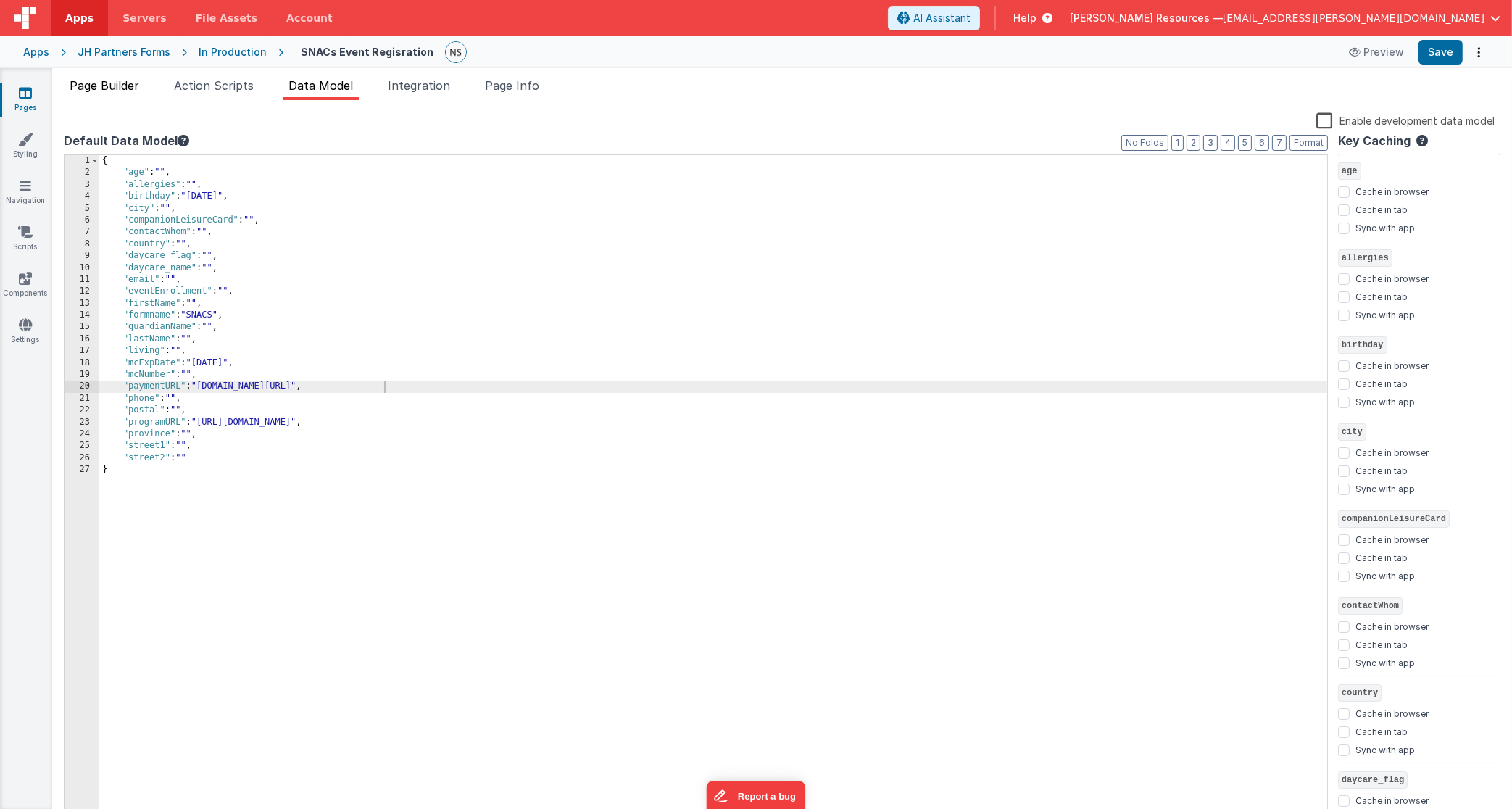
click at [121, 87] on span "Page Builder" at bounding box center [105, 85] width 70 height 15
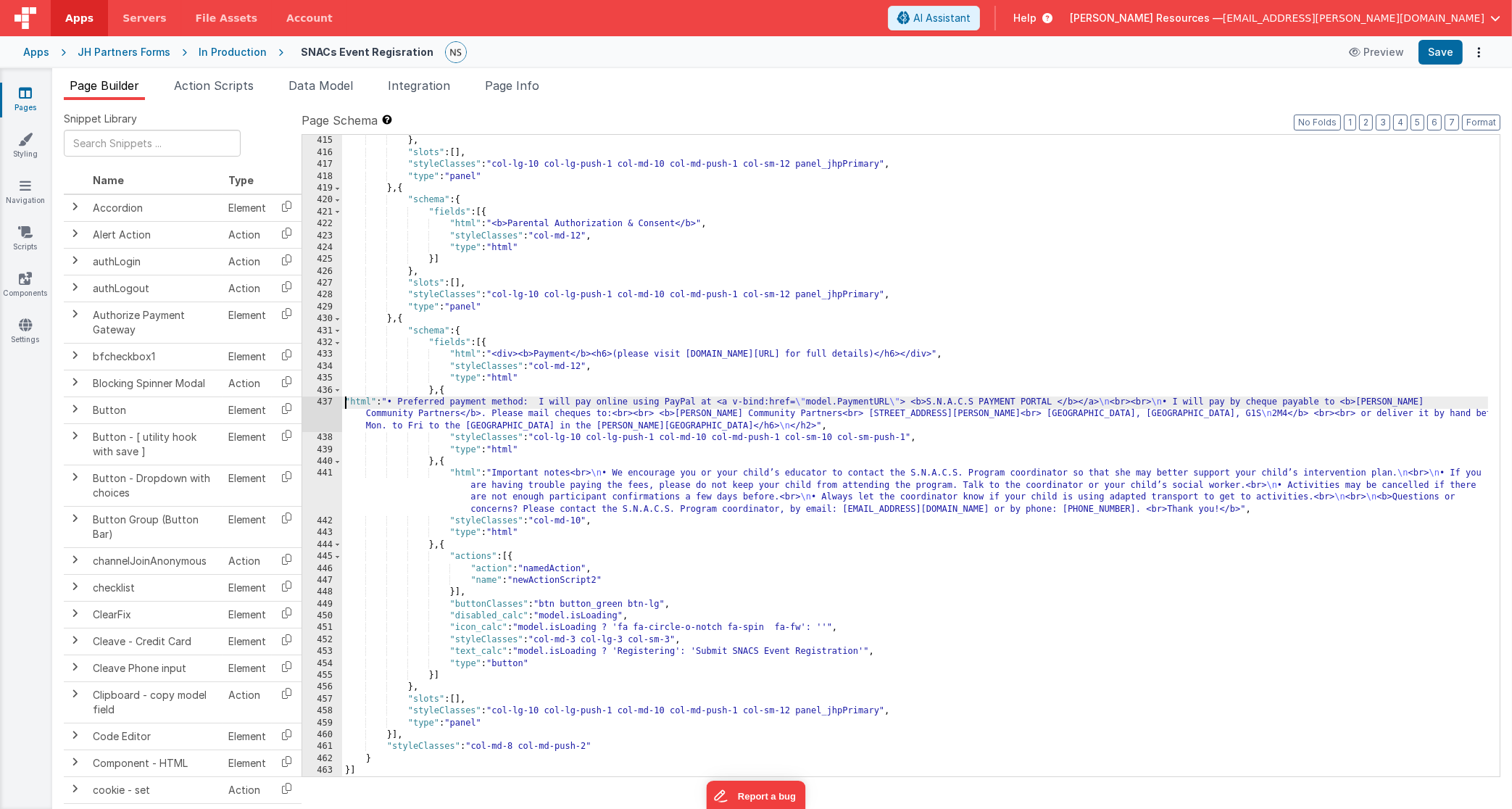
click at [346, 401] on div "}] } , "slots" : [ ] , "styleClasses" : "col-lg-10 col-lg-push-1 col-md-10 col-…" at bounding box center [915, 456] width 1147 height 666
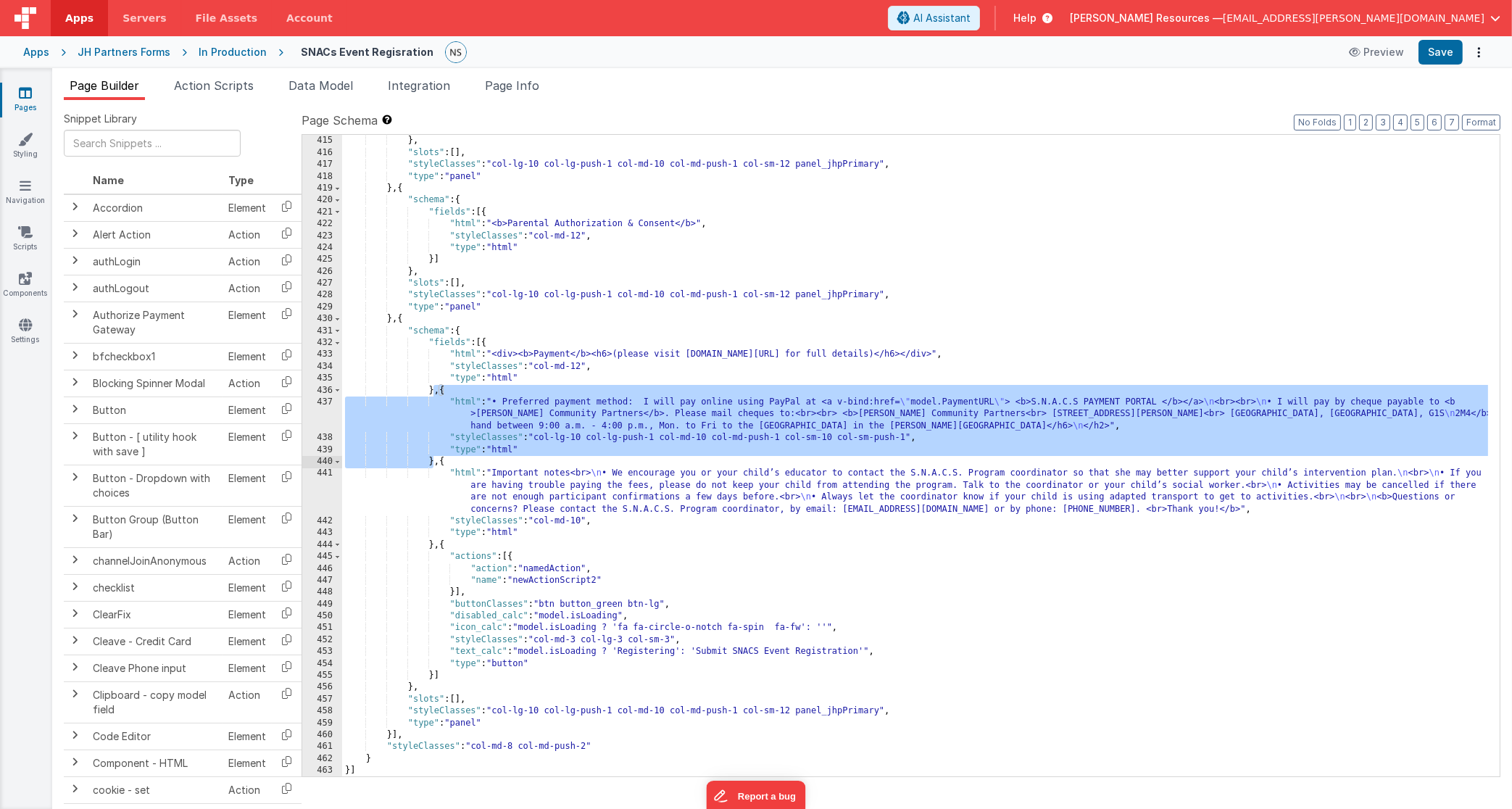
drag, startPoint x: 435, startPoint y: 388, endPoint x: 435, endPoint y: 460, distance: 72.0
click at [435, 460] on div "}] } , "slots" : [ ] , "styleClasses" : "col-lg-10 col-lg-push-1 col-md-10 col-…" at bounding box center [915, 456] width 1147 height 666
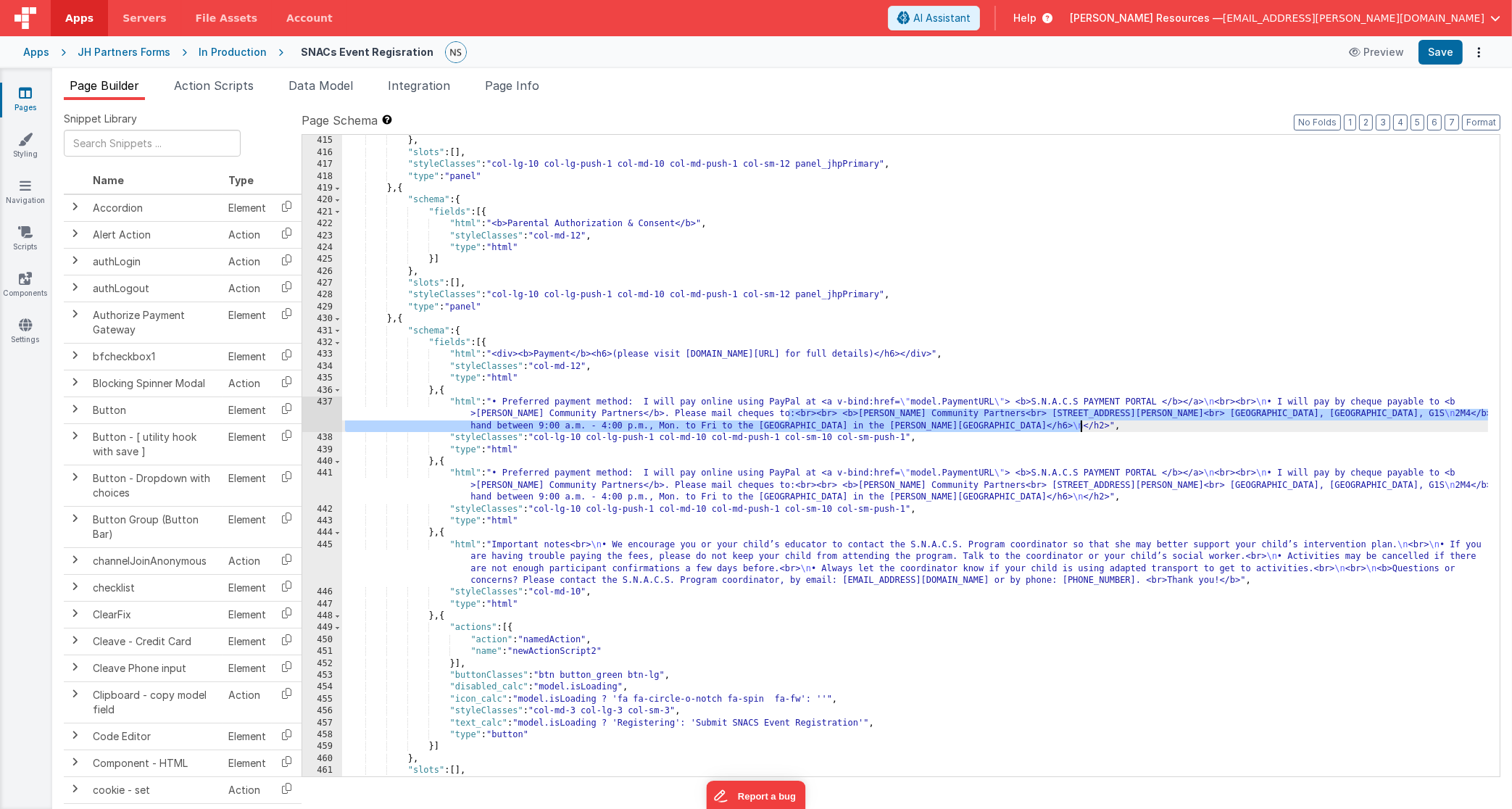
drag, startPoint x: 789, startPoint y: 416, endPoint x: 1080, endPoint y: 428, distance: 291.2
click at [1080, 428] on div "}] } , "slots" : [ ] , "styleClasses" : "col-lg-10 col-lg-push-1 col-md-10 col-…" at bounding box center [915, 456] width 1147 height 666
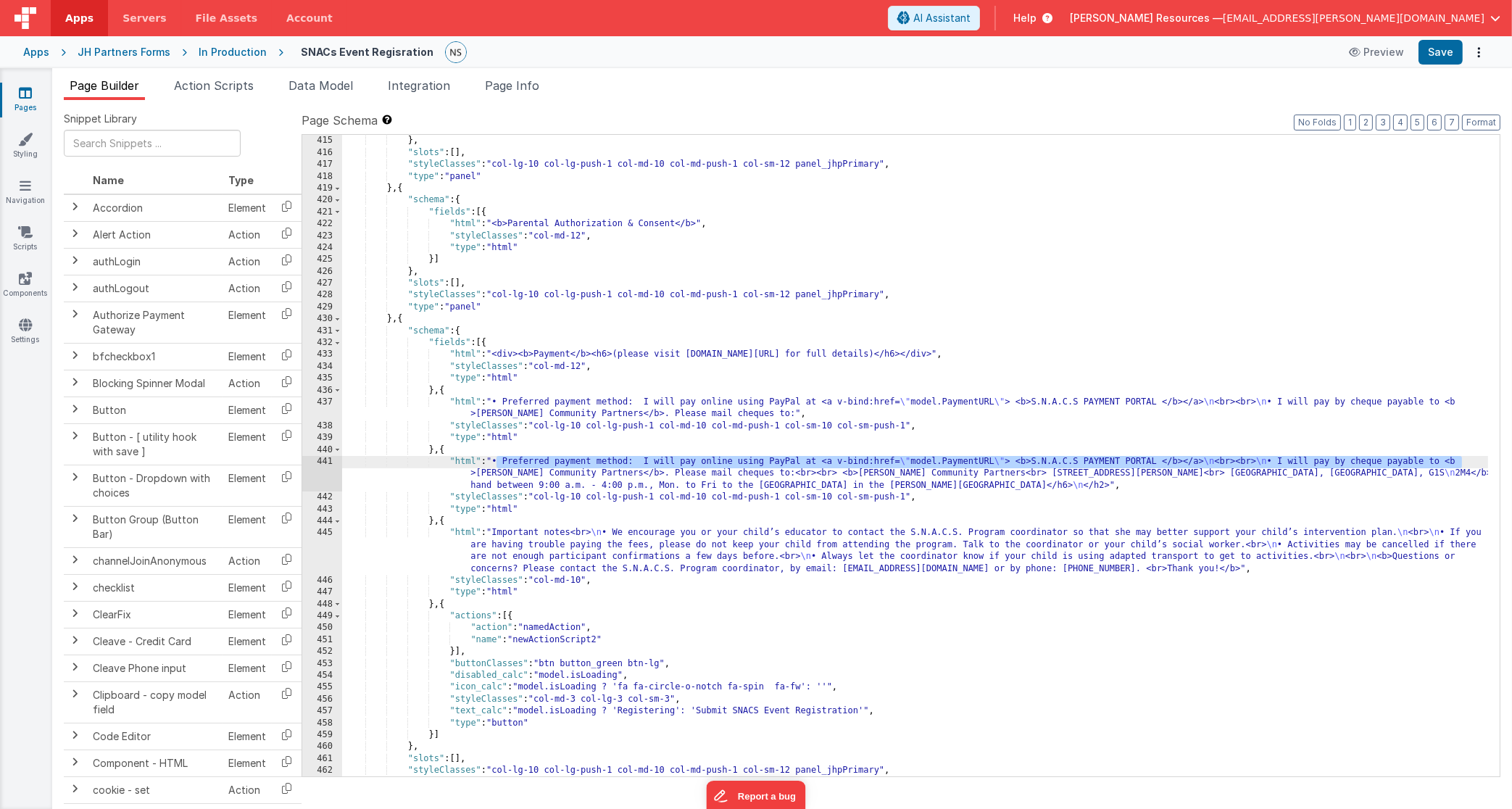
drag, startPoint x: 497, startPoint y: 461, endPoint x: 1460, endPoint y: 457, distance: 963.0
click at [1432, 457] on div "}] } , "slots" : [ ] , "styleClasses" : "col-lg-10 col-lg-push-1 col-md-10 col-…" at bounding box center [915, 456] width 1147 height 666
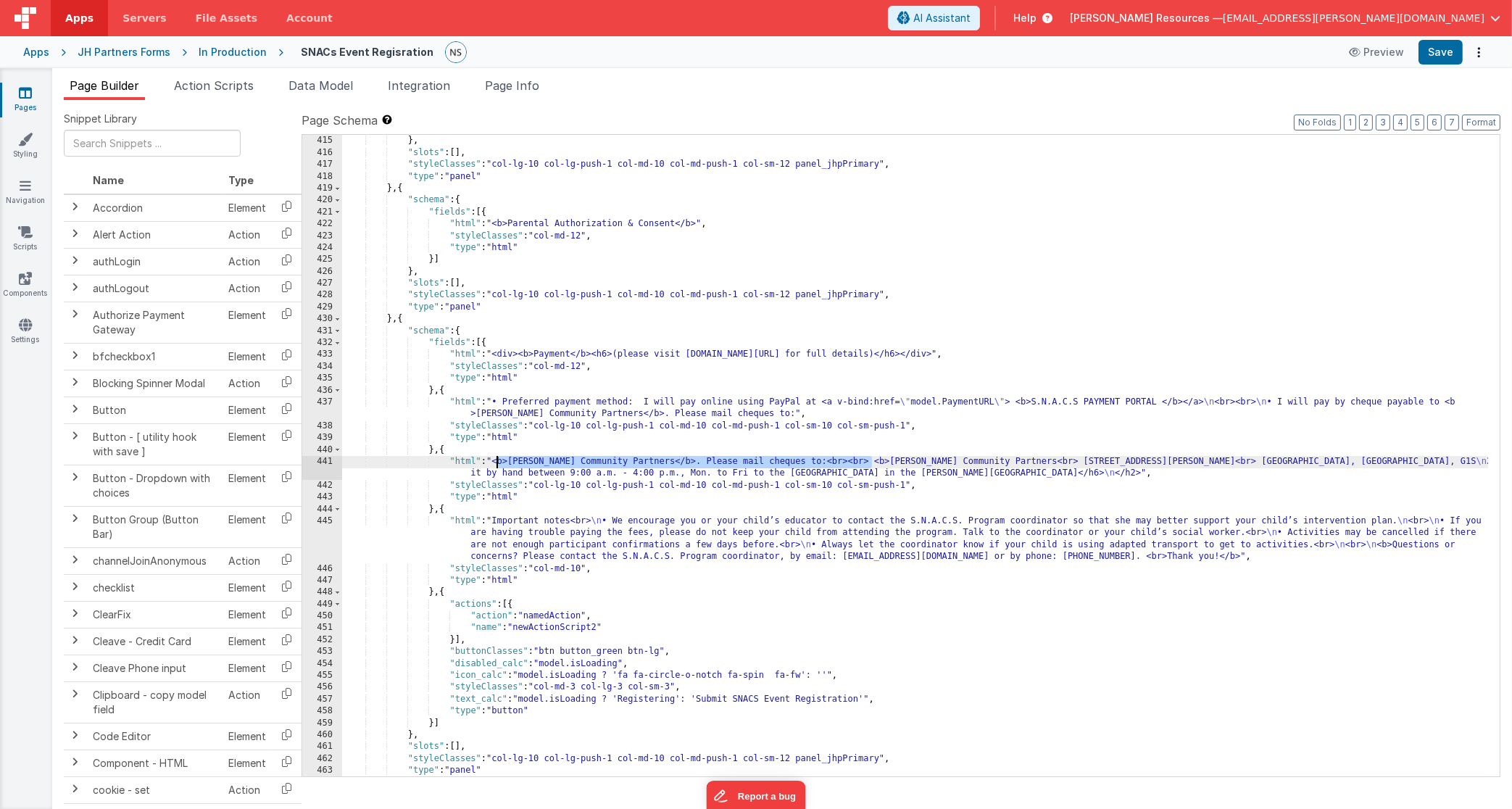
drag, startPoint x: 871, startPoint y: 461, endPoint x: 496, endPoint y: 461, distance: 375.0
click at [496, 461] on div "}] } , "slots" : [ ] , "styleClasses" : "col-lg-10 col-lg-push-1 col-md-10 col-…" at bounding box center [915, 456] width 1147 height 666
drag, startPoint x: 1043, startPoint y: 461, endPoint x: 995, endPoint y: 462, distance: 48.0
click at [995, 462] on div "}] } , "slots" : [ ] , "styleClasses" : "col-lg-10 col-lg-push-1 col-md-10 col-…" at bounding box center [915, 456] width 1147 height 666
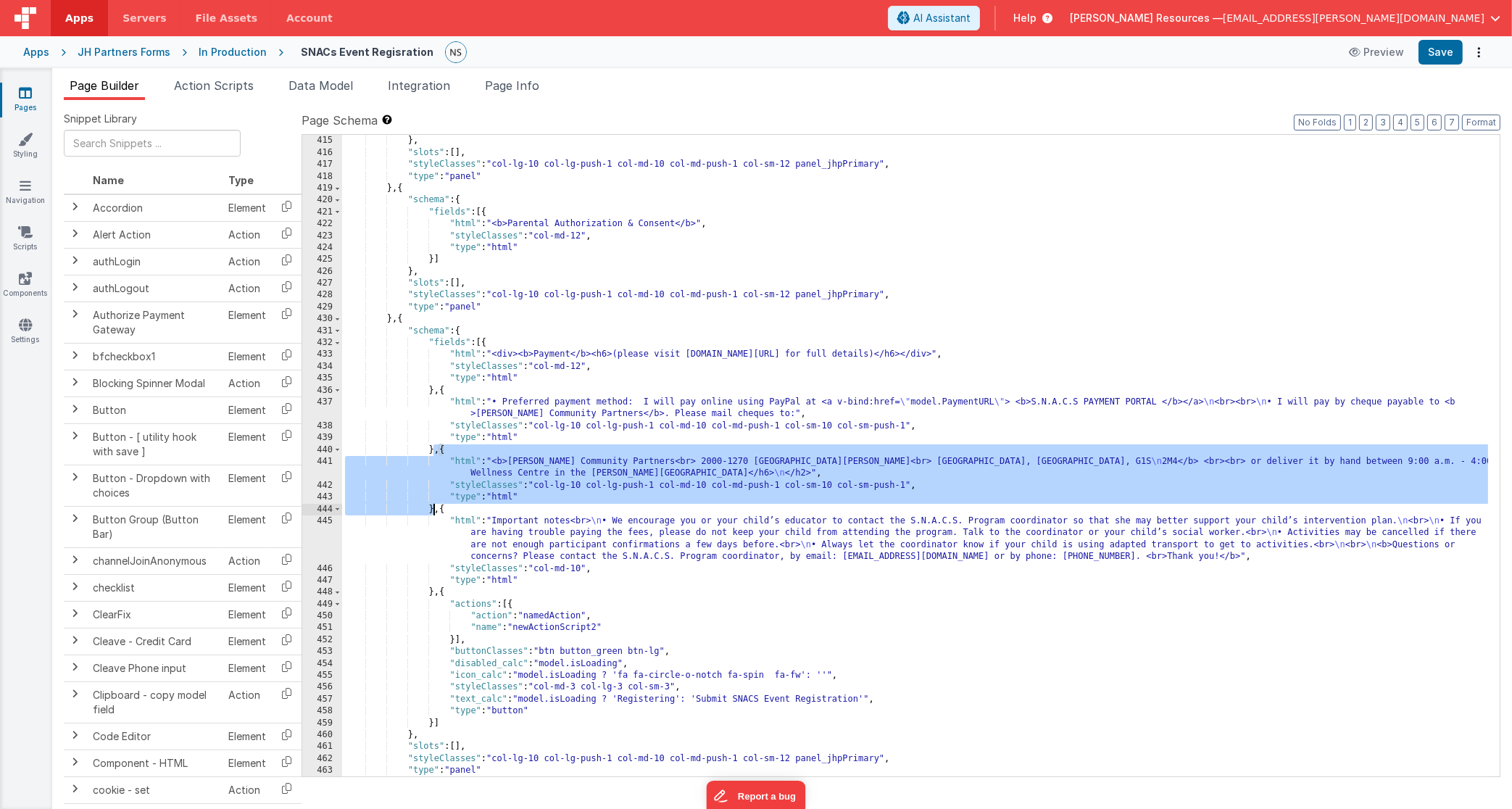
drag, startPoint x: 433, startPoint y: 447, endPoint x: 433, endPoint y: 508, distance: 61.0
click at [433, 508] on div "}] } , "slots" : [ ] , "styleClasses" : "col-lg-10 col-lg-push-1 col-md-10 col-…" at bounding box center [915, 456] width 1147 height 666
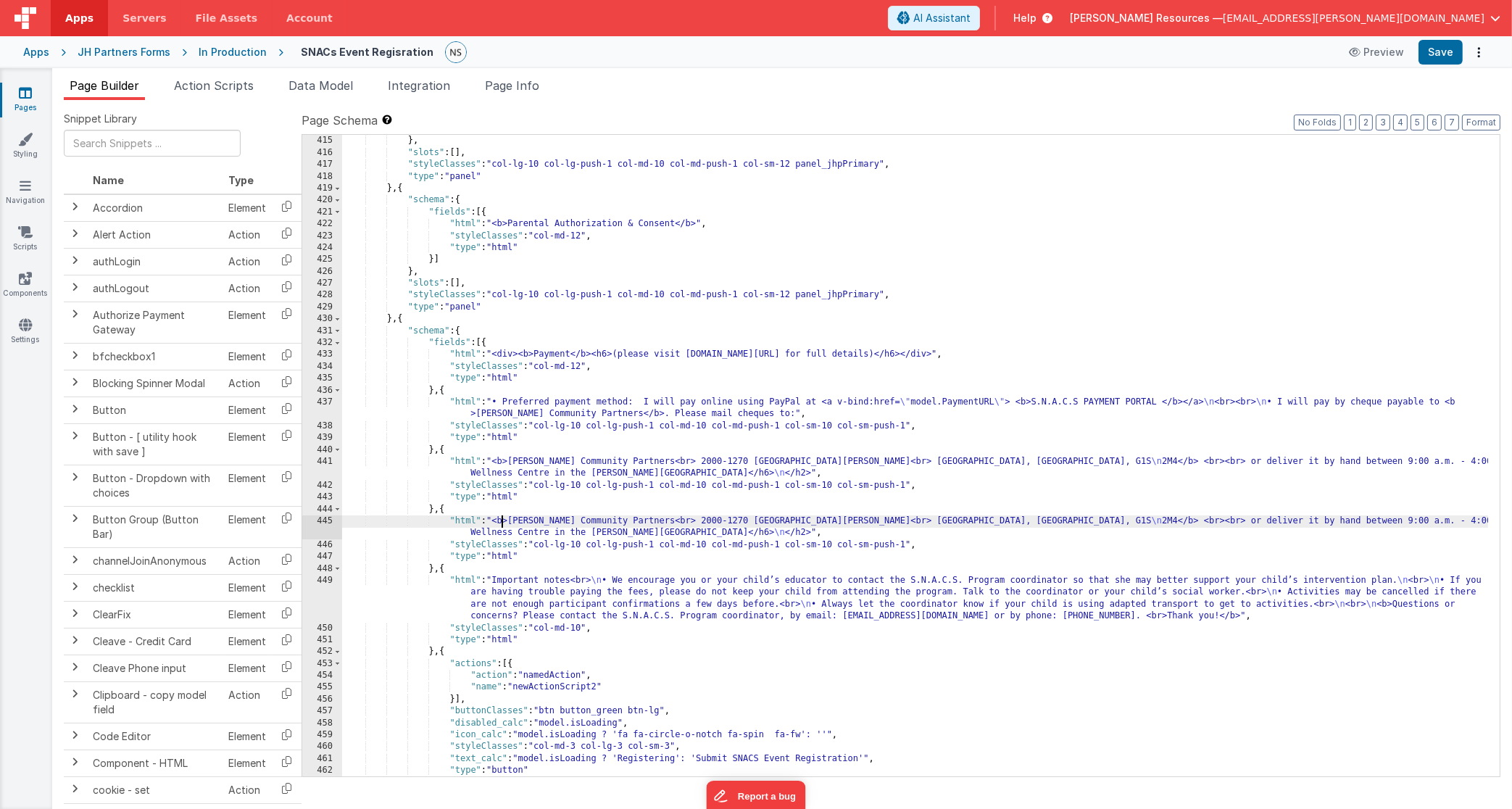
click at [517, 518] on div "}] } , "slots" : [ ] , "styleClasses" : "col-lg-10 col-lg-push-1 col-md-10 col-…" at bounding box center [915, 456] width 1147 height 666
drag, startPoint x: 1041, startPoint y: 523, endPoint x: 497, endPoint y: 518, distance: 544.0
click at [497, 518] on div "}] } , "slots" : [ ] , "styleClasses" : "col-lg-10 col-lg-push-1 col-md-10 col-…" at bounding box center [915, 456] width 1147 height 666
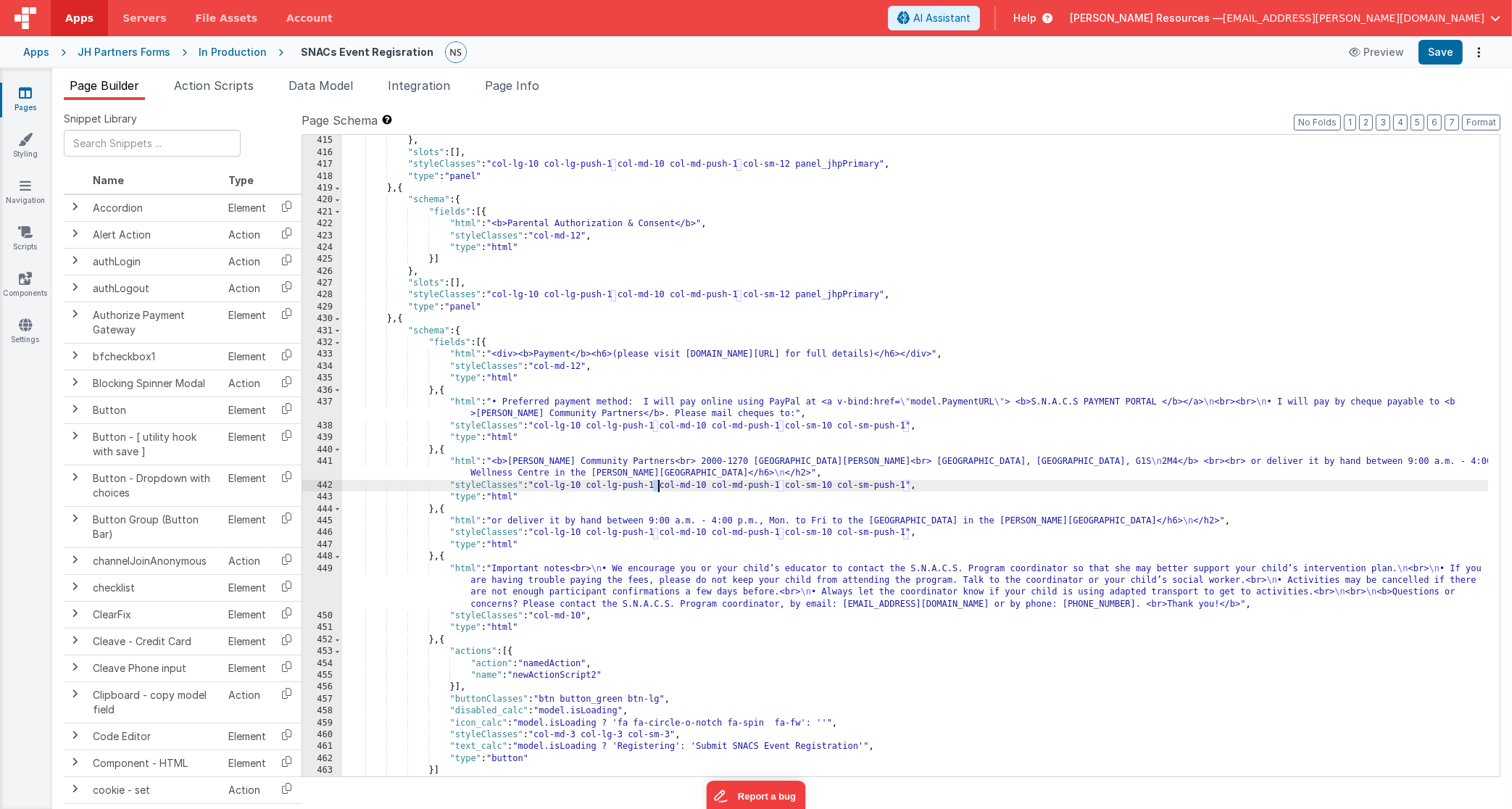
click at [657, 485] on div "}] } , "slots" : [ ] , "styleClasses" : "col-lg-10 col-lg-push-1 col-md-10 col-…" at bounding box center [915, 456] width 1147 height 666
drag, startPoint x: 587, startPoint y: 484, endPoint x: 577, endPoint y: 485, distance: 10.0
click at [577, 485] on div "}] } , "slots" : [ ] , "styleClasses" : "col-lg-10 col-lg-push-1 col-md-10 col-…" at bounding box center [915, 456] width 1147 height 666
drag, startPoint x: 707, startPoint y: 487, endPoint x: 696, endPoint y: 488, distance: 11.0
click at [696, 488] on div "}] } , "slots" : [ ] , "styleClasses" : "col-lg-10 col-lg-push-1 col-md-10 col-…" at bounding box center [915, 456] width 1147 height 666
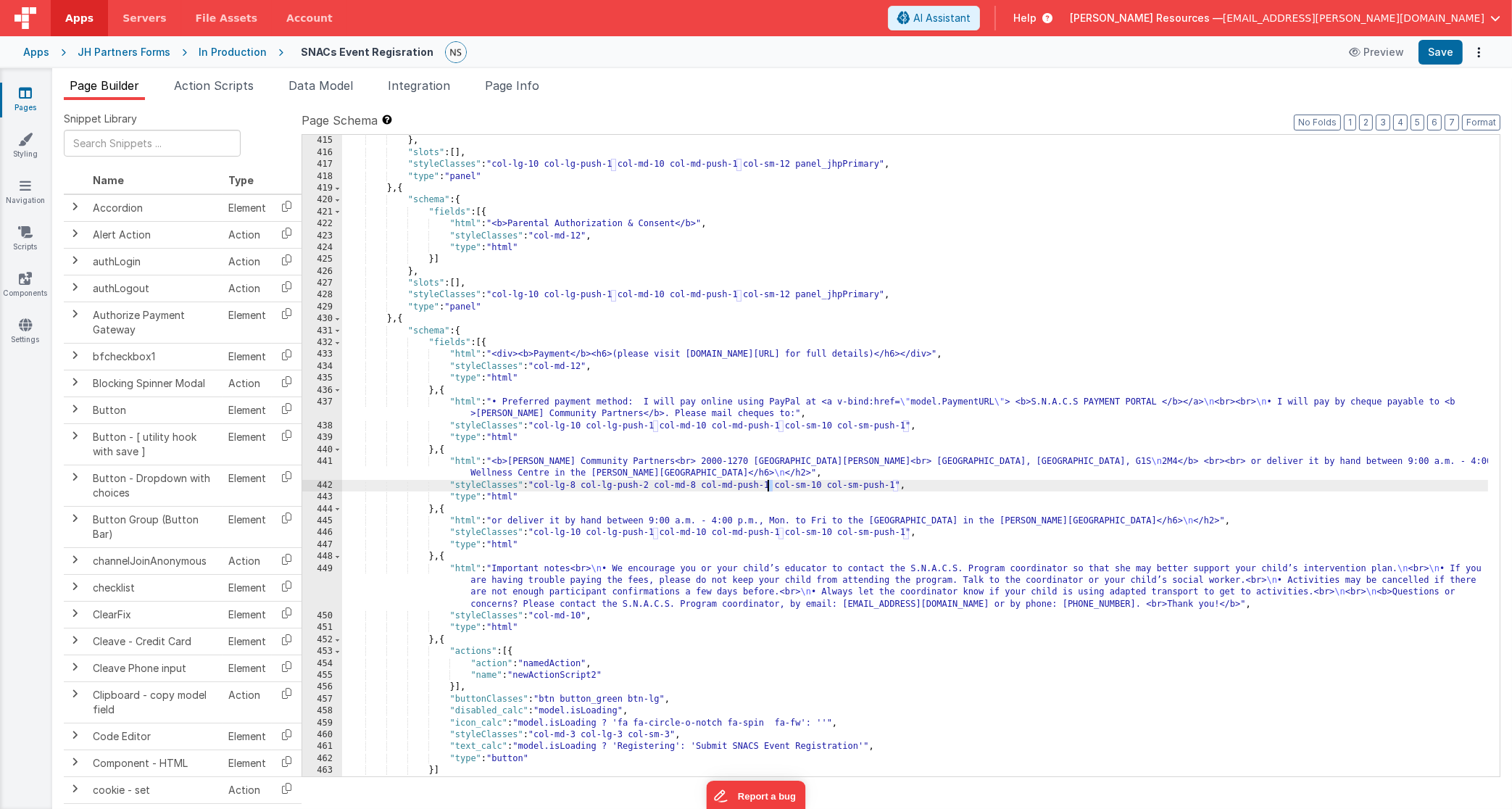
click at [768, 484] on div "}] } , "slots" : [ ] , "styleClasses" : "col-lg-10 col-lg-push-1 col-md-10 col-…" at bounding box center [915, 456] width 1147 height 666
drag, startPoint x: 827, startPoint y: 487, endPoint x: 815, endPoint y: 487, distance: 12.0
click at [815, 487] on div "}] } , "slots" : [ ] , "styleClasses" : "col-lg-10 col-lg-push-1 col-md-10 col-…" at bounding box center [915, 456] width 1147 height 666
click at [888, 485] on div "}] } , "slots" : [ ] , "styleClasses" : "col-lg-10 col-lg-push-1 col-md-10 col-…" at bounding box center [915, 456] width 1147 height 666
click at [497, 519] on div "}] } , "slots" : [ ] , "styleClasses" : "col-lg-10 col-lg-push-1 col-md-10 col-…" at bounding box center [915, 456] width 1147 height 666
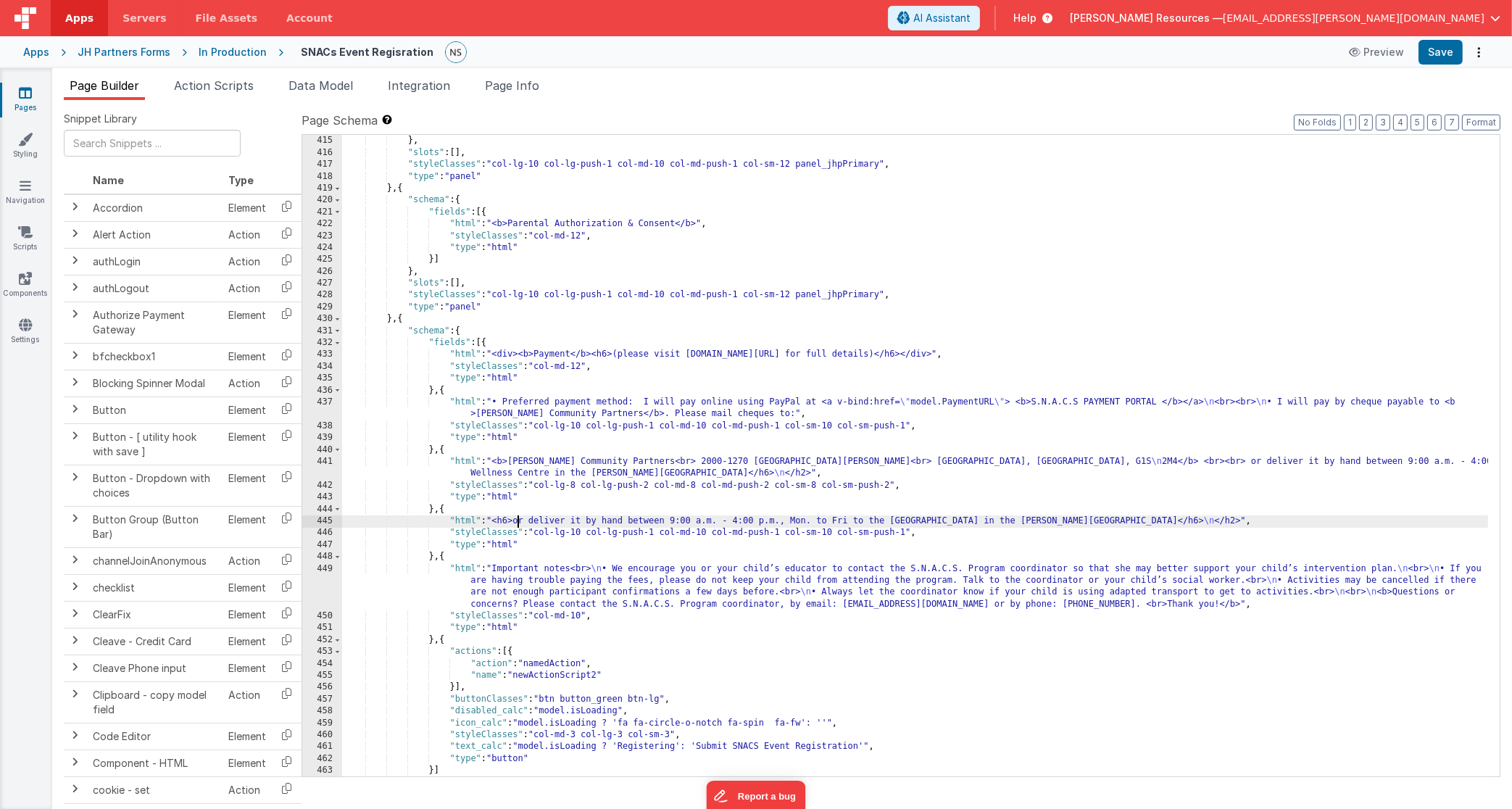
click at [1243, 518] on div "}] } , "slots" : [ ] , "styleClasses" : "col-lg-10 col-lg-push-1 col-md-10 col-…" at bounding box center [915, 456] width 1147 height 666
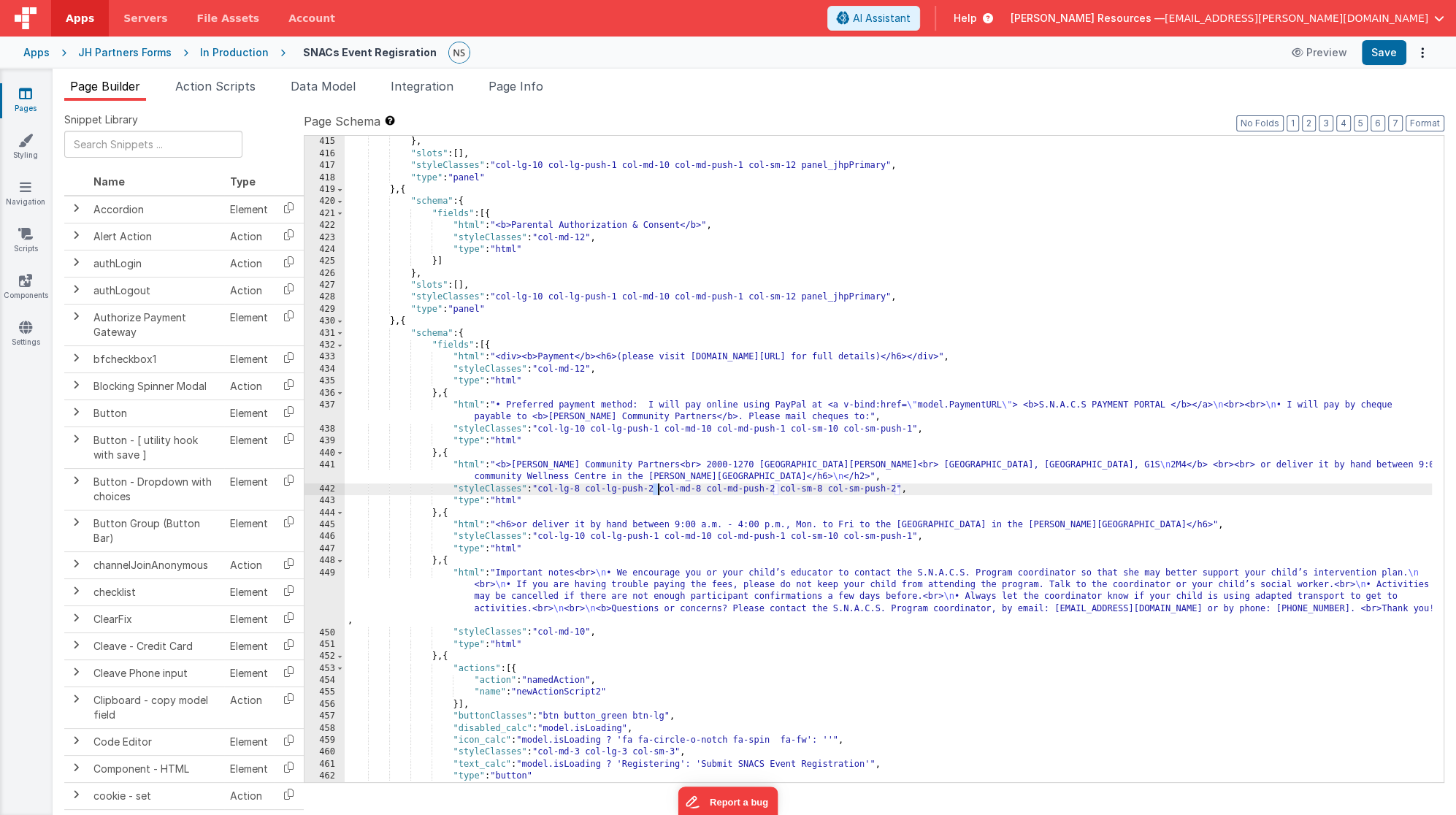
click at [655, 489] on div "}] } , "slots" : [ ] , "styleClasses" : "col-lg-10 col-lg-push-1 col-md-10 col-…" at bounding box center [888, 459] width 1087 height 671
click at [777, 490] on div "}] } , "slots" : [ ] , "styleClasses" : "col-lg-10 col-lg-push-1 col-md-10 col-…" at bounding box center [888, 459] width 1087 height 671
click at [898, 491] on div "}] } , "slots" : [ ] , "styleClasses" : "col-lg-10 col-lg-push-1 col-md-10 col-…" at bounding box center [888, 459] width 1087 height 671
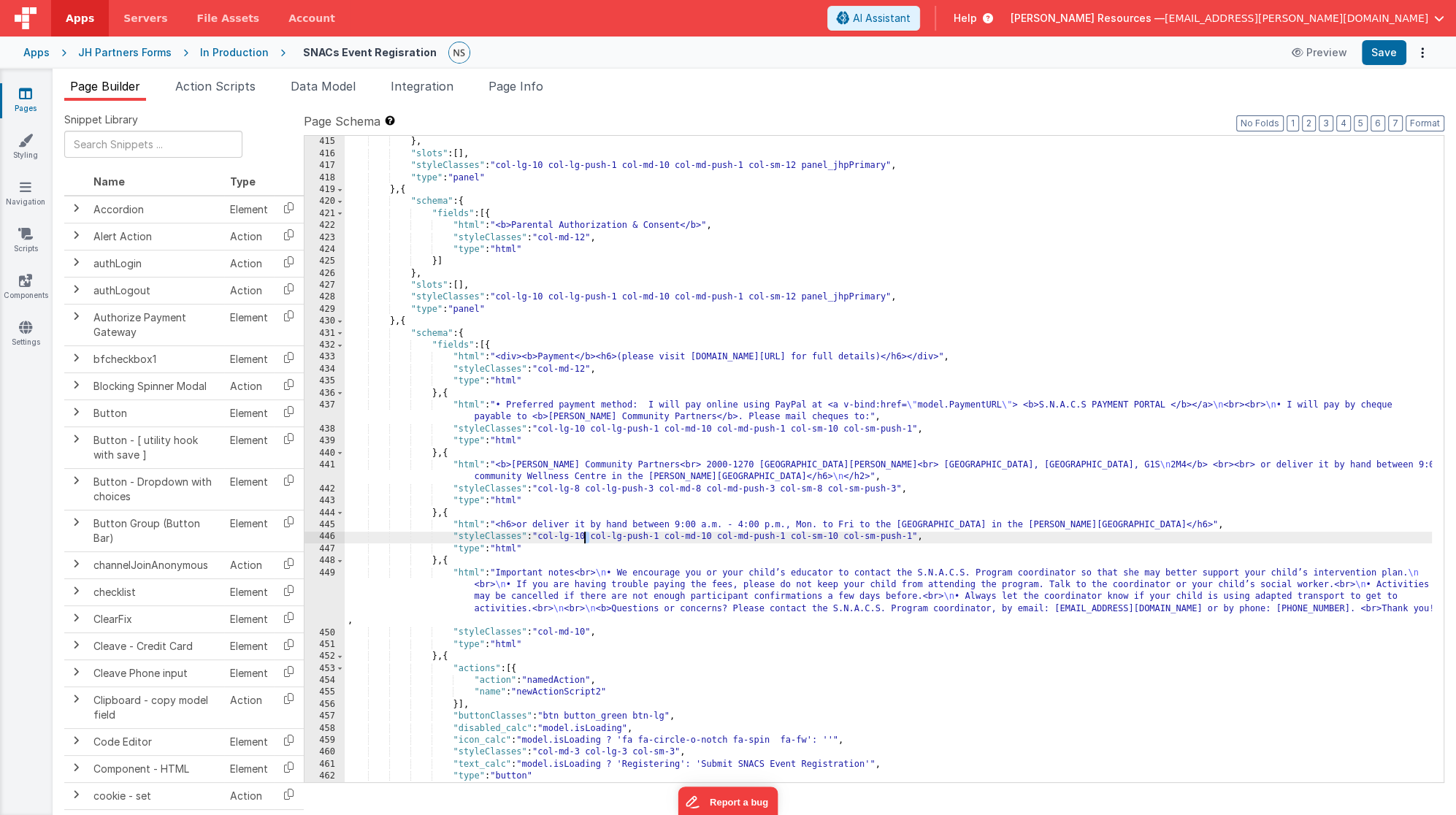
click at [584, 536] on div "}] } , "slots" : [ ] , "styleClasses" : "col-lg-10 col-lg-push-1 col-md-10 col-…" at bounding box center [888, 459] width 1087 height 671
click at [712, 536] on div "}] } , "slots" : [ ] , "styleClasses" : "col-lg-10 col-lg-push-1 col-md-10 col-…" at bounding box center [888, 459] width 1087 height 671
click at [836, 536] on div "}] } , "slots" : [ ] , "styleClasses" : "col-lg-10 col-lg-push-1 col-md-10 col-…" at bounding box center [888, 459] width 1087 height 671
click at [585, 628] on div "}] } , "slots" : [ ] , "styleClasses" : "col-lg-10 col-lg-push-1 col-md-10 col-…" at bounding box center [888, 459] width 1087 height 671
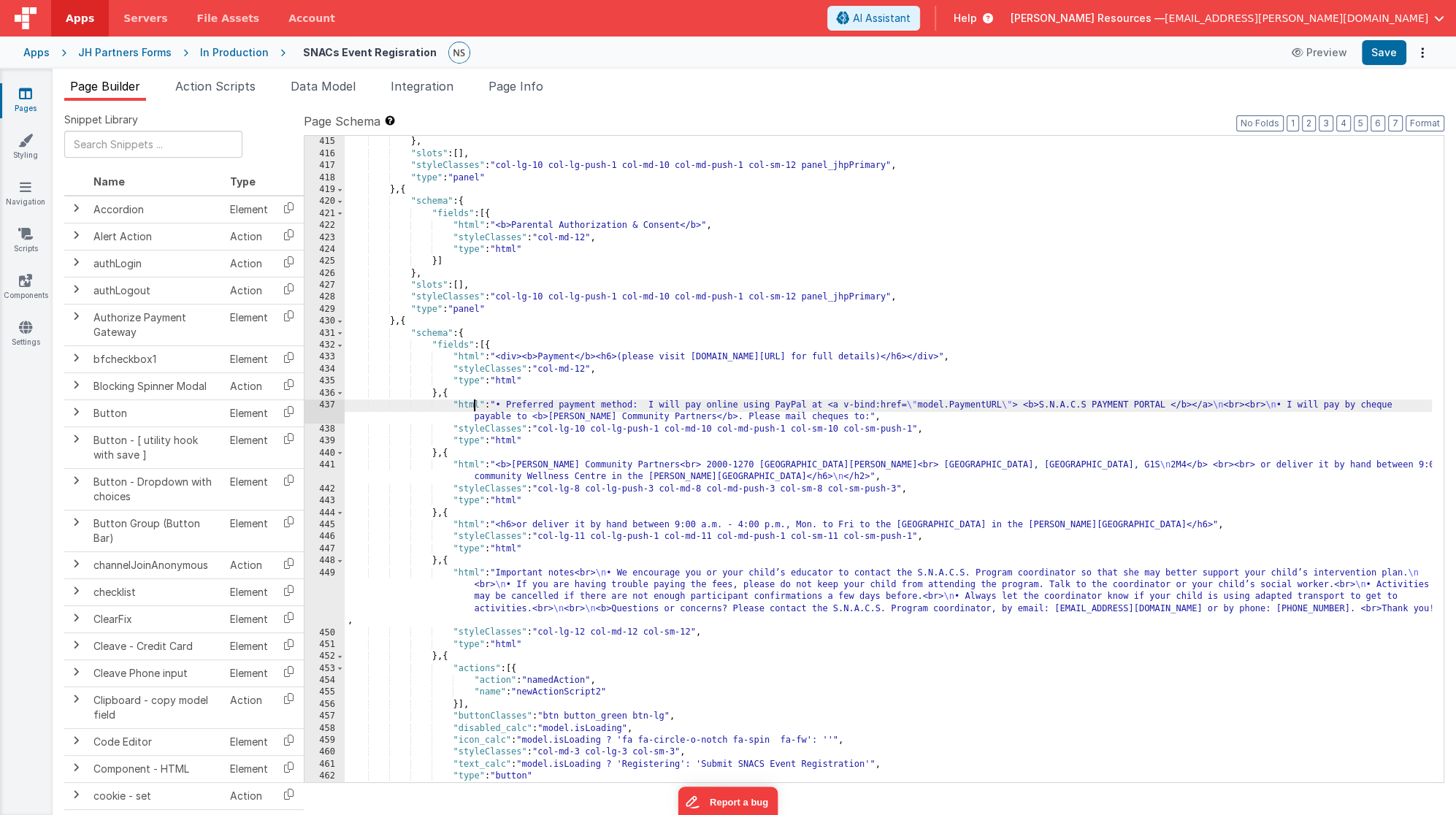
click at [474, 402] on div "}] } , "slots" : [ ] , "styleClasses" : "col-lg-10 col-lg-push-1 col-md-10 col-…" at bounding box center [888, 459] width 1087 height 671
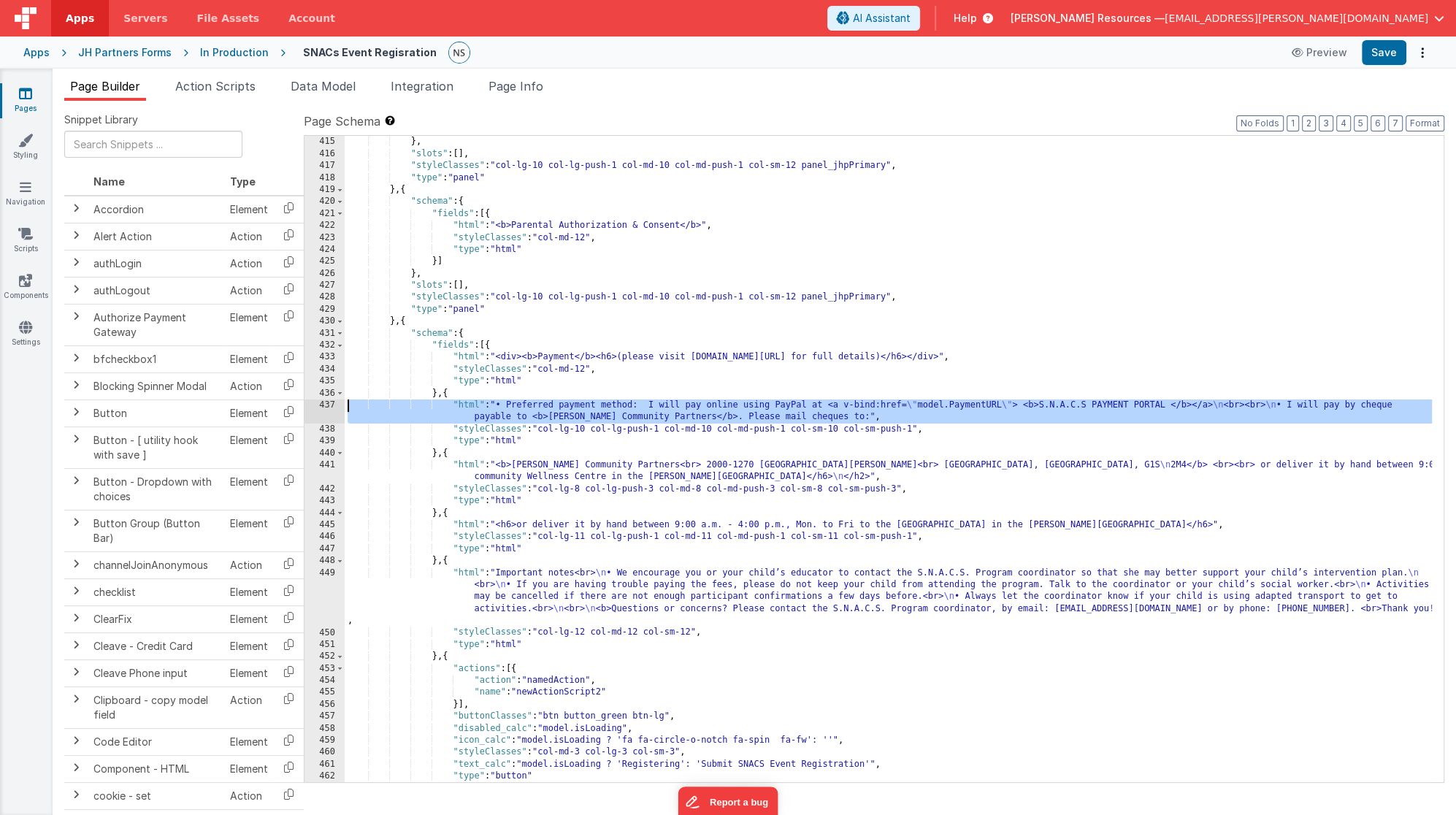
click at [322, 404] on div "437" at bounding box center [324, 411] width 40 height 24
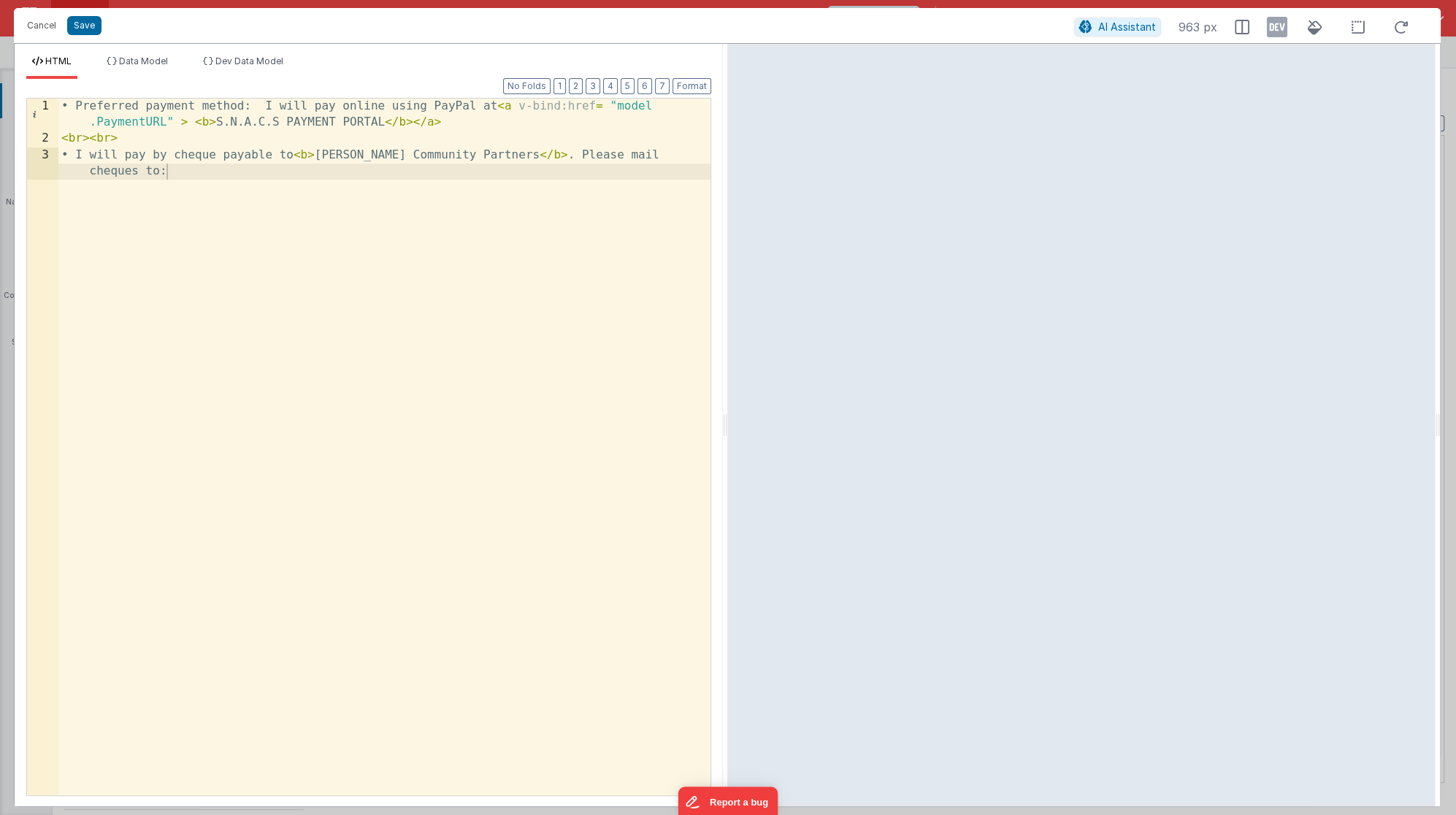
click at [178, 122] on div "• Preferred payment method: I will pay online using PayPal at < a v-bind:href =…" at bounding box center [384, 479] width 653 height 762
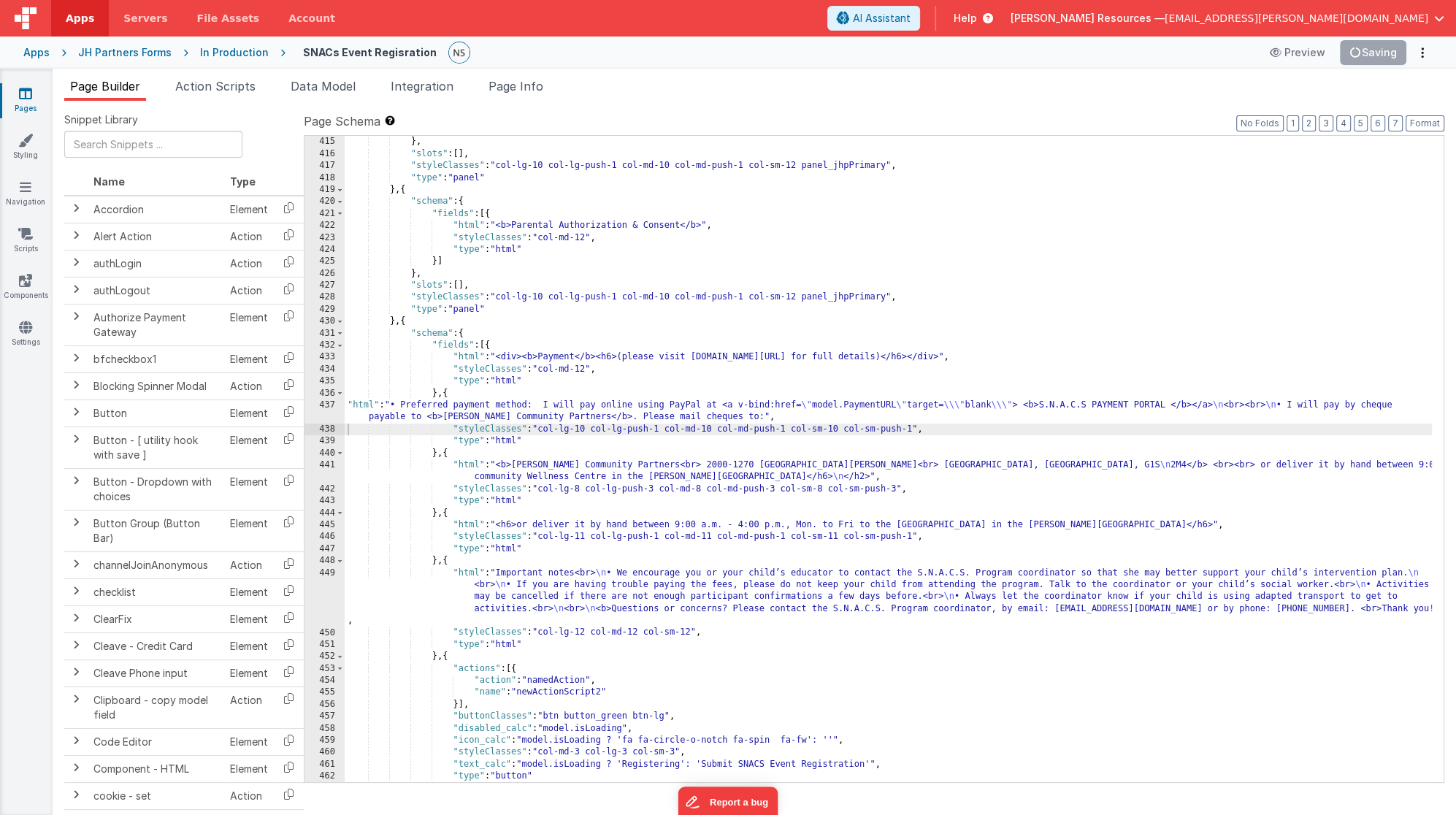
click at [694, 357] on div "}] } , "slots" : [ ] , "styleClasses" : "col-lg-10 col-lg-push-1 col-md-10 col-…" at bounding box center [888, 459] width 1087 height 671
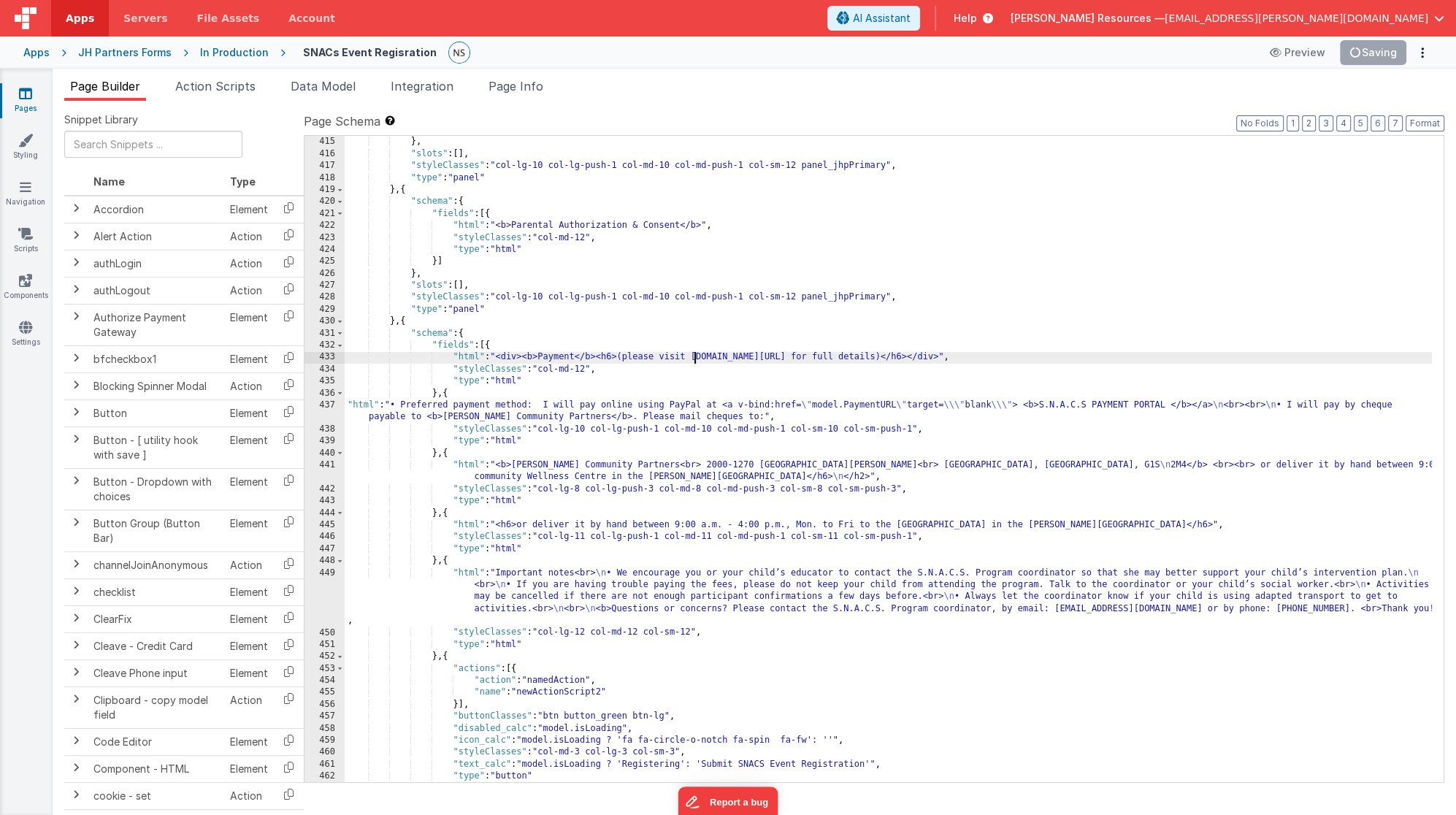
click at [320, 356] on div "433" at bounding box center [324, 357] width 40 height 12
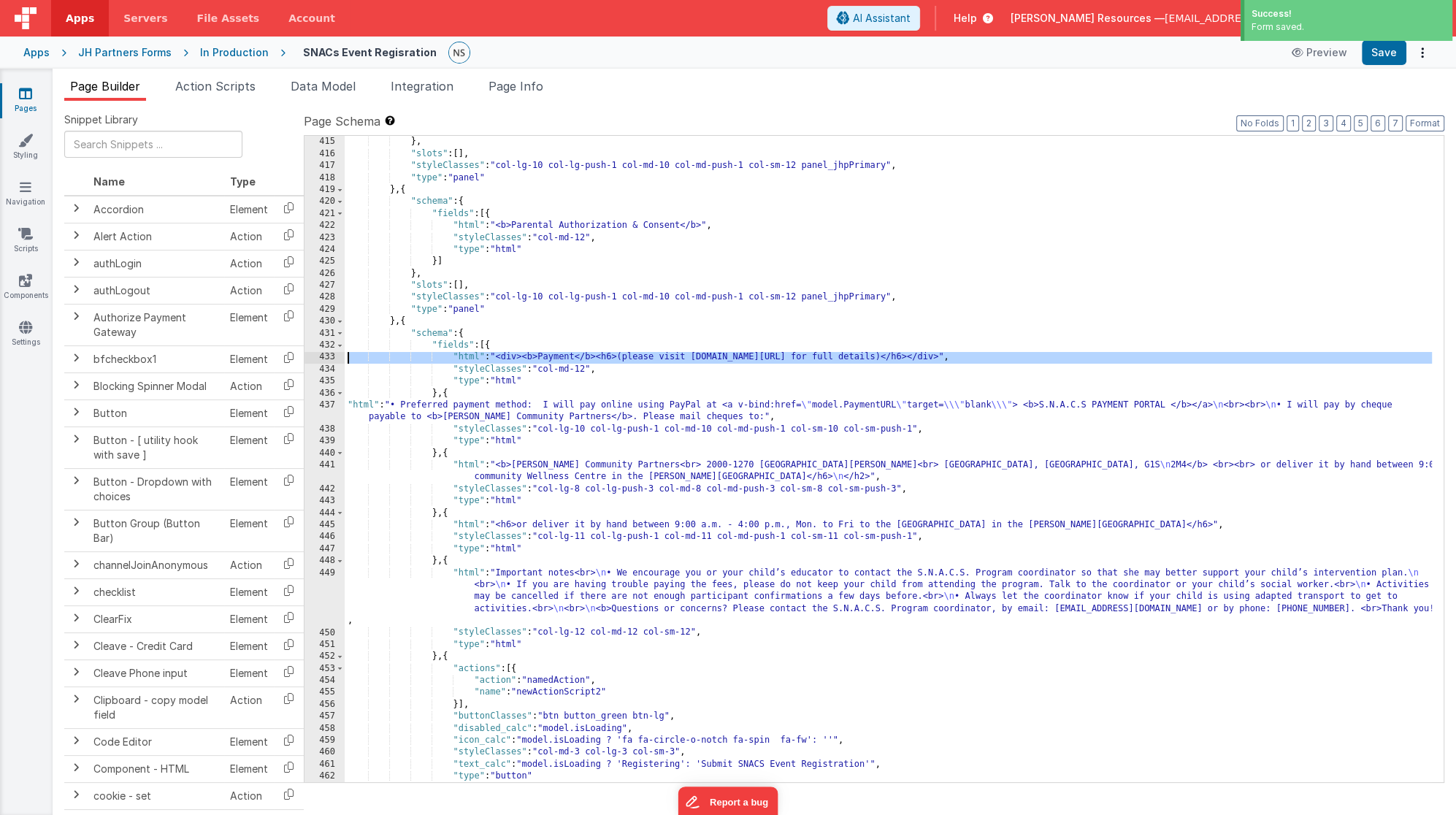
click at [332, 357] on div "433" at bounding box center [324, 357] width 40 height 12
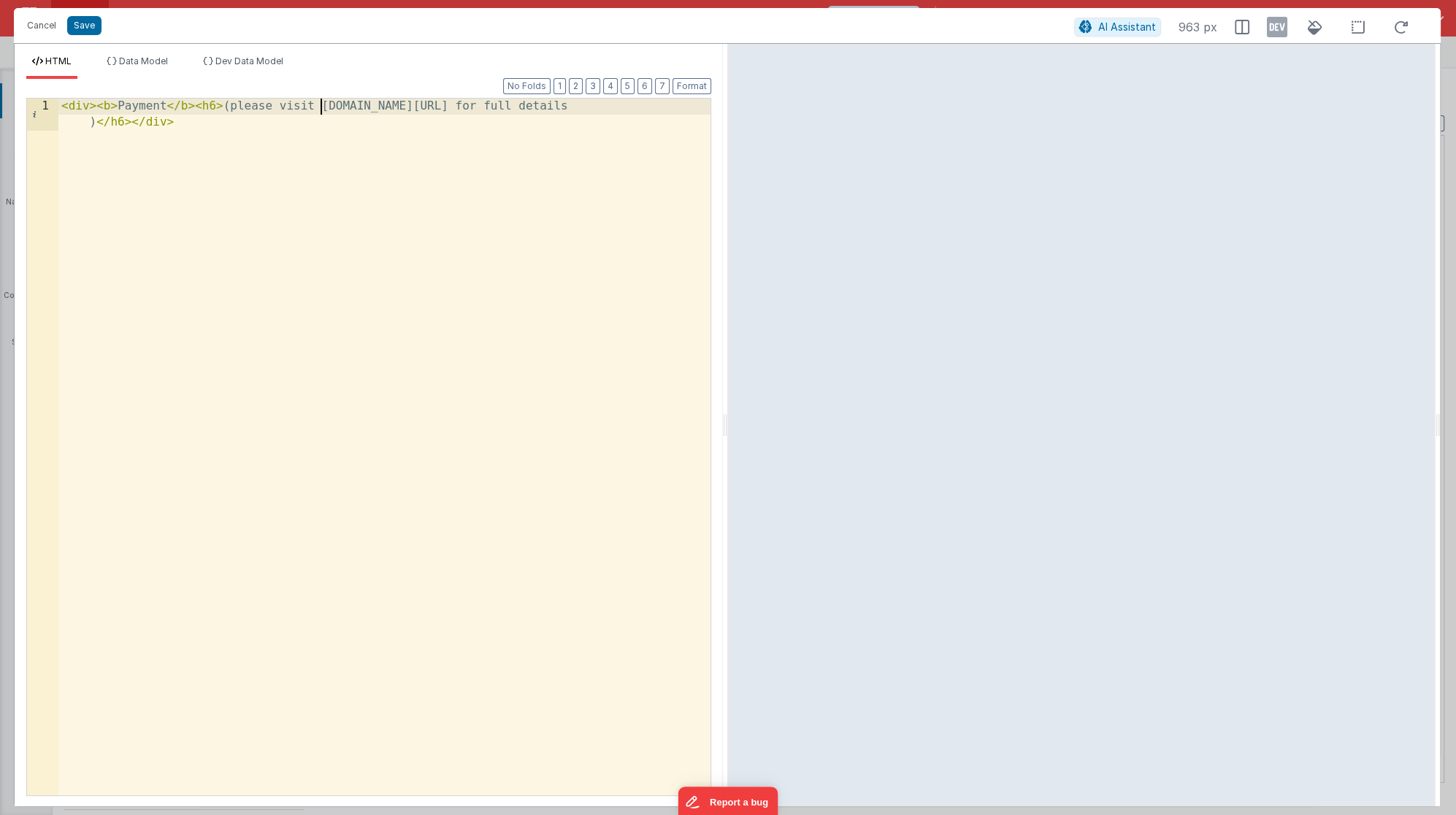
click at [320, 106] on div "< div > < b > Payment </ b > < h6 > (please visit [DOMAIN_NAME][URL] for full d…" at bounding box center [384, 479] width 653 height 762
paste textarea
click at [567, 108] on div "< div > < b > Payment </ b > < h6 > (please visit < a v-bind:href = "model.paym…" at bounding box center [384, 479] width 653 height 762
click at [73, 23] on button "Save" at bounding box center [84, 25] width 34 height 19
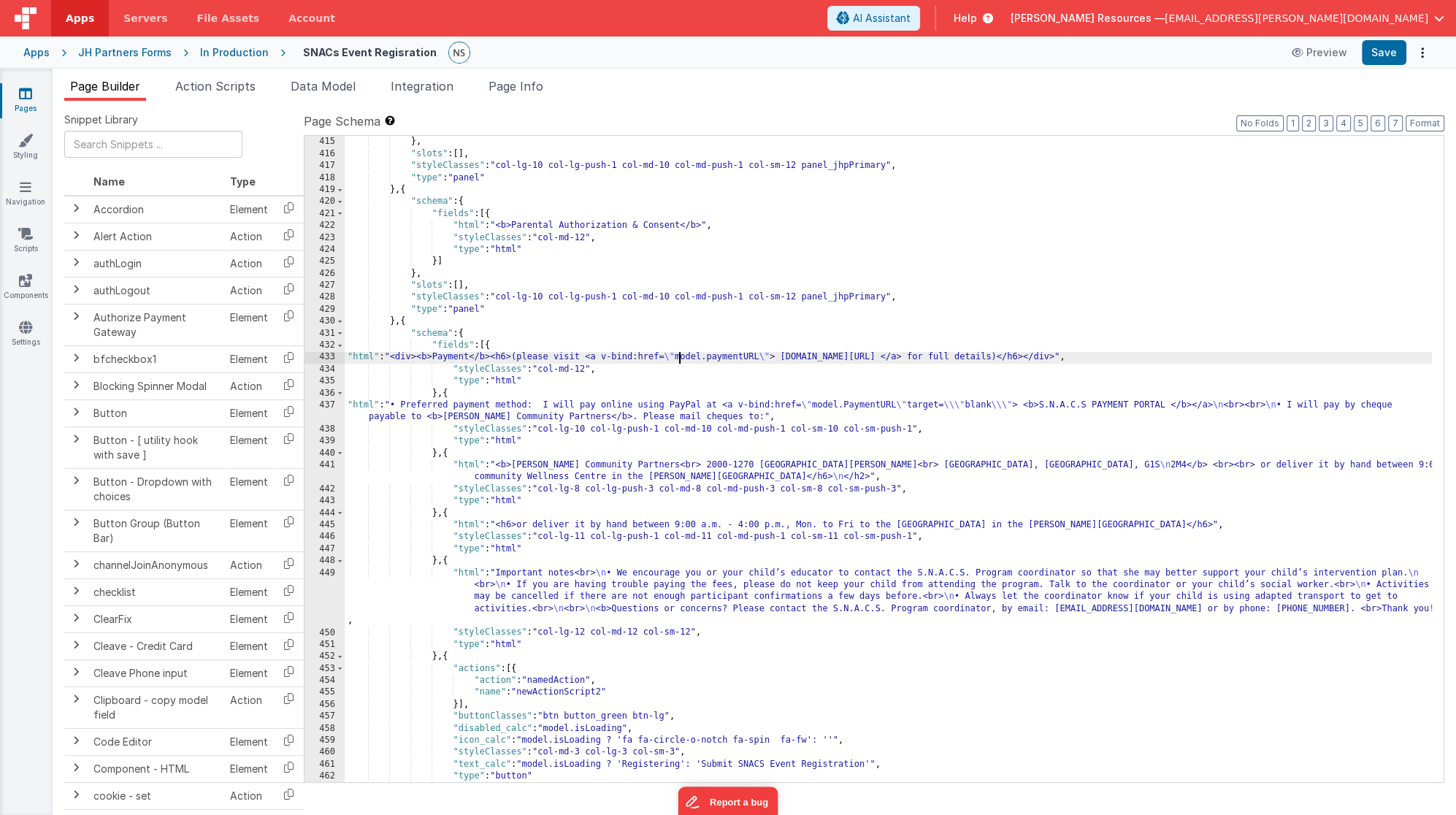
click at [679, 357] on div "}] } , "slots" : [ ] , "styleClasses" : "col-lg-10 col-lg-push-1 col-md-10 col-…" at bounding box center [888, 459] width 1087 height 671
click at [768, 357] on div "}] } , "slots" : [ ] , "styleClasses" : "col-lg-10 col-lg-push-1 col-md-10 col-…" at bounding box center [888, 459] width 1087 height 671
click at [674, 357] on div "}] } , "slots" : [ ] , "styleClasses" : "col-lg-10 col-lg-push-1 col-md-10 col-…" at bounding box center [888, 459] width 1087 height 671
click at [778, 360] on div "}] } , "slots" : [ ] , "styleClasses" : "col-lg-10 col-lg-push-1 col-md-10 col-…" at bounding box center [888, 459] width 1087 height 671
click at [838, 356] on div "}] } , "slots" : [ ] , "styleClasses" : "col-lg-10 col-lg-push-1 col-md-10 col-…" at bounding box center [888, 459] width 1087 height 671
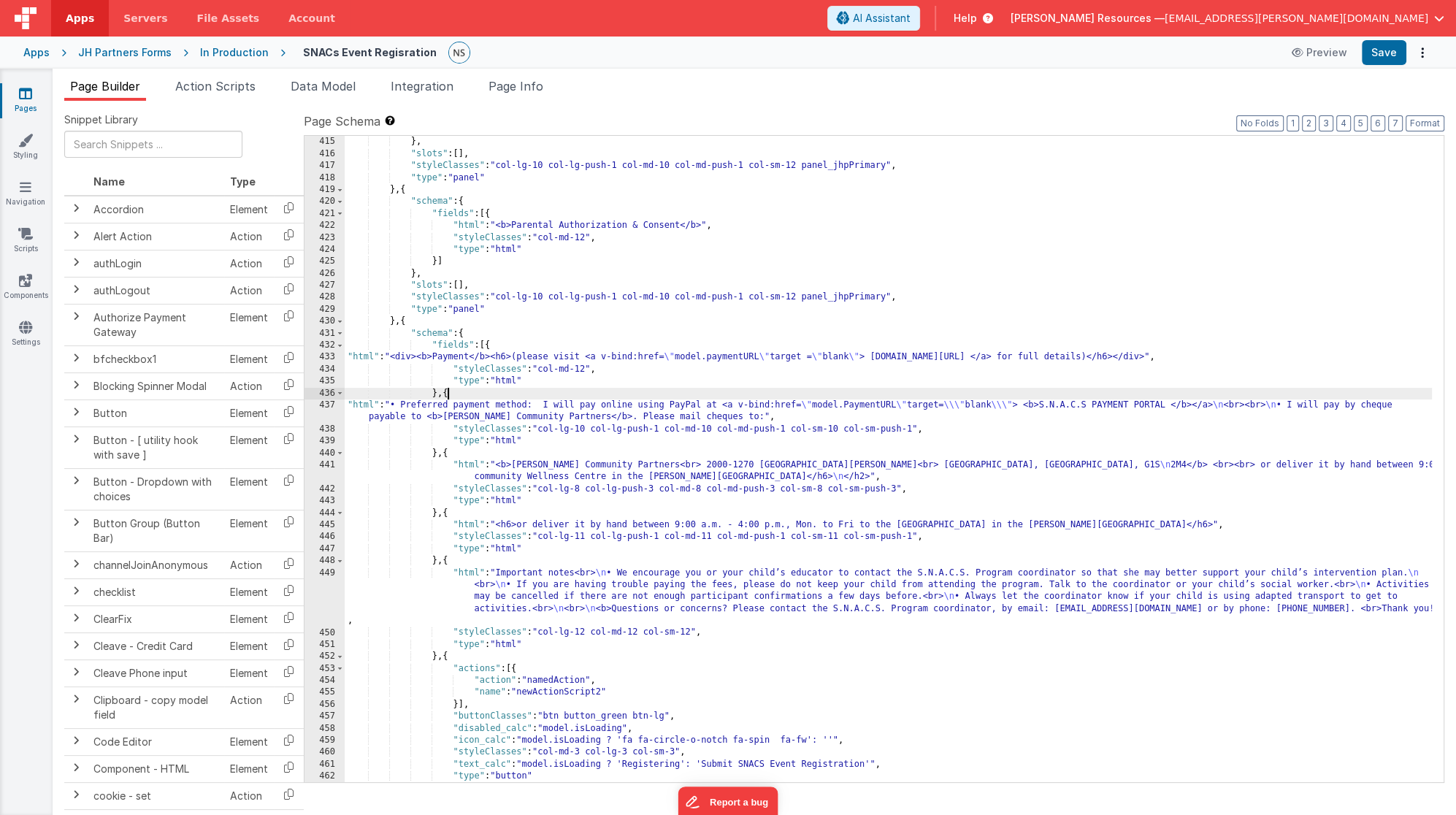
click at [890, 391] on div "}] } , "slots" : [ ] , "styleClasses" : "col-lg-10 col-lg-push-1 col-md-10 col-…" at bounding box center [888, 459] width 1087 height 671
click at [816, 407] on div "}] } , "slots" : [ ] , "styleClasses" : "col-lg-10 col-lg-push-1 col-md-10 col-…" at bounding box center [888, 459] width 1087 height 671
click at [973, 405] on div "}] } , "slots" : [ ] , "styleClasses" : "col-lg-10 col-lg-push-1 col-md-10 col-…" at bounding box center [888, 459] width 1087 height 671
click at [1010, 407] on div "}] } , "slots" : [ ] , "styleClasses" : "col-lg-10 col-lg-push-1 col-md-10 col-…" at bounding box center [888, 459] width 1087 height 671
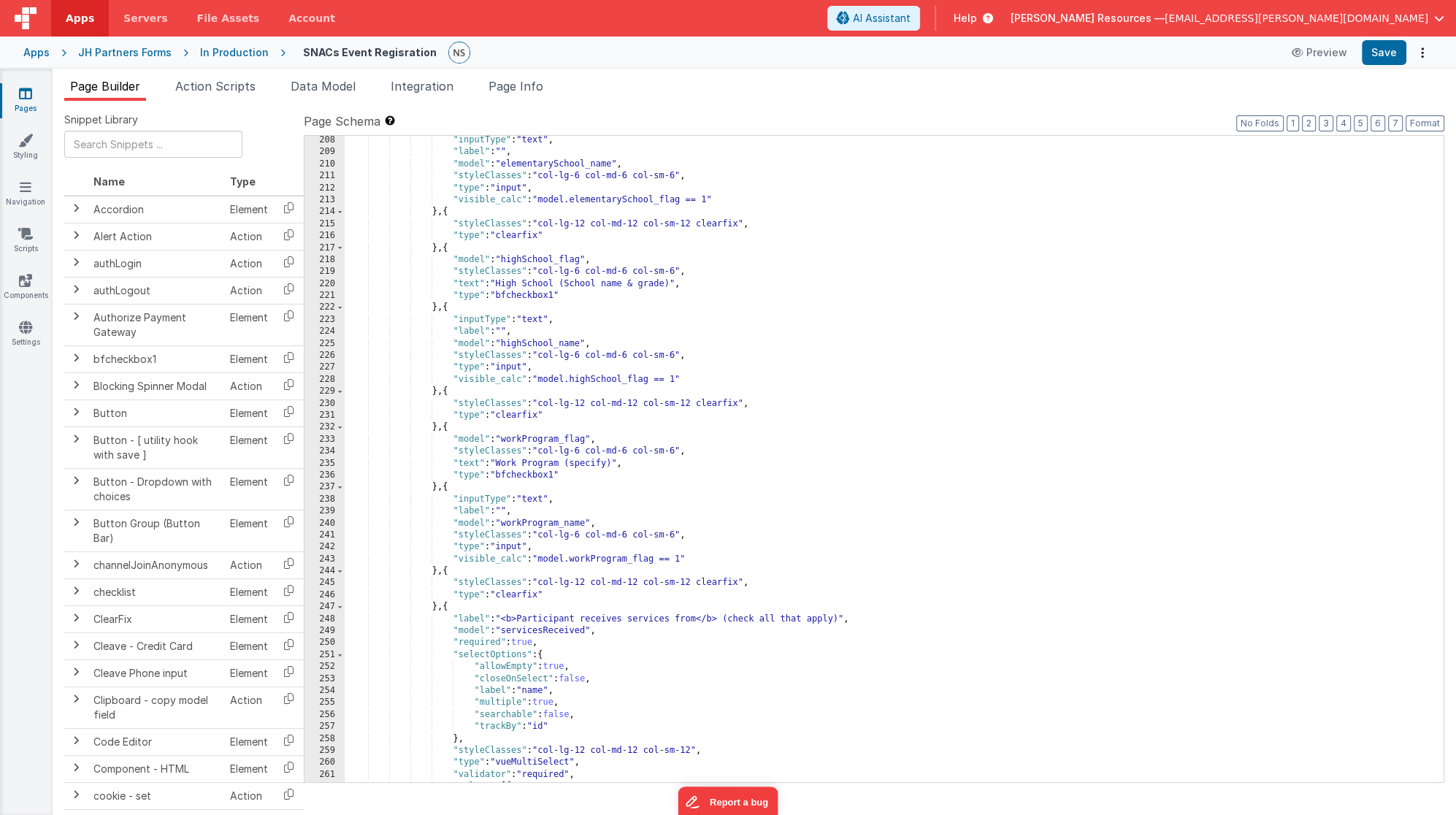
scroll to position [6, 0]
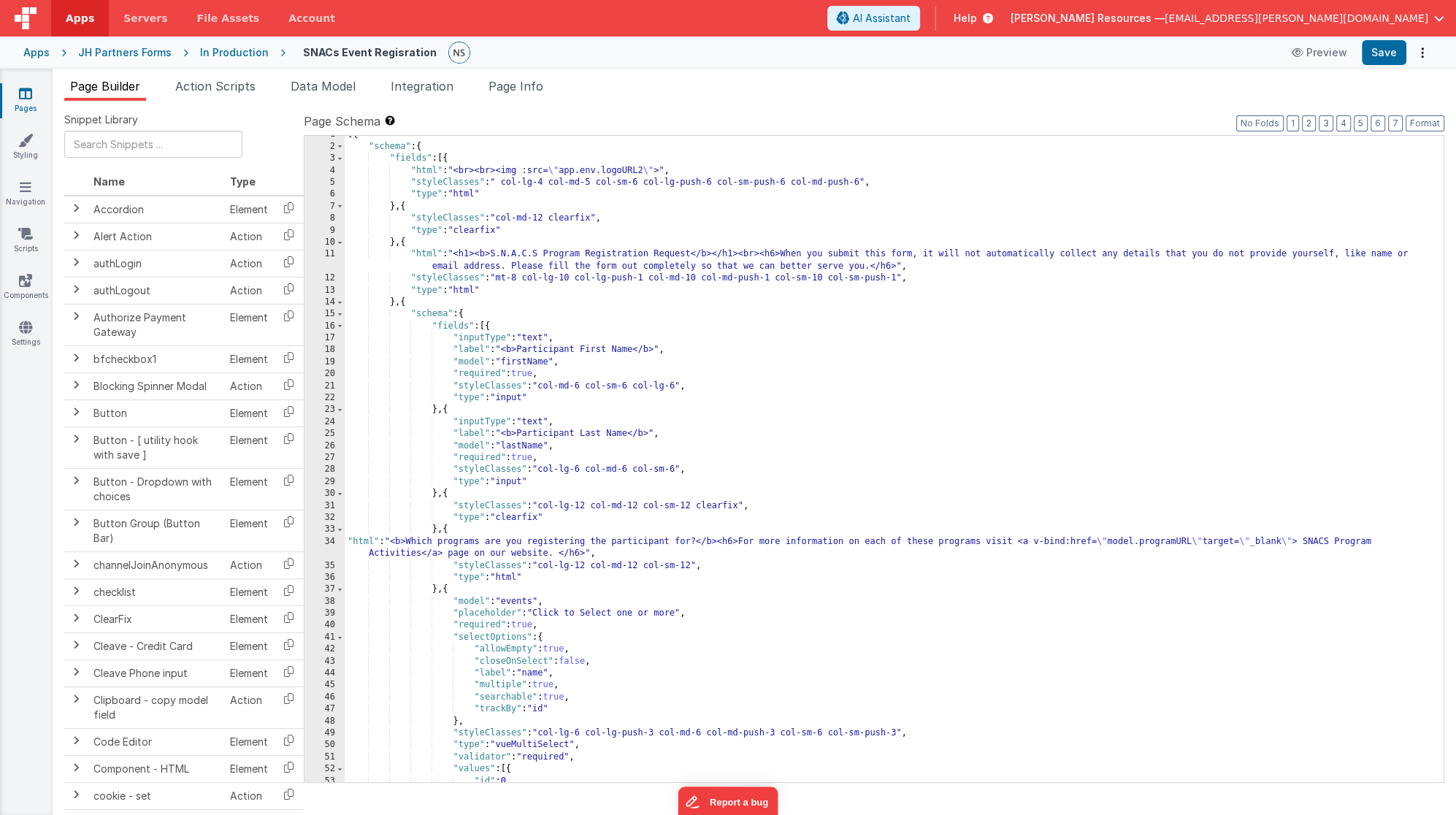
click at [360, 543] on div "[{ "schema" : { "fields" : [{ "html" : "<br><br><img :src= \" app.env.logoURL2 …" at bounding box center [888, 464] width 1087 height 671
click at [329, 542] on div "34" at bounding box center [324, 548] width 40 height 24
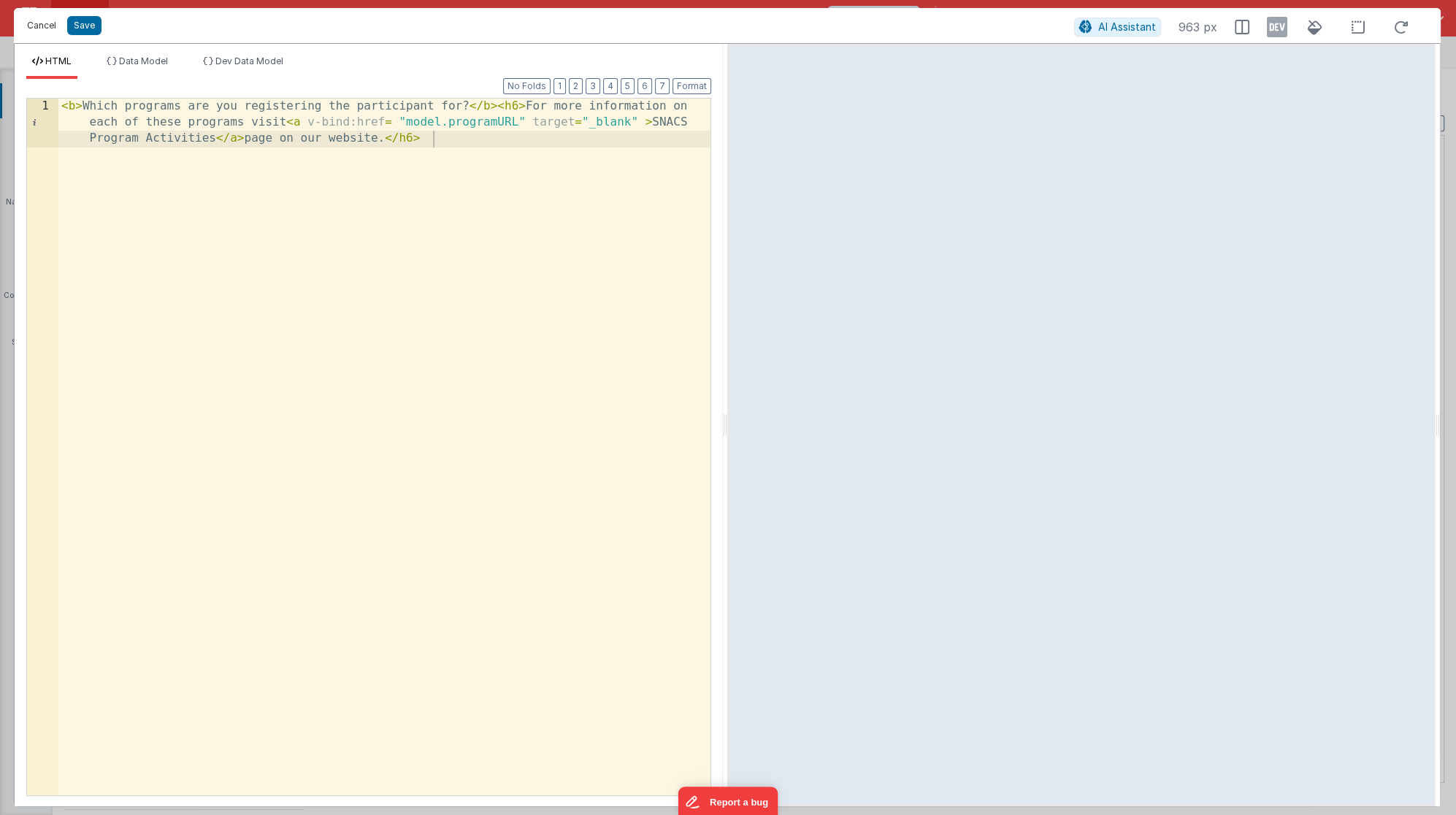
click at [47, 25] on button "Cancel" at bounding box center [41, 26] width 44 height 20
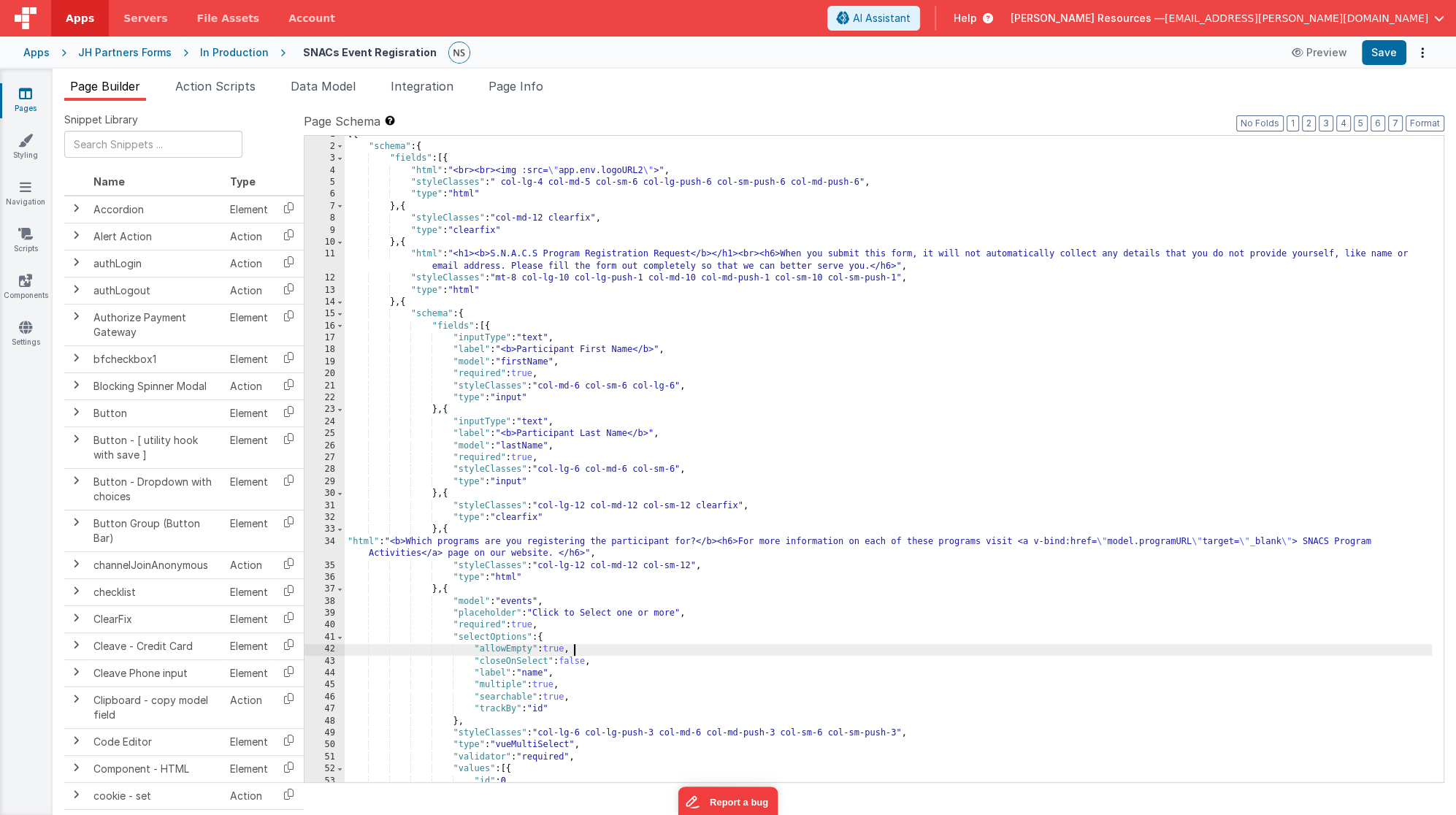
click at [795, 645] on div "[{ "schema" : { "fields" : [{ "html" : "<br><br><img :src= \" app.env.logoURL2 …" at bounding box center [888, 464] width 1087 height 671
drag, startPoint x: 1105, startPoint y: 540, endPoint x: 1312, endPoint y: 540, distance: 207.0
click at [1312, 540] on div "[{ "schema" : { "fields" : [{ "html" : "<br><br><img :src= \" app.env.logoURL2 …" at bounding box center [888, 464] width 1087 height 671
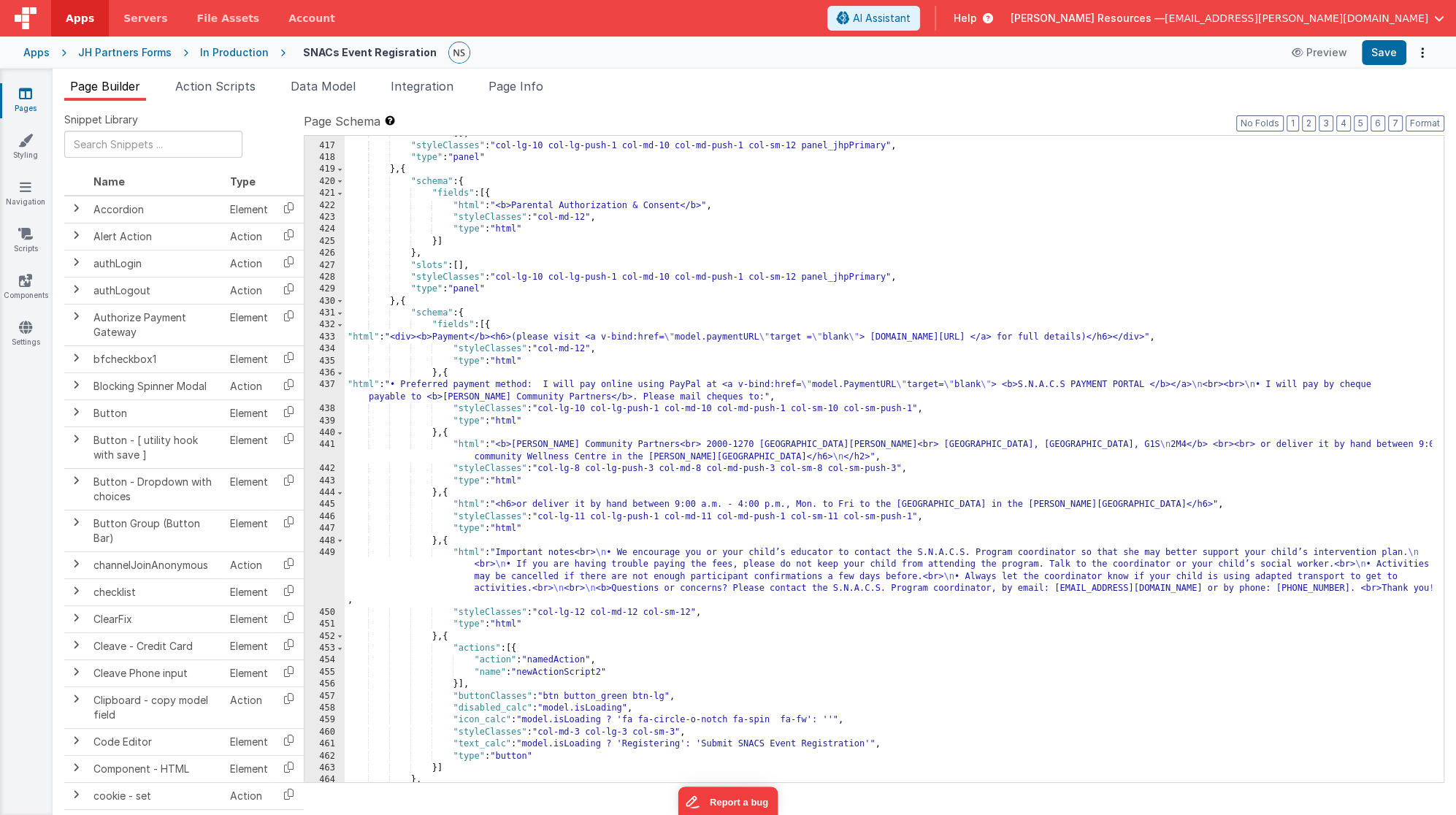
scroll to position [4971, 0]
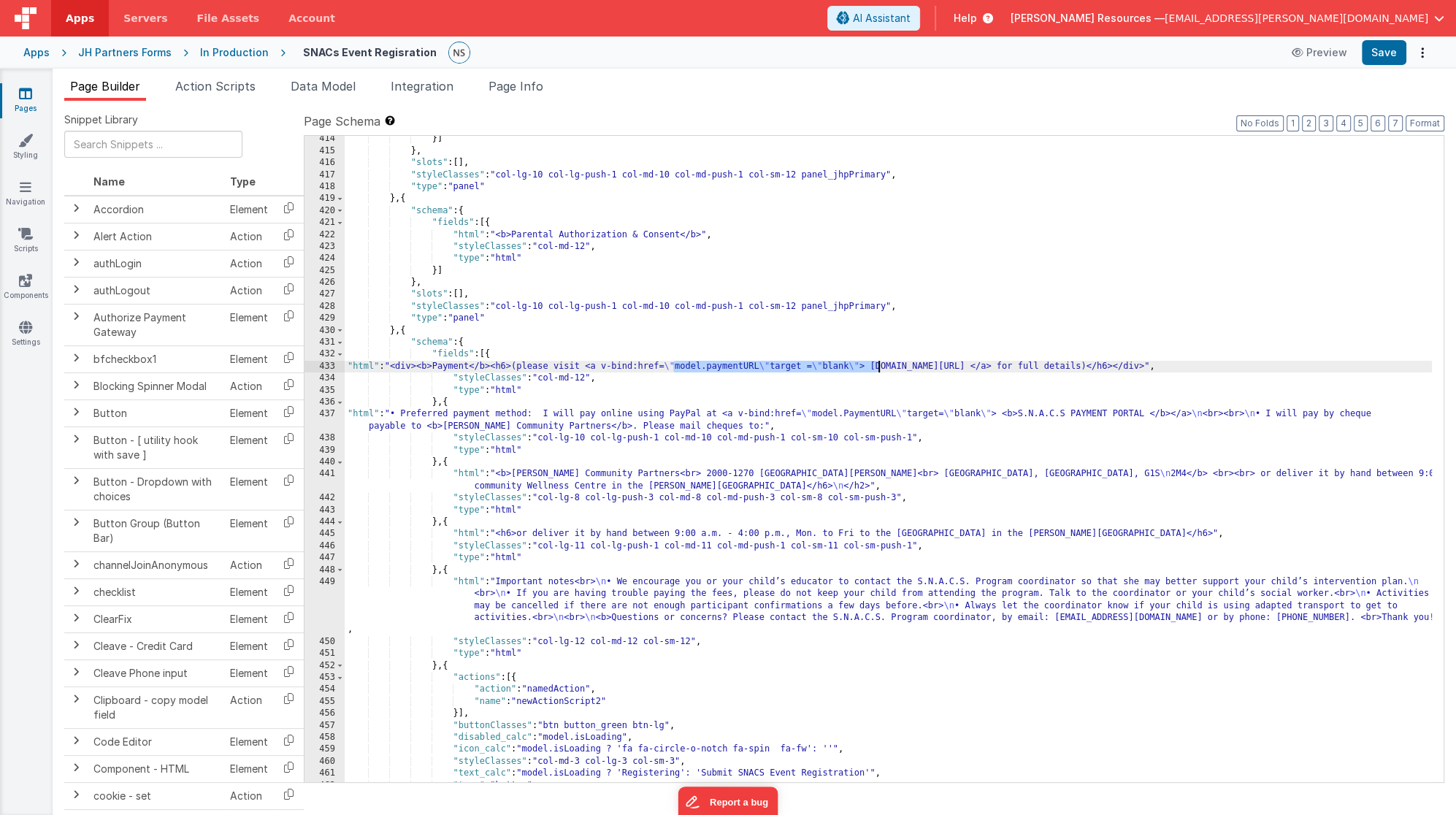
drag, startPoint x: 673, startPoint y: 364, endPoint x: 878, endPoint y: 366, distance: 205.0
click at [878, 366] on div "}] } , "slots" : [ ] , "styleClasses" : "col-lg-10 col-lg-push-1 col-md-10 col-…" at bounding box center [888, 468] width 1087 height 671
drag, startPoint x: 752, startPoint y: 366, endPoint x: 721, endPoint y: 367, distance: 31.0
click at [721, 367] on div "}] } , "slots" : [ ] , "styleClasses" : "col-lg-10 col-lg-push-1 col-md-10 col-…" at bounding box center [888, 468] width 1087 height 671
click at [857, 412] on div "}] } , "slots" : [ ] , "styleClasses" : "col-lg-10 col-lg-push-1 col-md-10 col-…" at bounding box center [888, 468] width 1087 height 671
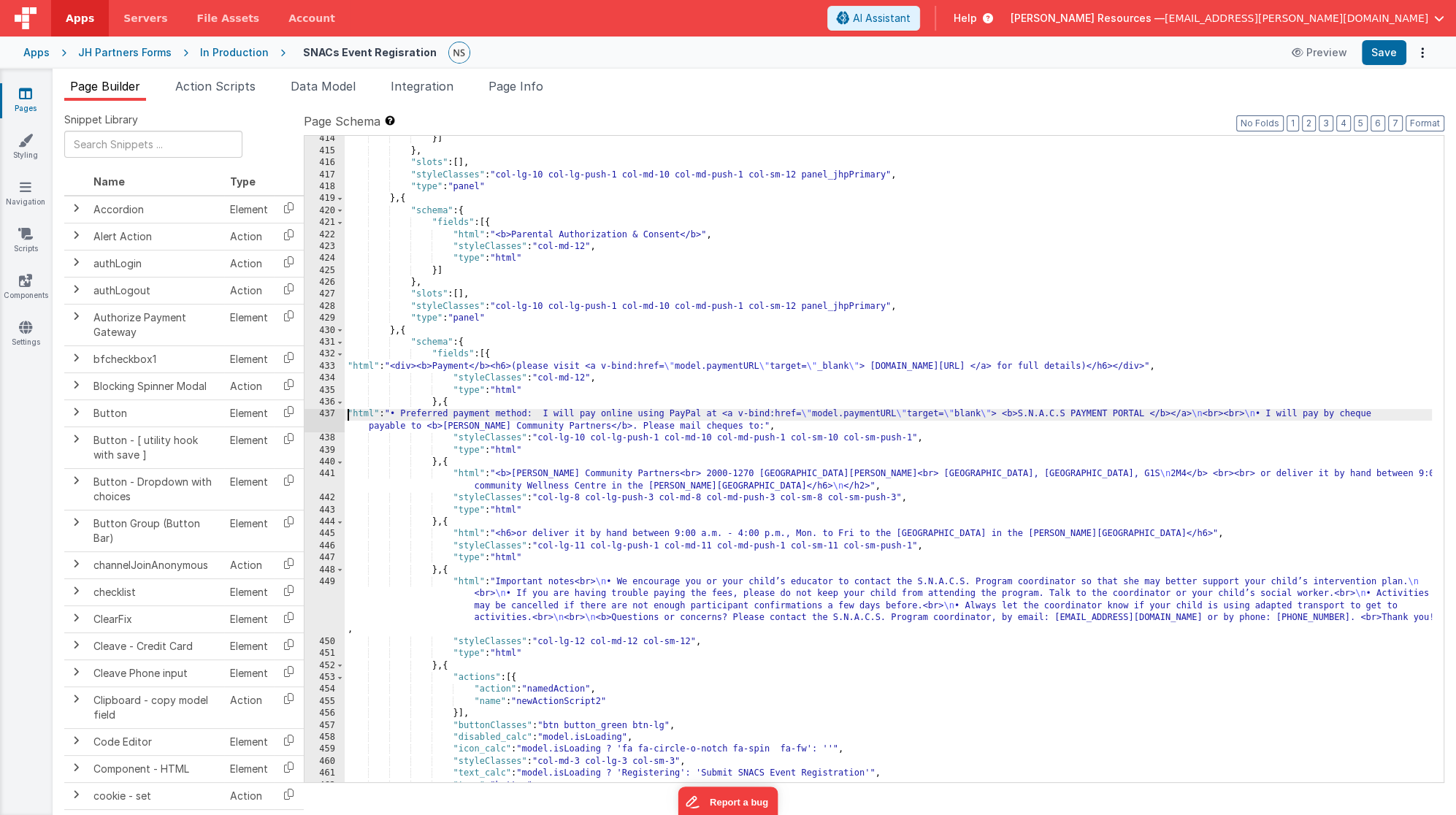
click at [348, 412] on div "}] } , "slots" : [ ] , "styleClasses" : "col-lg-10 col-lg-push-1 col-md-10 col-…" at bounding box center [888, 468] width 1087 height 671
click at [348, 364] on div "}] } , "slots" : [ ] , "styleClasses" : "col-lg-10 col-lg-push-1 col-md-10 col-…" at bounding box center [888, 468] width 1087 height 671
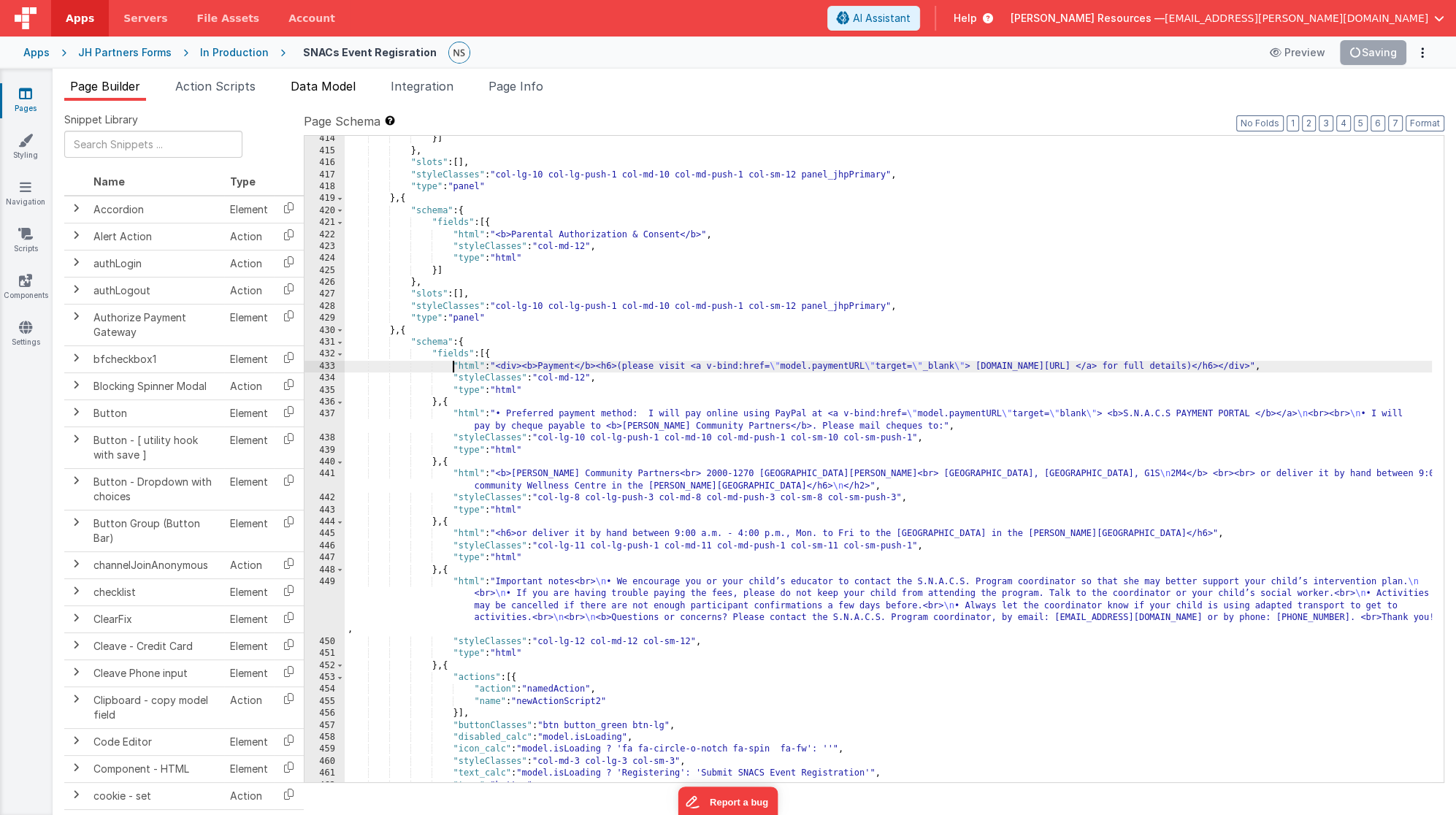
click at [343, 87] on span "Data Model" at bounding box center [323, 86] width 65 height 15
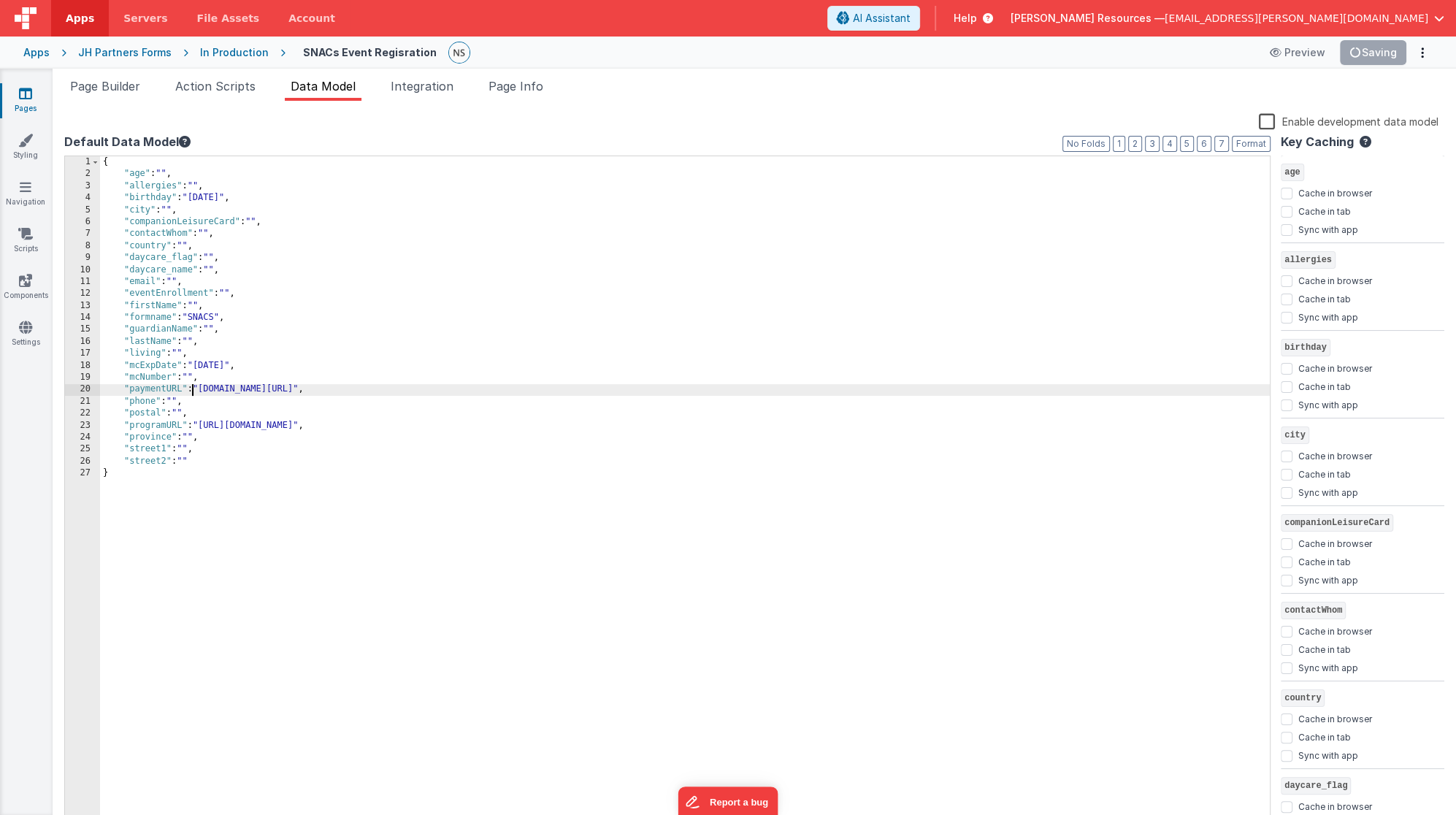
click at [193, 386] on div "{ "age" : "" , "allergies" : "" , "birthday" : "[DEMOGRAPHIC_DATA]" , "city" : …" at bounding box center [685, 505] width 1171 height 696
click at [202, 388] on div "{ "age" : "" , "allergies" : "" , "birthday" : "[DEMOGRAPHIC_DATA]" , "city" : …" at bounding box center [685, 505] width 1171 height 696
click at [107, 92] on span "Page Builder" at bounding box center [106, 86] width 70 height 15
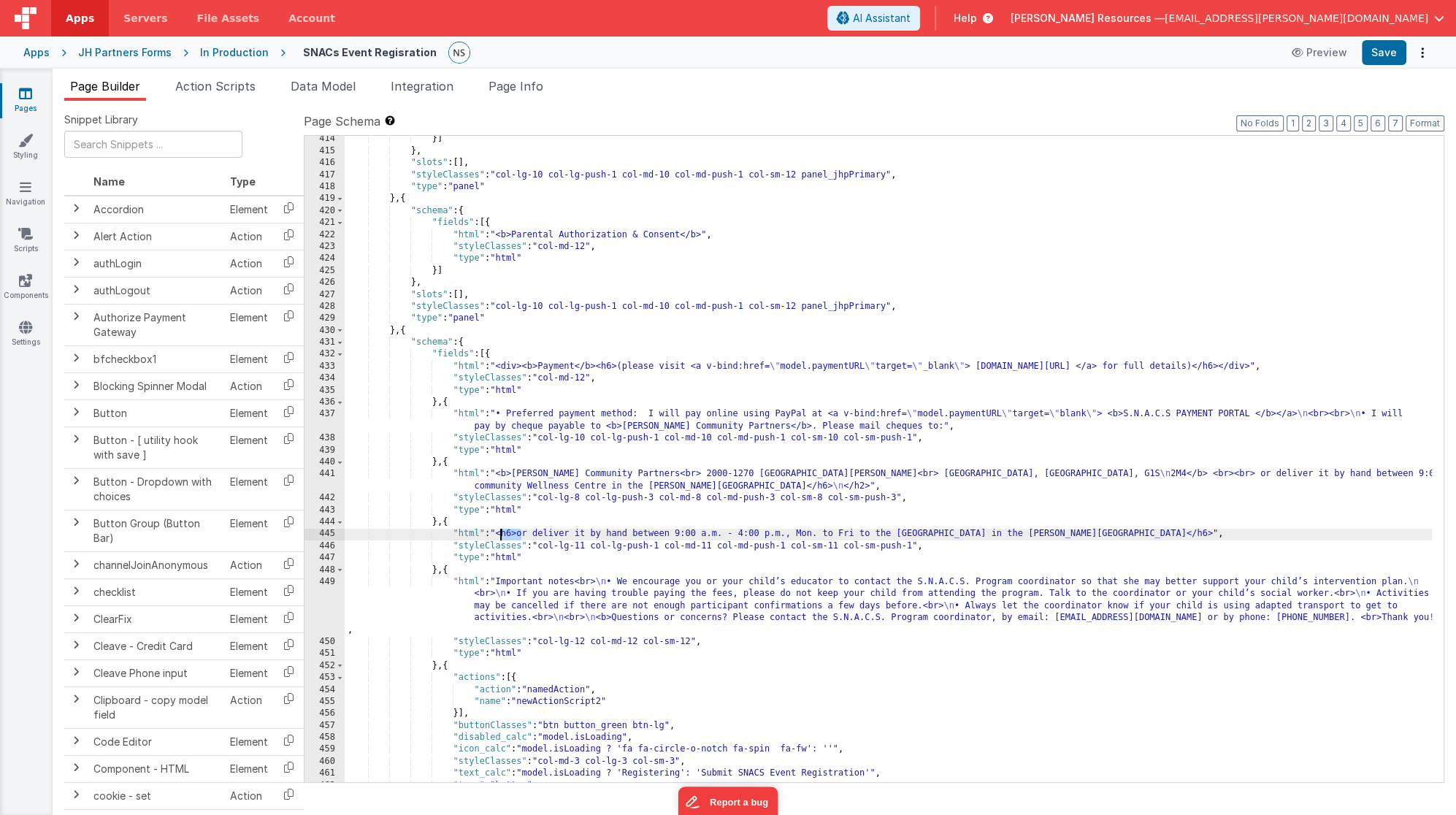
drag, startPoint x: 521, startPoint y: 533, endPoint x: 499, endPoint y: 535, distance: 22.1
click at [499, 535] on div "}] } , "slots" : [ ] , "styleClasses" : "col-lg-10 col-lg-push-1 col-md-10 col-…" at bounding box center [888, 468] width 1087 height 671
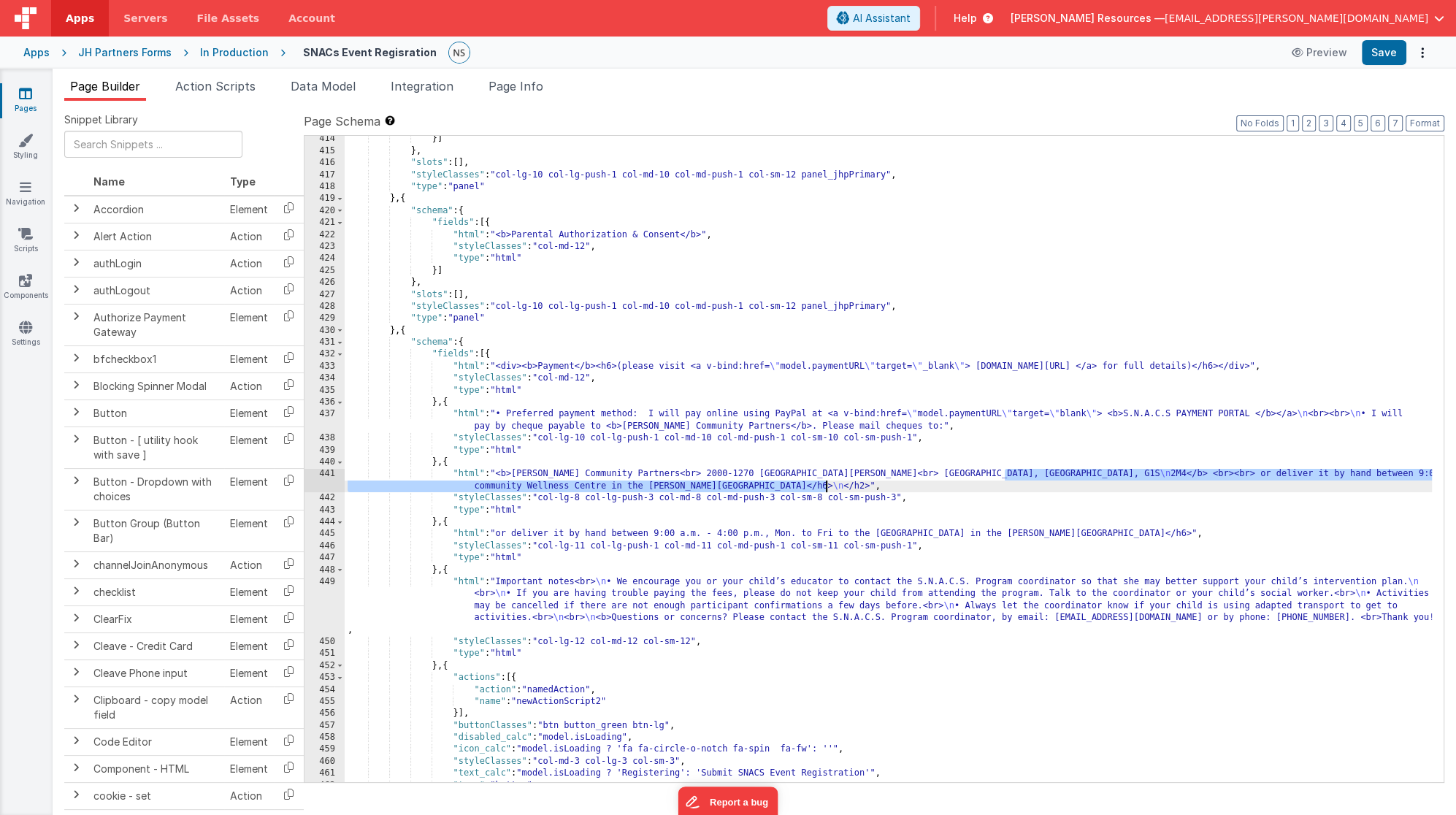
drag, startPoint x: 1002, startPoint y: 473, endPoint x: 826, endPoint y: 488, distance: 176.6
click at [826, 488] on div "}] } , "slots" : [ ] , "styleClasses" : "col-lg-10 col-lg-push-1 col-md-10 col-…" at bounding box center [888, 468] width 1087 height 671
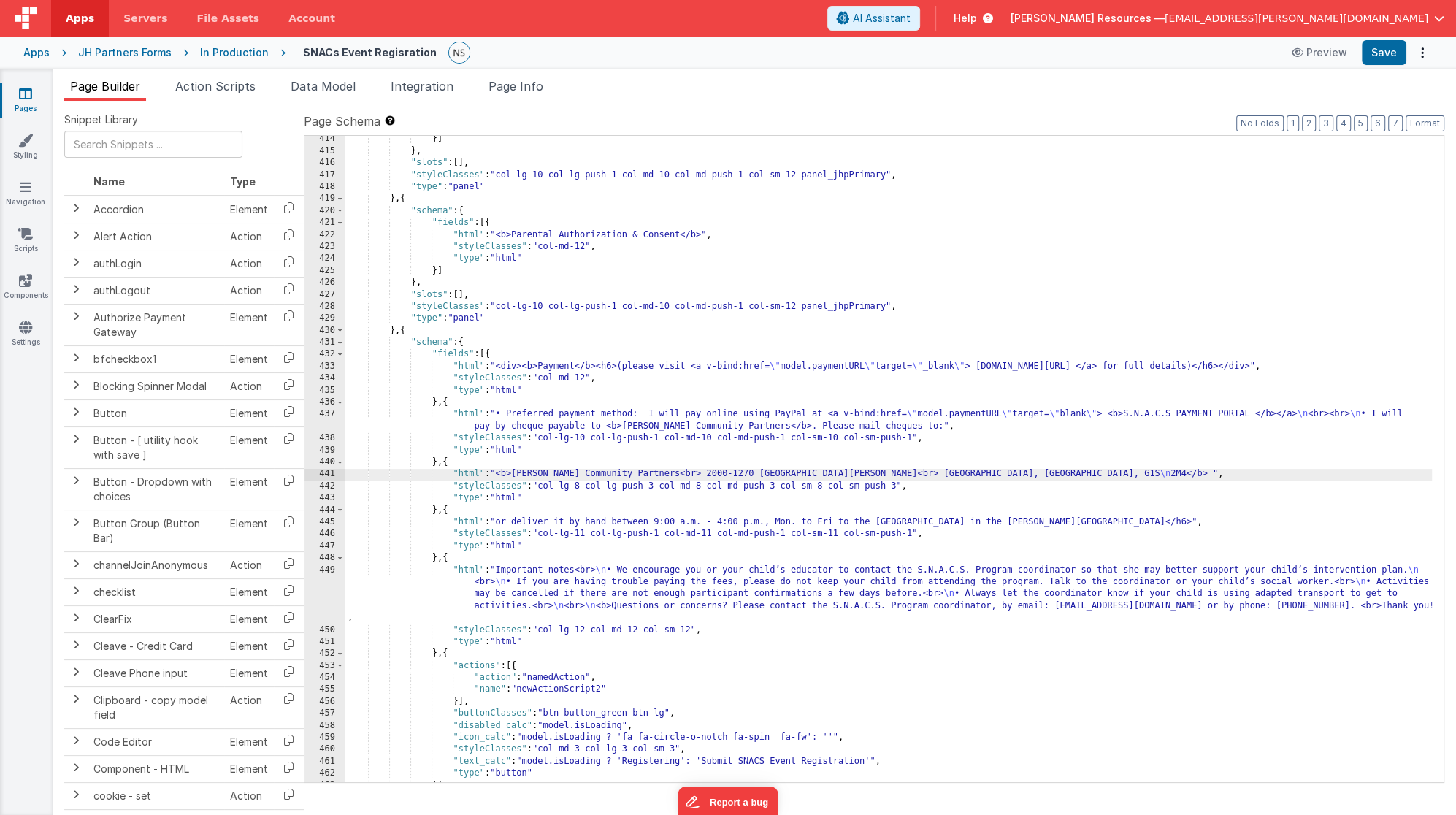
click at [762, 473] on div "}] } , "slots" : [ ] , "styleClasses" : "col-lg-10 col-lg-push-1 col-md-10 col-…" at bounding box center [888, 468] width 1087 height 671
click at [499, 567] on div "}] } , "slots" : [ ] , "styleClasses" : "col-lg-10 col-lg-push-1 col-md-10 col-…" at bounding box center [888, 468] width 1087 height 671
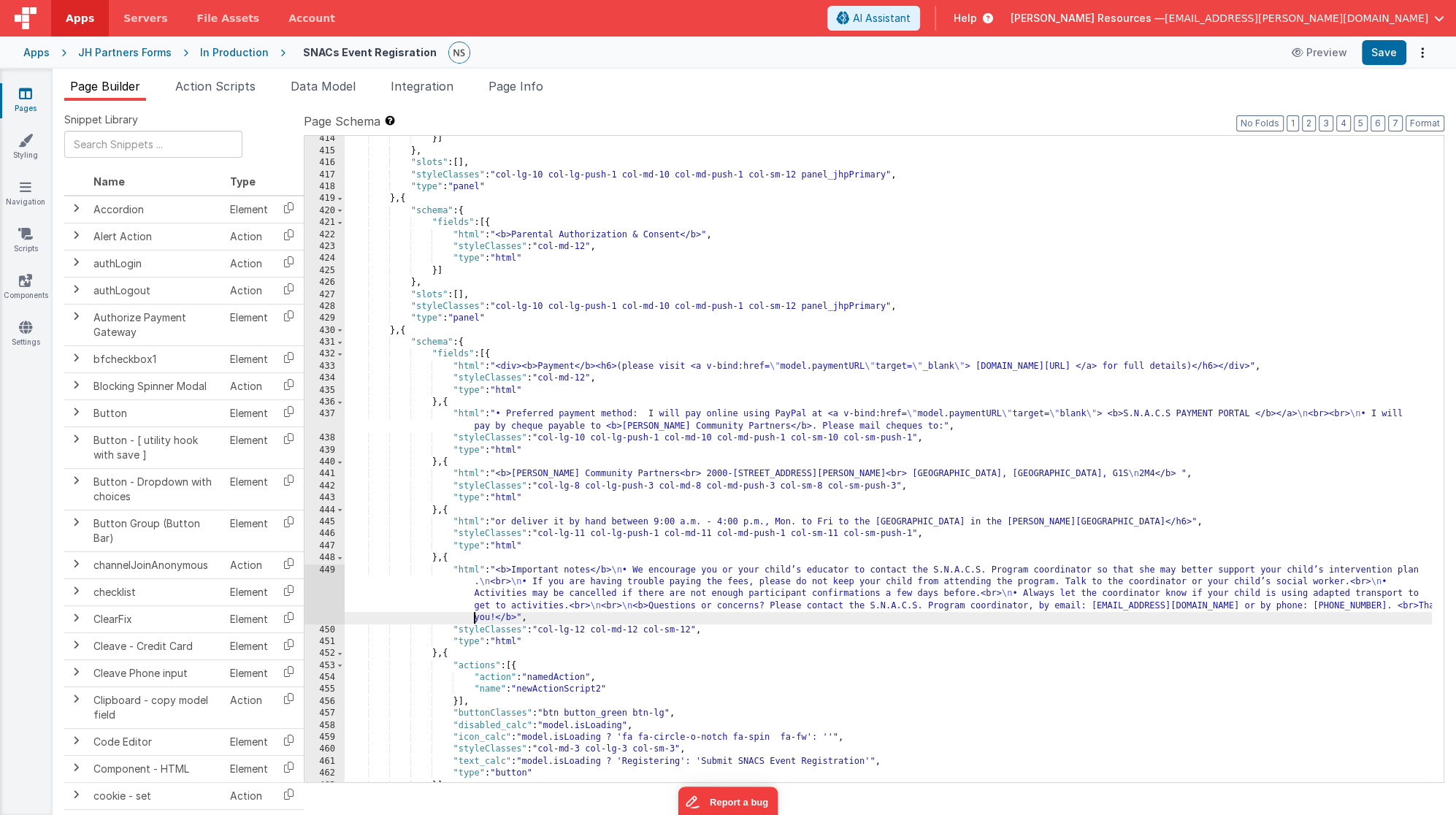
click at [430, 615] on div "}] } , "slots" : [ ] , "styleClasses" : "col-lg-10 col-lg-push-1 col-md-10 col-…" at bounding box center [888, 468] width 1087 height 671
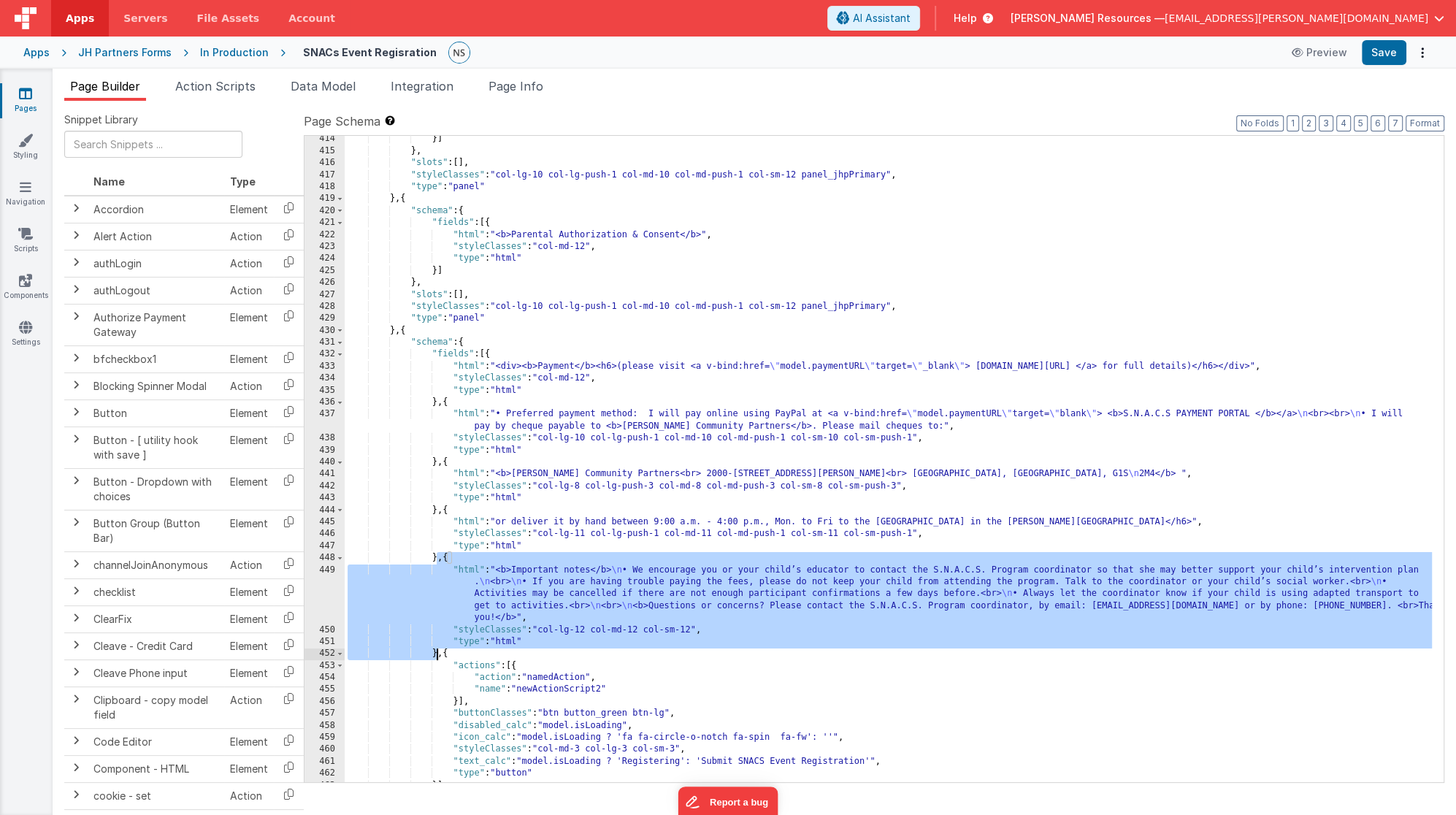
drag, startPoint x: 436, startPoint y: 558, endPoint x: 435, endPoint y: 653, distance: 95.0
click at [435, 653] on div "}] } , "slots" : [ ] , "styleClasses" : "col-lg-10 col-lg-push-1 col-md-10 col-…" at bounding box center [888, 468] width 1087 height 671
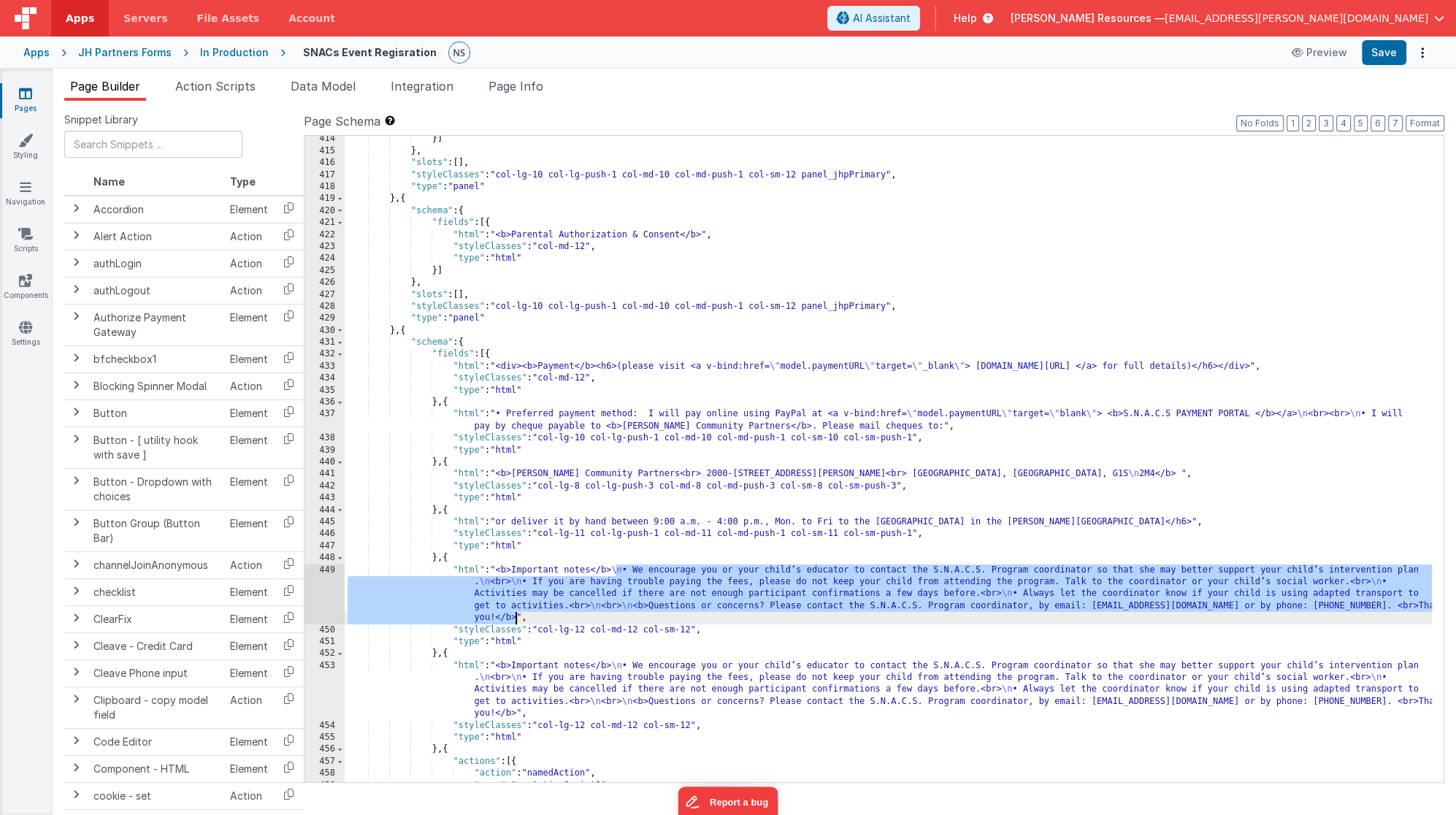
drag, startPoint x: 615, startPoint y: 570, endPoint x: 515, endPoint y: 621, distance: 112.3
click at [515, 621] on div "}] } , "slots" : [ ] , "styleClasses" : "col-lg-10 col-lg-push-1 col-md-10 col-…" at bounding box center [888, 468] width 1087 height 671
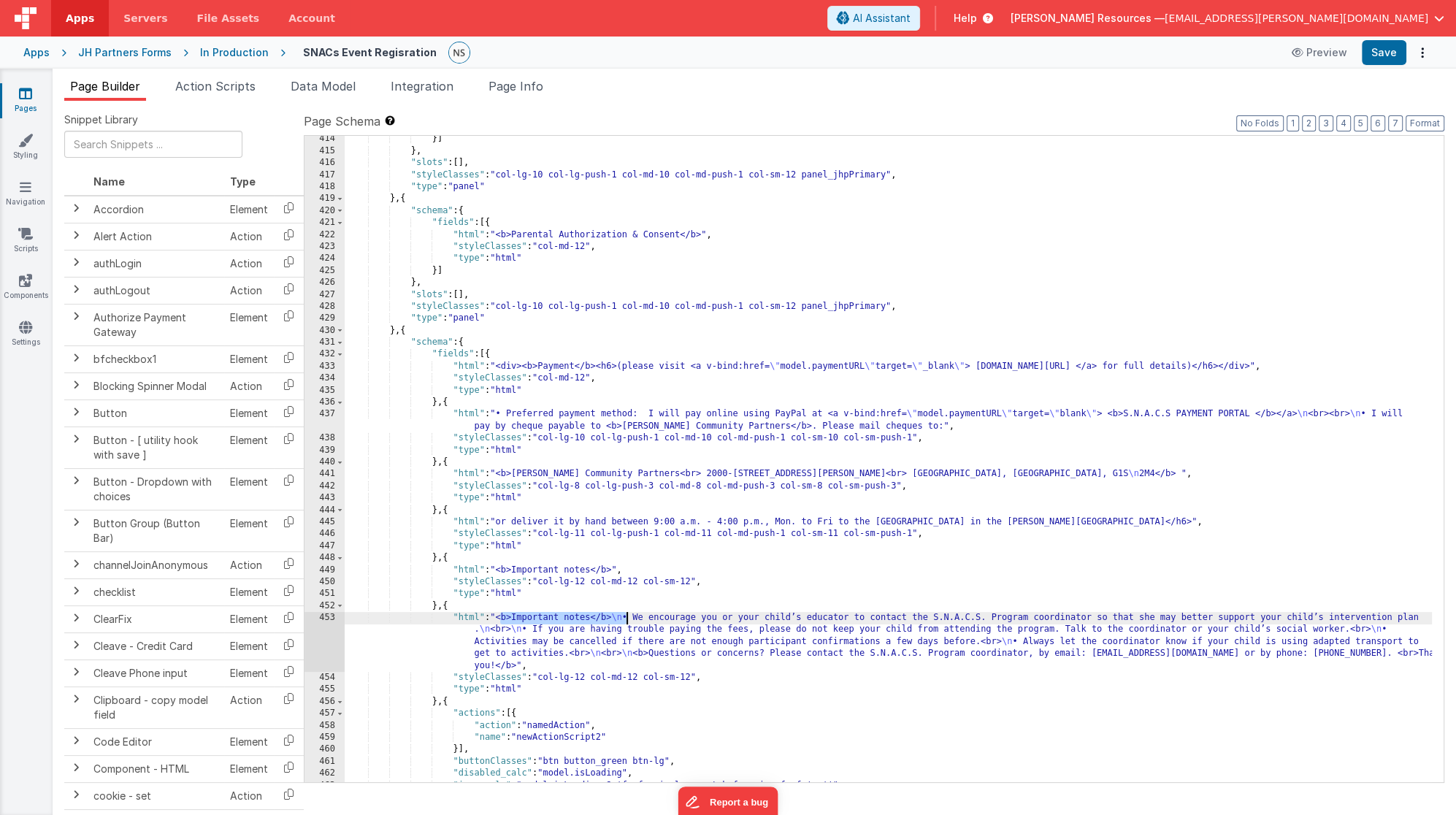
drag, startPoint x: 499, startPoint y: 617, endPoint x: 624, endPoint y: 621, distance: 125.1
click at [624, 621] on div "}] } , "slots" : [ ] , "styleClasses" : "col-lg-10 col-lg-push-1 col-md-10 col-…" at bounding box center [888, 468] width 1087 height 671
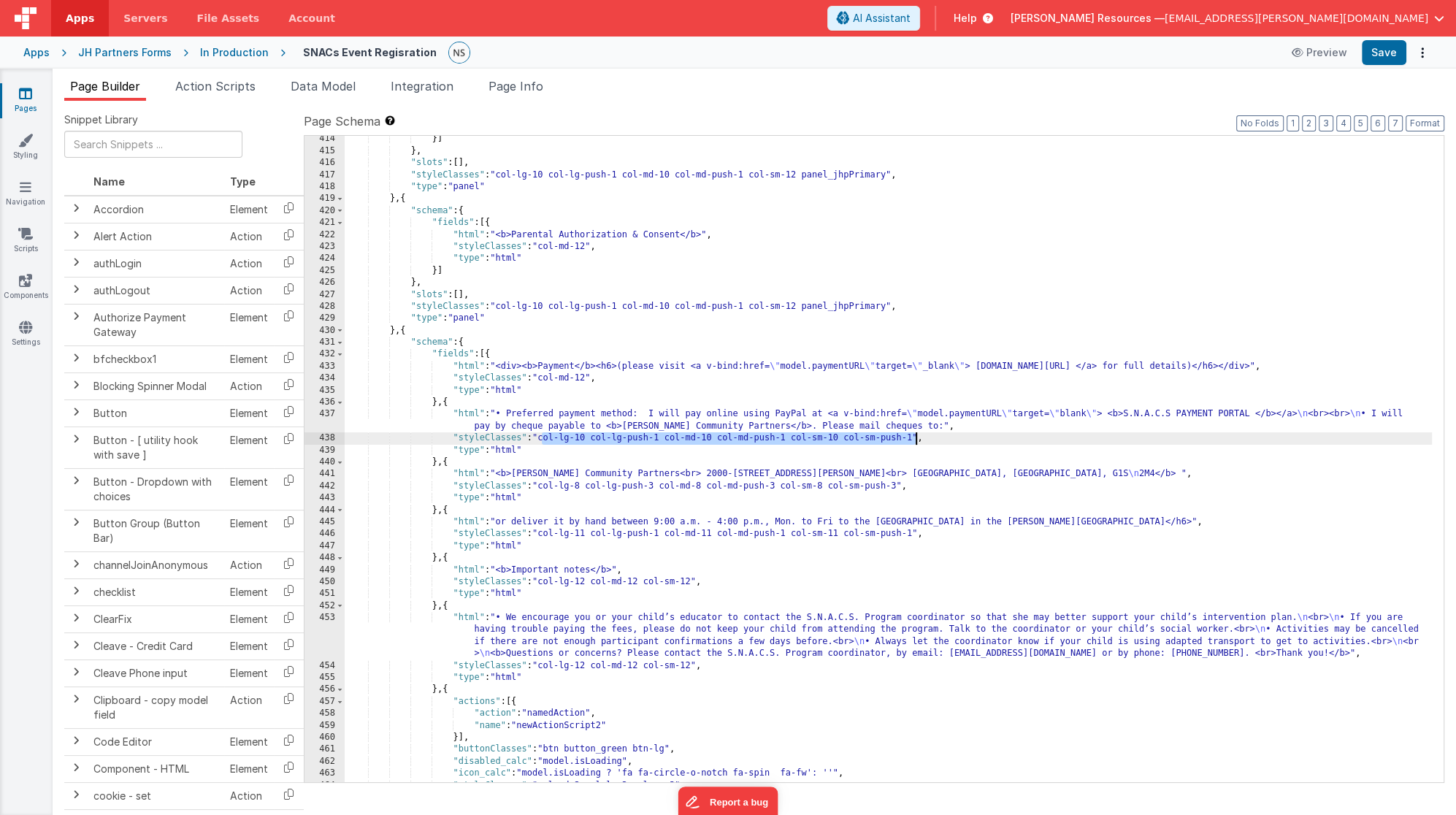
drag, startPoint x: 542, startPoint y: 438, endPoint x: 912, endPoint y: 438, distance: 370.0
click at [912, 438] on div "}] } , "slots" : [ ] , "styleClasses" : "col-lg-10 col-lg-push-1 col-md-10 col-…" at bounding box center [888, 468] width 1087 height 671
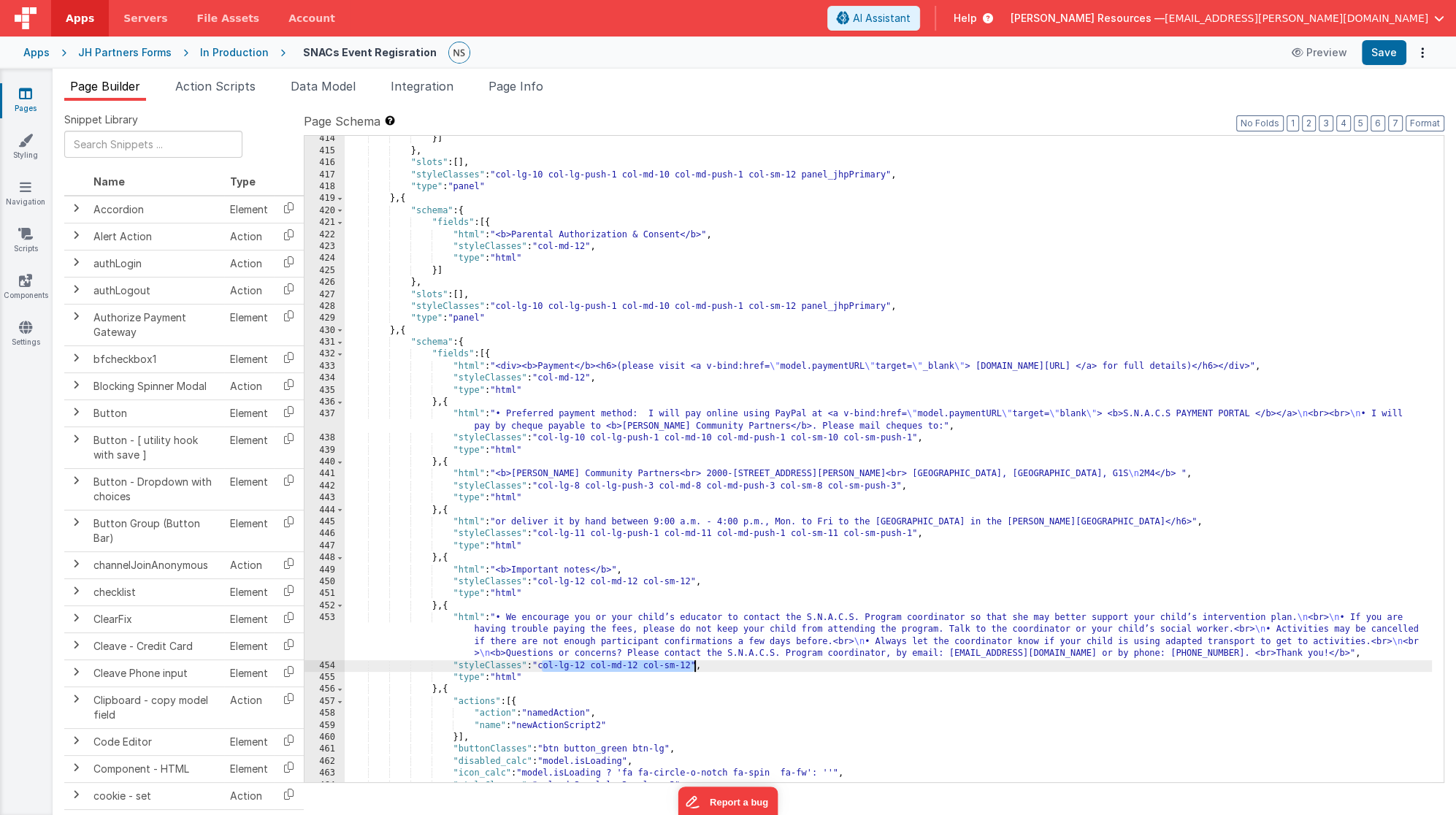
drag, startPoint x: 543, startPoint y: 667, endPoint x: 697, endPoint y: 667, distance: 154.0
click at [697, 667] on div "}] } , "slots" : [ ] , "styleClasses" : "col-lg-10 col-lg-push-1 col-md-10 col-…" at bounding box center [888, 468] width 1087 height 671
click at [585, 667] on div "}] } , "slots" : [ ] , "styleClasses" : "col-lg-10 col-lg-push-1 col-md-10 col-…" at bounding box center [888, 468] width 1087 height 671
click at [712, 666] on div "}] } , "slots" : [ ] , "styleClasses" : "col-lg-10 col-lg-push-1 col-md-10 col-…" at bounding box center [888, 468] width 1087 height 671
click at [837, 665] on div "}] } , "slots" : [ ] , "styleClasses" : "col-lg-10 col-lg-push-1 col-md-10 col-…" at bounding box center [888, 468] width 1087 height 671
